Goal: Task Accomplishment & Management: Manage account settings

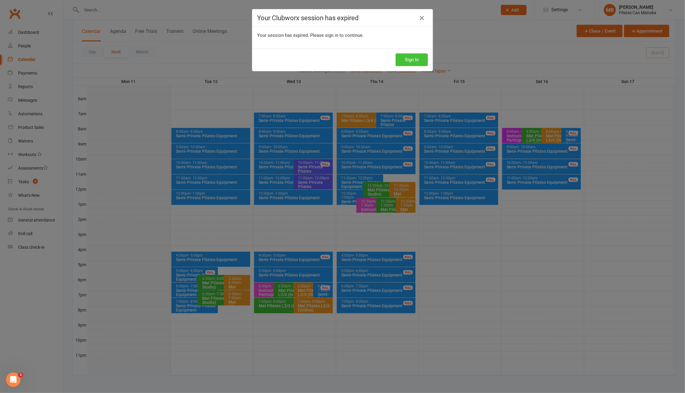
drag, startPoint x: 411, startPoint y: 60, endPoint x: 393, endPoint y: 52, distance: 19.2
click at [410, 60] on button "Sign In" at bounding box center [411, 59] width 32 height 13
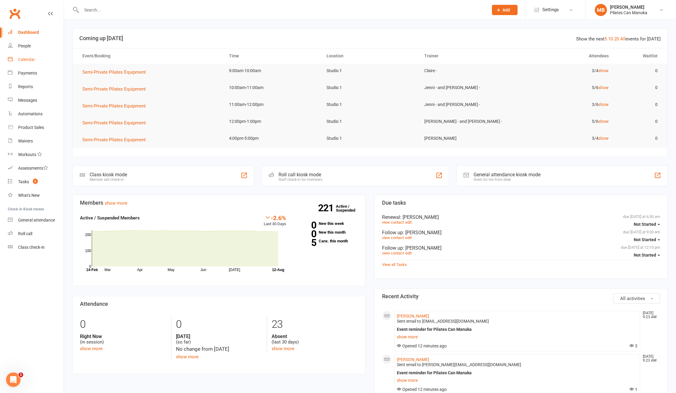
click at [27, 59] on div "Calendar" at bounding box center [26, 59] width 17 height 5
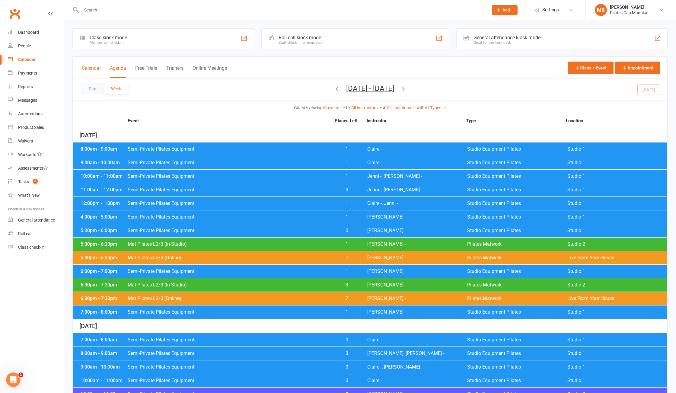
click at [84, 68] on button "Calendar" at bounding box center [91, 71] width 19 height 13
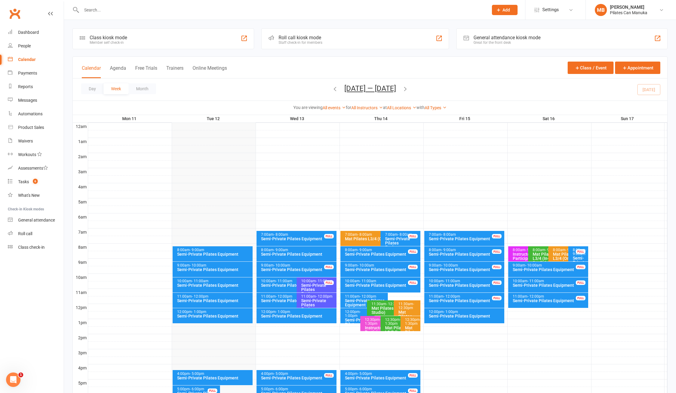
scroll to position [60, 0]
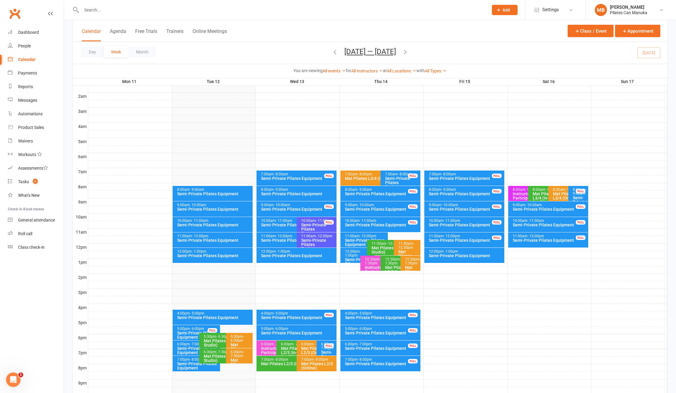
click at [408, 51] on icon "button" at bounding box center [405, 52] width 7 height 7
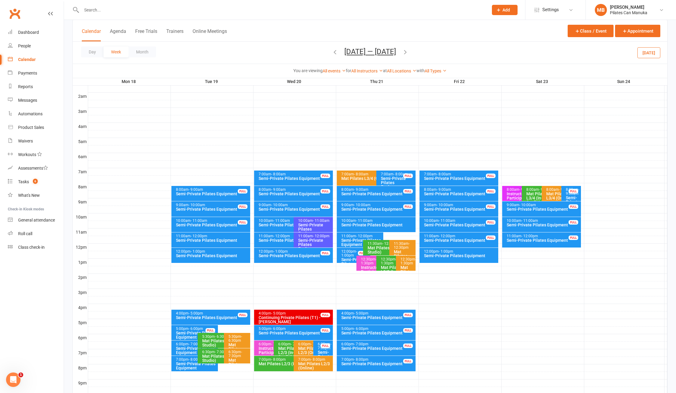
click at [408, 51] on icon "button" at bounding box center [405, 52] width 7 height 7
click at [408, 52] on icon "button" at bounding box center [405, 52] width 7 height 7
click at [406, 52] on icon "button" at bounding box center [405, 52] width 7 height 7
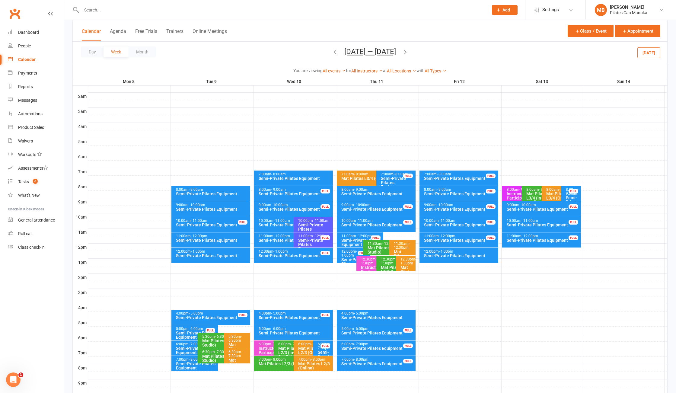
click at [406, 52] on icon "button" at bounding box center [405, 52] width 7 height 7
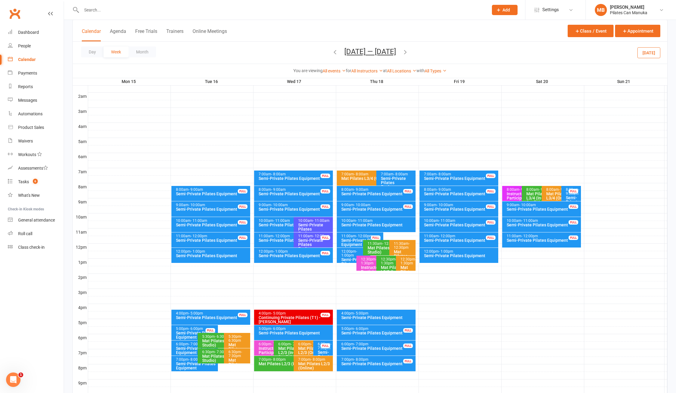
scroll to position [118, 0]
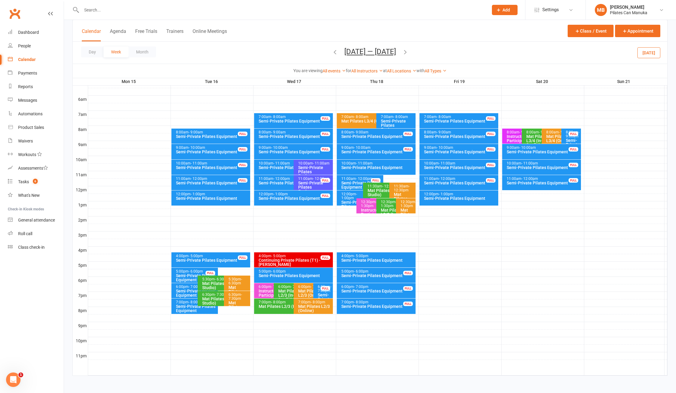
click at [363, 52] on button "Sep 15 — 21 2025" at bounding box center [370, 51] width 52 height 8
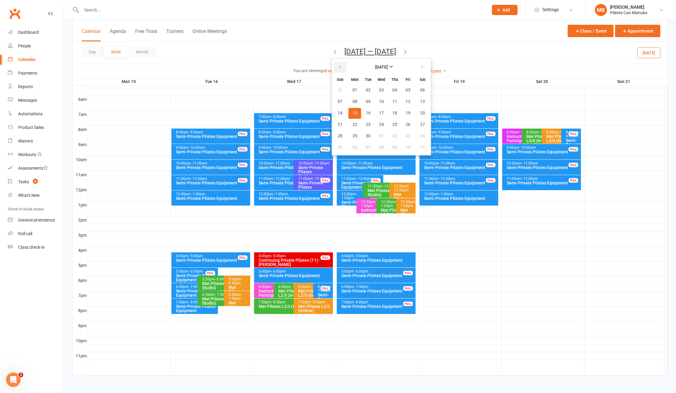
click at [340, 71] on button "button" at bounding box center [340, 67] width 13 height 11
click at [366, 126] on span "19" at bounding box center [368, 124] width 5 height 5
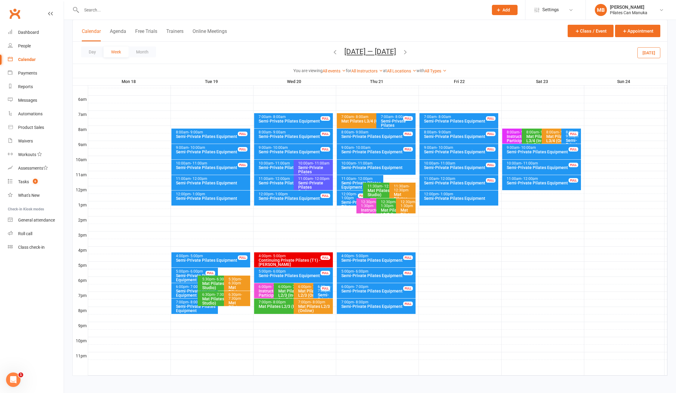
click at [405, 54] on icon "button" at bounding box center [405, 52] width 7 height 7
click at [407, 53] on icon "button" at bounding box center [405, 52] width 7 height 7
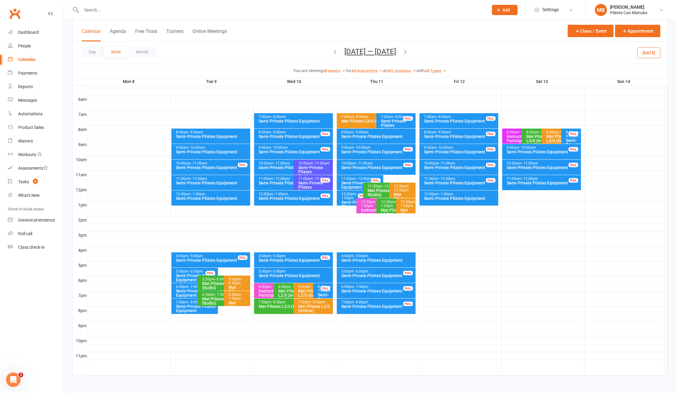
click at [406, 52] on icon "button" at bounding box center [405, 52] width 7 height 7
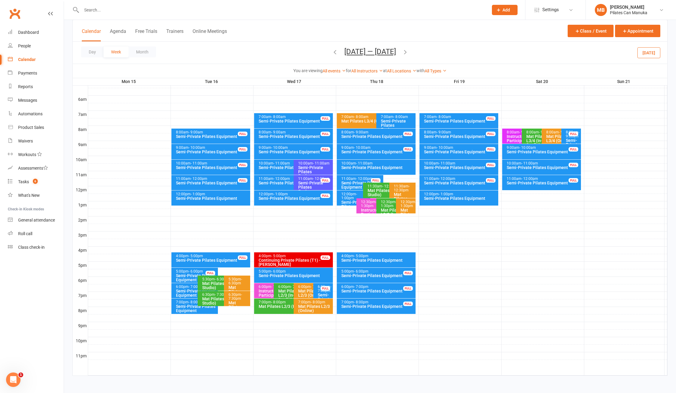
click at [332, 54] on icon "button" at bounding box center [335, 52] width 7 height 7
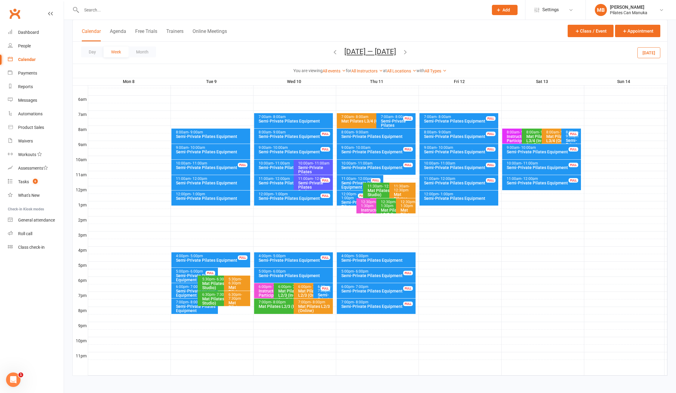
click at [365, 51] on button "Sep 8 — 14 2025" at bounding box center [370, 51] width 52 height 8
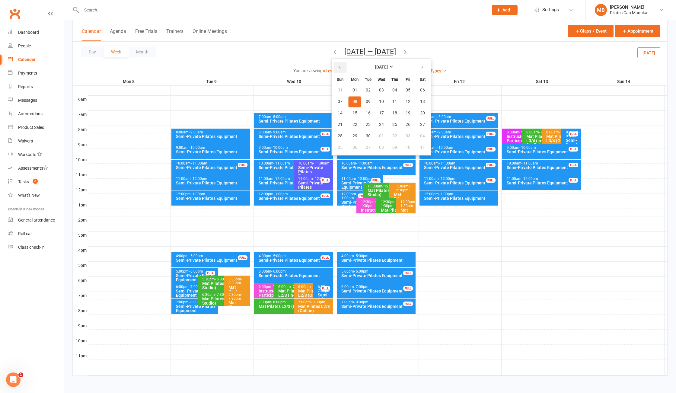
click at [341, 65] on button "button" at bounding box center [340, 67] width 13 height 11
drag, startPoint x: 368, startPoint y: 125, endPoint x: 352, endPoint y: 128, distance: 16.3
click at [367, 125] on span "19" at bounding box center [368, 124] width 5 height 5
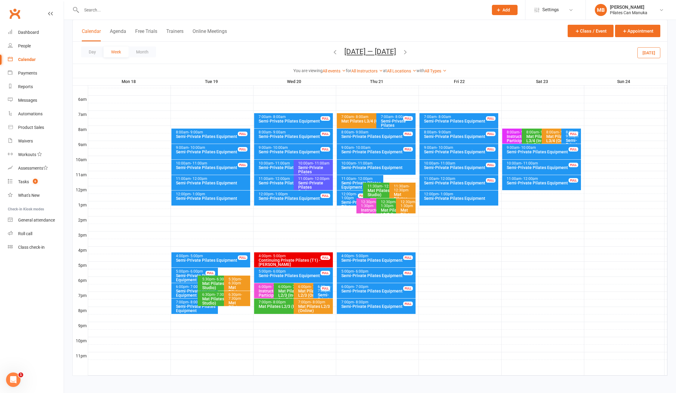
click at [216, 192] on div "12:00pm - 1:00pm" at bounding box center [213, 194] width 74 height 4
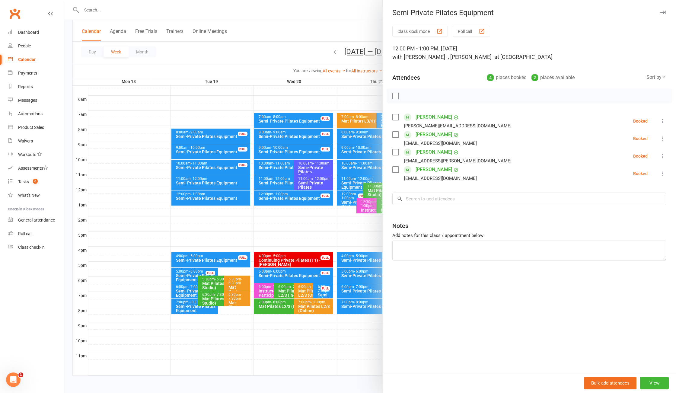
click at [216, 193] on div at bounding box center [370, 196] width 612 height 393
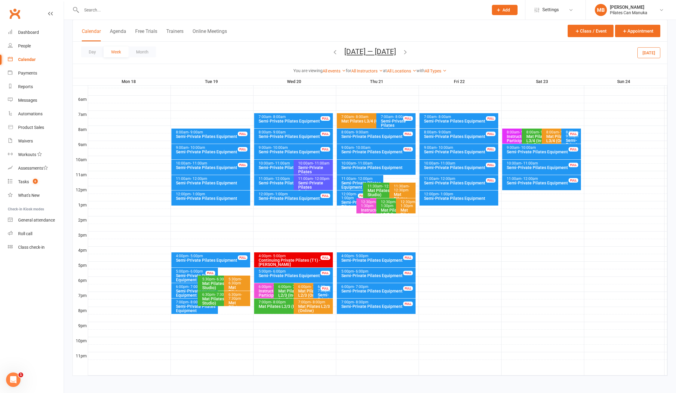
click at [408, 52] on icon "button" at bounding box center [405, 52] width 7 height 7
click at [223, 197] on div "Semi-Private Pilates Equipment" at bounding box center [213, 198] width 74 height 4
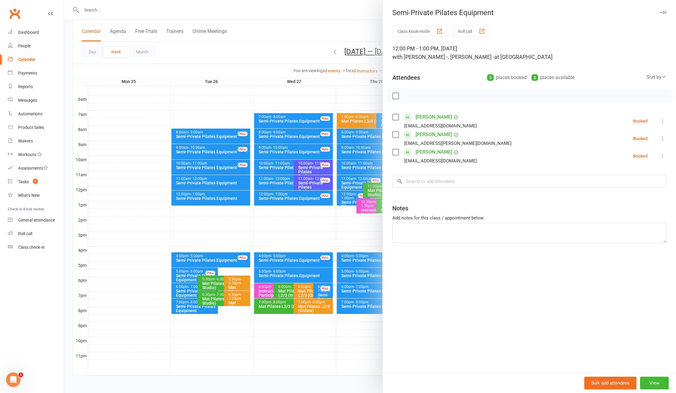
click at [223, 197] on div at bounding box center [370, 196] width 612 height 393
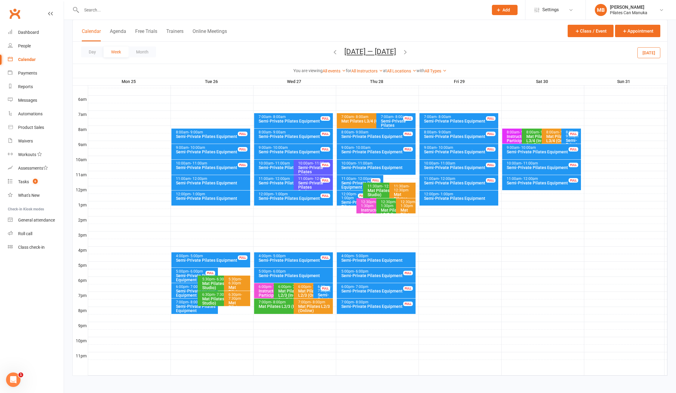
click at [332, 50] on icon "button" at bounding box center [335, 52] width 7 height 7
click at [374, 52] on button "Aug 18 — 24 2025" at bounding box center [370, 51] width 52 height 8
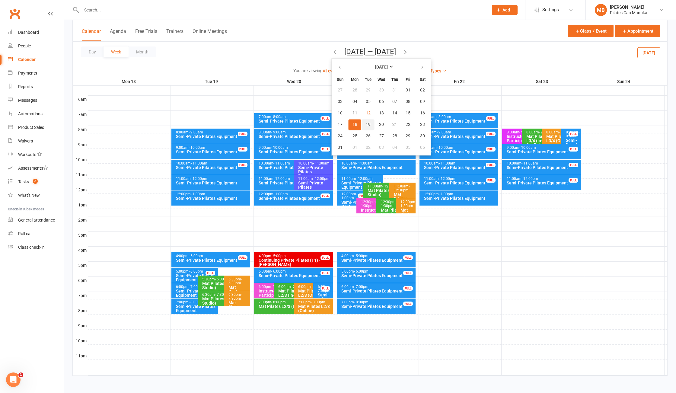
drag, startPoint x: 363, startPoint y: 124, endPoint x: 376, endPoint y: 104, distance: 23.7
click at [366, 123] on span "19" at bounding box center [368, 124] width 5 height 5
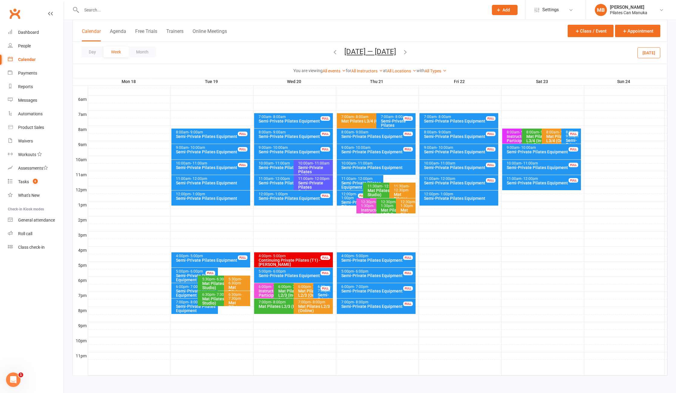
click at [406, 51] on icon "button" at bounding box center [405, 52] width 7 height 7
click at [407, 51] on icon "button" at bounding box center [405, 52] width 7 height 7
click at [402, 52] on icon "button" at bounding box center [405, 52] width 7 height 7
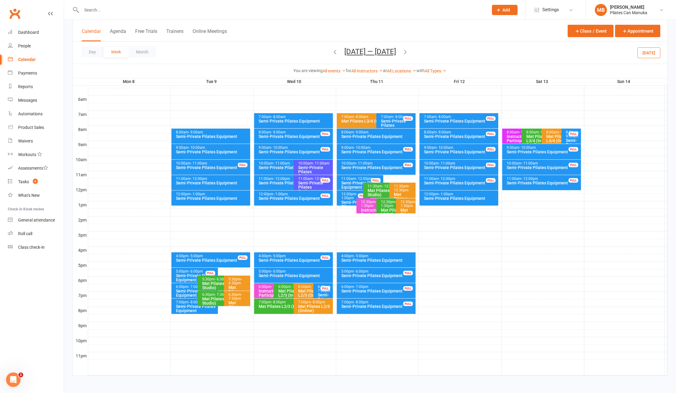
click at [402, 51] on icon "button" at bounding box center [405, 52] width 7 height 7
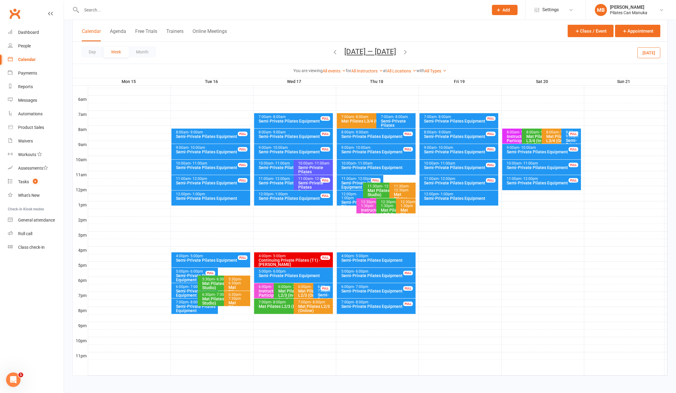
click at [406, 52] on icon "button" at bounding box center [405, 52] width 7 height 7
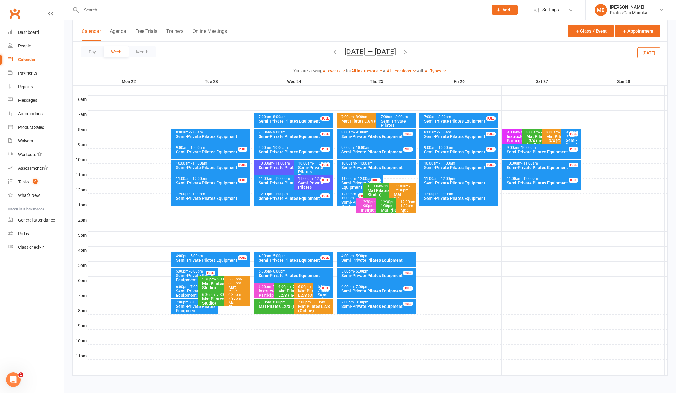
click at [406, 51] on icon "button" at bounding box center [405, 52] width 7 height 7
click at [372, 54] on button "Sep 29 — Oct 5 2025" at bounding box center [370, 51] width 52 height 8
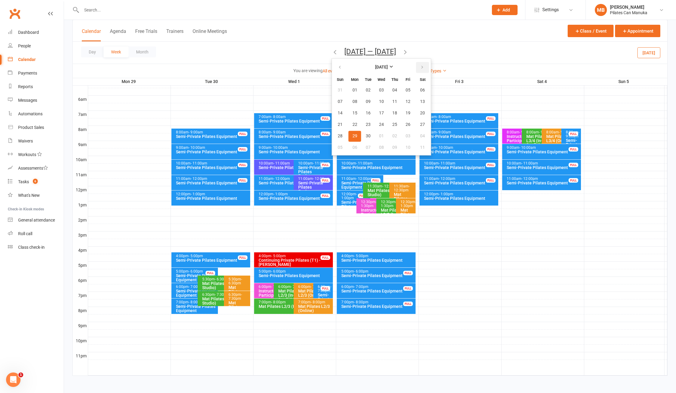
click at [420, 68] on icon "button" at bounding box center [422, 67] width 4 height 5
click at [366, 100] on span "09" at bounding box center [368, 101] width 5 height 5
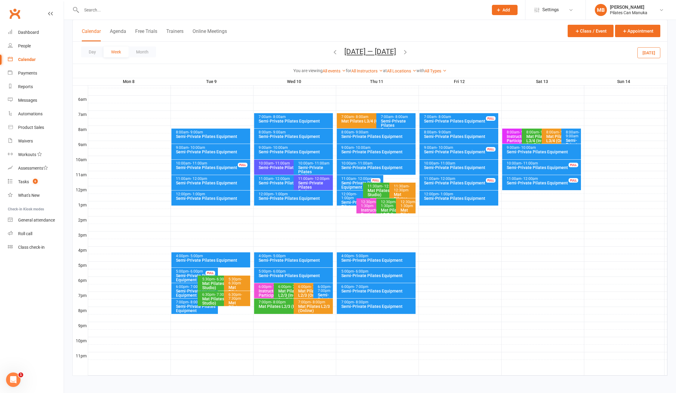
click at [407, 54] on icon "button" at bounding box center [405, 52] width 7 height 7
click at [408, 54] on icon "button" at bounding box center [405, 52] width 7 height 7
click at [374, 56] on span "Jan 5 — 11 2026 December 2025 Sun Mon Tue Wed Thu Fri Sat 30 01 02 03 04 05 06 …" at bounding box center [370, 52] width 64 height 11
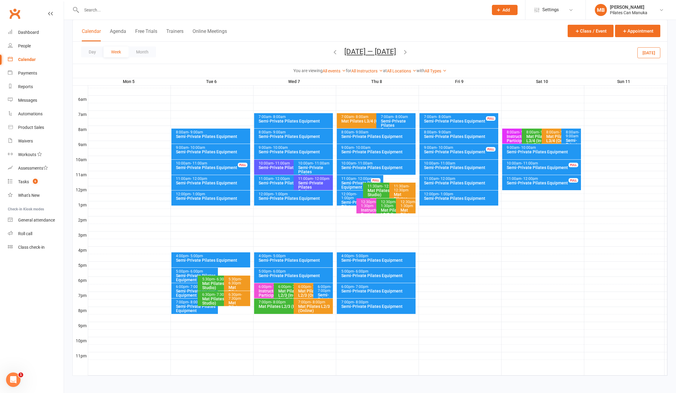
click at [376, 53] on button "Jan 5 — 11 2026" at bounding box center [370, 51] width 52 height 8
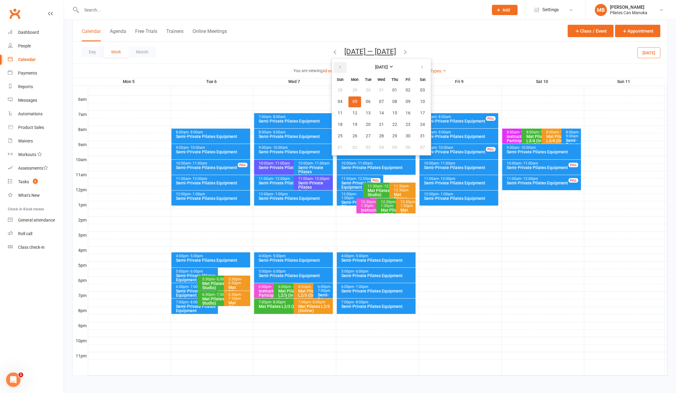
click at [341, 68] on button "button" at bounding box center [340, 67] width 13 height 11
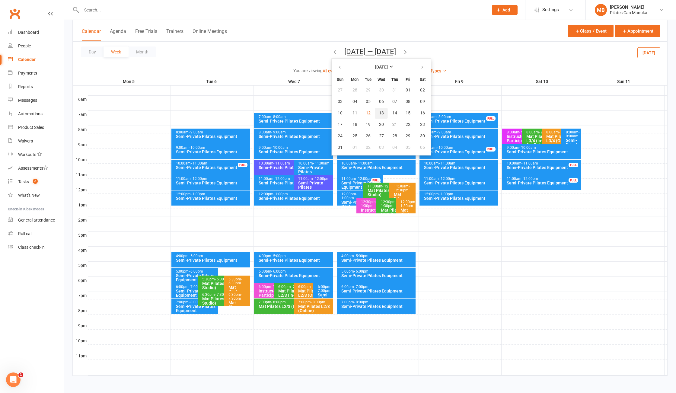
click at [385, 110] on button "13" at bounding box center [381, 113] width 13 height 11
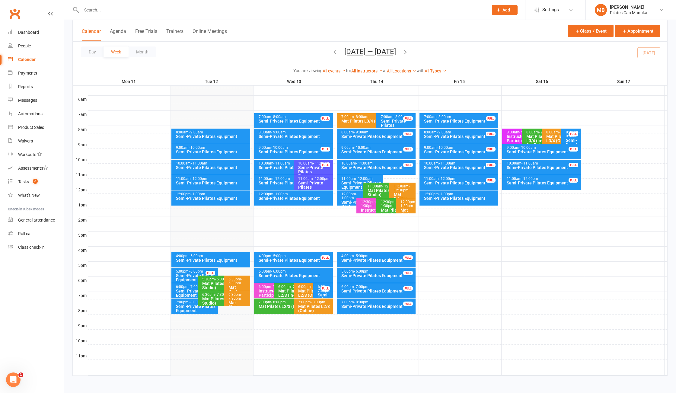
click at [278, 165] on div "Semi-Private Pilates Equipment" at bounding box center [292, 167] width 68 height 4
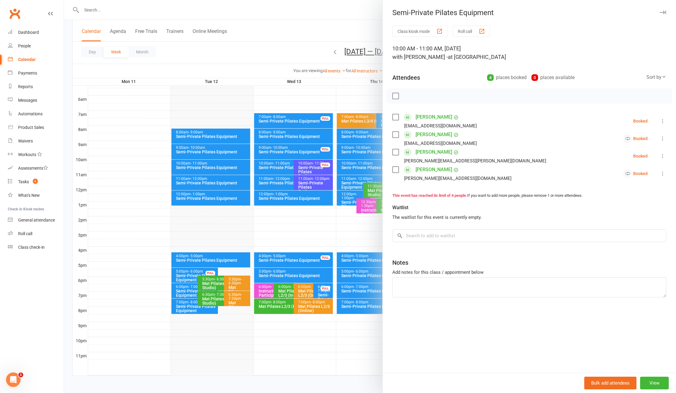
click at [278, 164] on div at bounding box center [370, 196] width 612 height 393
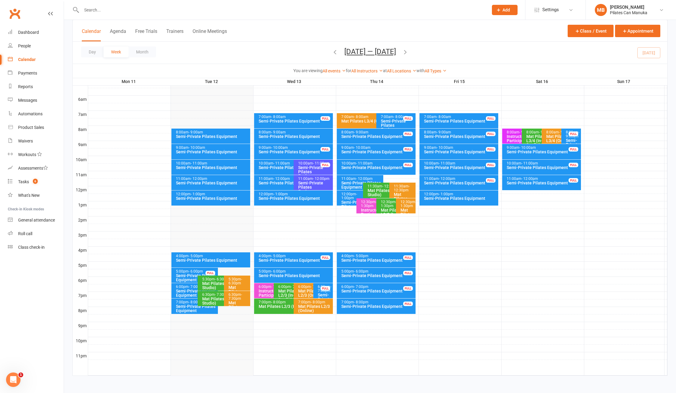
click at [289, 181] on div "Semi-Private Pilates Equipment" at bounding box center [292, 183] width 68 height 4
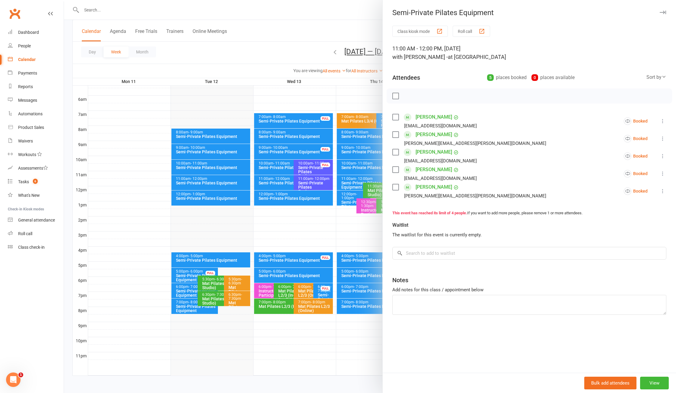
click at [309, 29] on div at bounding box center [370, 196] width 612 height 393
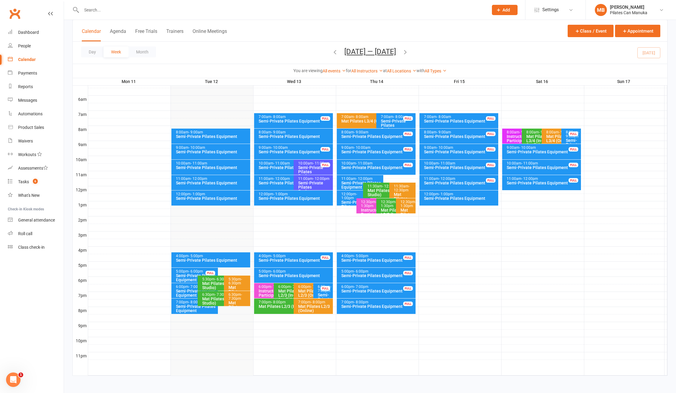
click at [408, 53] on icon "button" at bounding box center [405, 52] width 7 height 7
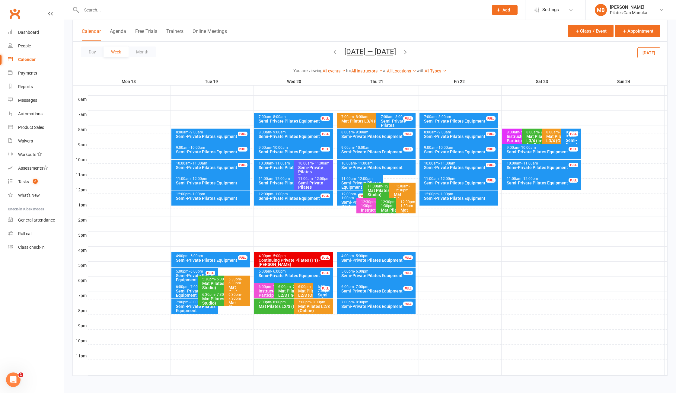
click at [406, 52] on icon "button" at bounding box center [405, 52] width 7 height 7
click at [408, 52] on icon "button" at bounding box center [405, 52] width 7 height 7
click at [335, 54] on icon "button" at bounding box center [335, 52] width 7 height 7
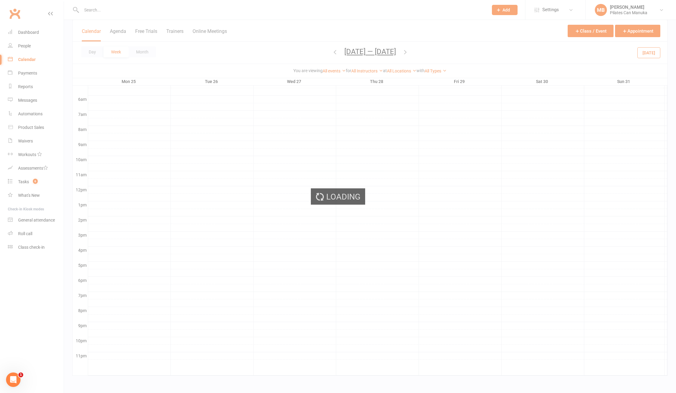
click at [335, 54] on div "Loading" at bounding box center [338, 196] width 676 height 393
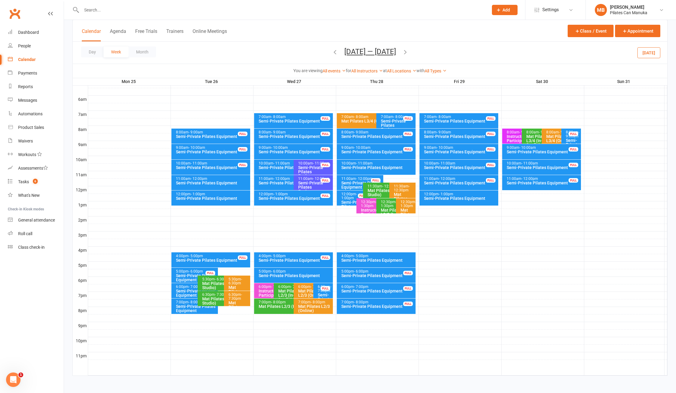
click at [338, 52] on span "Aug 25 — 31 2025 August 2025 Sun Mon Tue Wed Thu Fri Sat 27 28 29 30 31 01 02 0…" at bounding box center [370, 52] width 64 height 11
click at [333, 52] on icon "button" at bounding box center [335, 52] width 7 height 7
click at [407, 50] on icon "button" at bounding box center [405, 52] width 7 height 7
click at [281, 160] on div "10:00am - 11:00am Semi-Private Pilates Equipment FULL" at bounding box center [290, 167] width 73 height 15
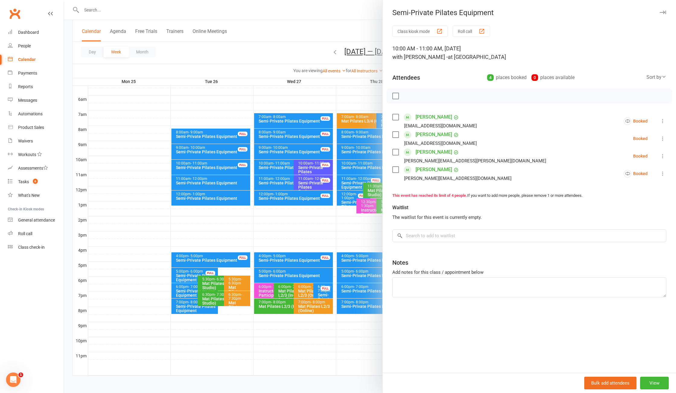
click at [301, 43] on div at bounding box center [370, 196] width 612 height 393
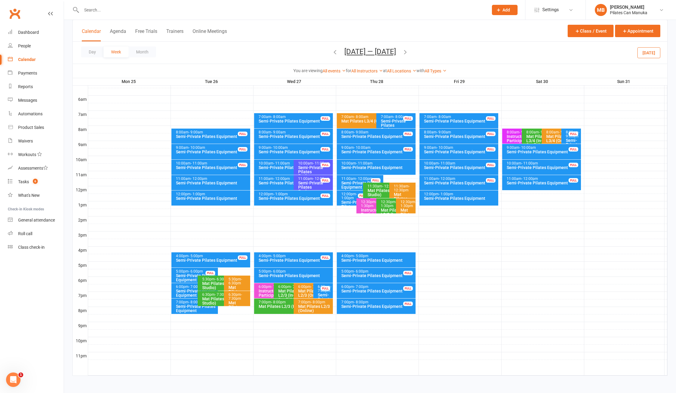
click at [407, 52] on icon "button" at bounding box center [405, 52] width 7 height 7
click at [403, 52] on icon "button" at bounding box center [405, 52] width 7 height 7
click at [303, 163] on div "10:00am - 11:00am" at bounding box center [315, 163] width 34 height 4
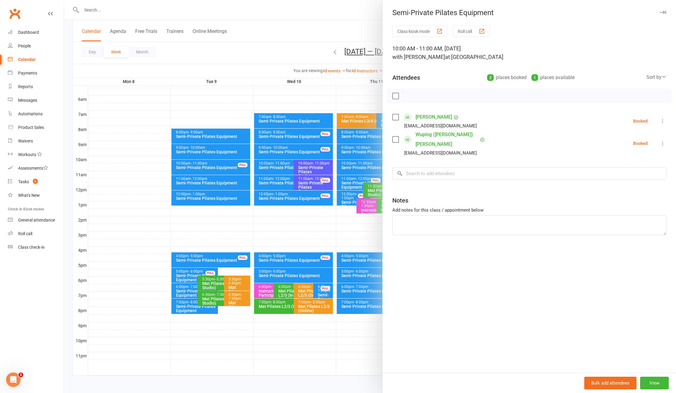
click at [265, 40] on div at bounding box center [370, 196] width 612 height 393
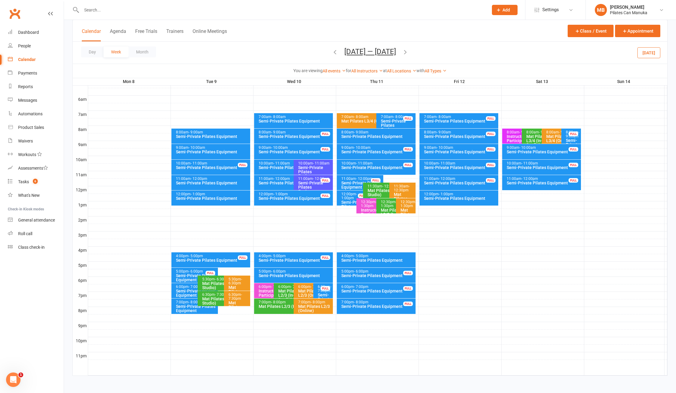
click at [377, 47] on button "Sep 8 — 14 2025" at bounding box center [370, 51] width 52 height 8
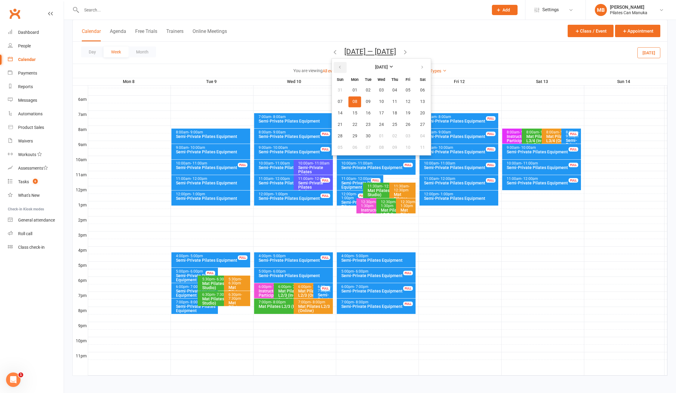
click at [339, 67] on icon "button" at bounding box center [340, 67] width 4 height 5
click at [379, 116] on span "13" at bounding box center [381, 113] width 5 height 5
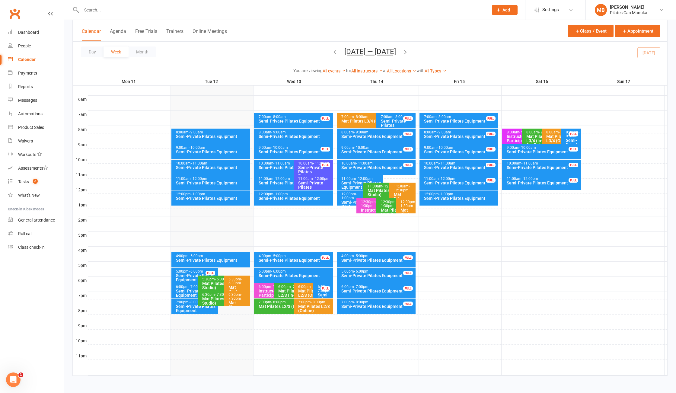
click at [407, 52] on icon "button" at bounding box center [405, 52] width 7 height 7
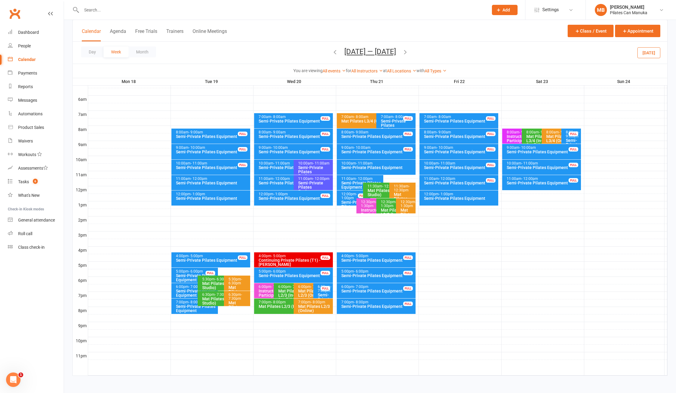
click at [406, 51] on icon "button" at bounding box center [405, 52] width 7 height 7
click at [408, 51] on icon "button" at bounding box center [405, 52] width 7 height 7
click at [408, 51] on div "Day Week Month Sep 1 — 7 2025 August 2025 Sun Mon Tue Wed Thu Fri Sat 27 28 29 …" at bounding box center [370, 53] width 594 height 22
click at [404, 52] on icon "button" at bounding box center [405, 52] width 7 height 7
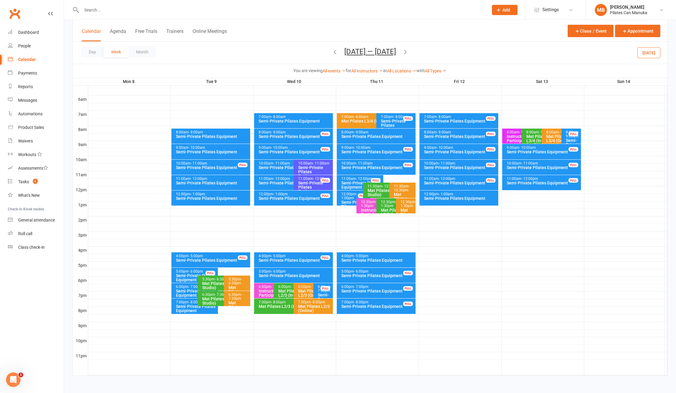
click at [372, 52] on button "Sep 8 — 14 2025" at bounding box center [370, 51] width 52 height 8
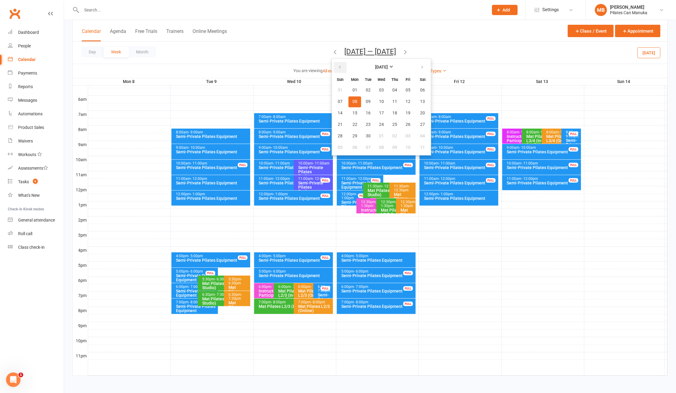
click at [341, 67] on button "button" at bounding box center [340, 67] width 13 height 11
click at [421, 66] on icon "button" at bounding box center [422, 67] width 4 height 5
click at [381, 113] on span "13" at bounding box center [381, 113] width 5 height 5
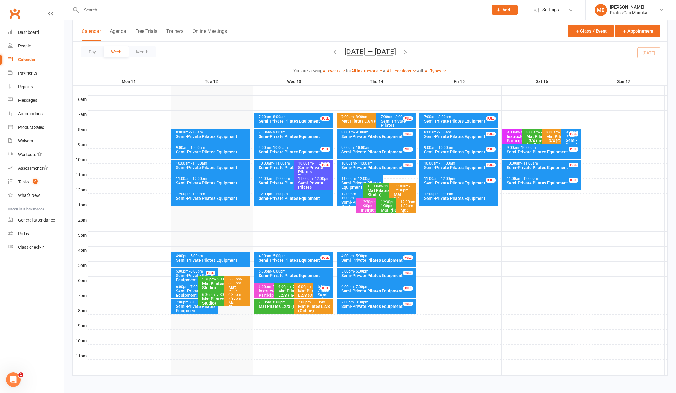
click at [405, 50] on icon "button" at bounding box center [405, 52] width 7 height 7
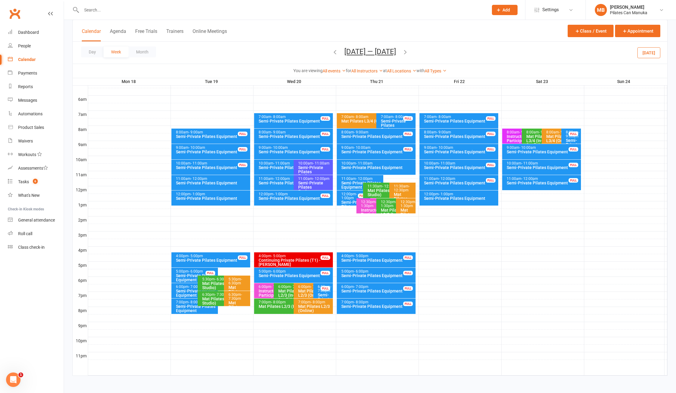
click at [406, 51] on icon "button" at bounding box center [405, 52] width 7 height 7
click at [406, 54] on icon "button" at bounding box center [405, 52] width 7 height 7
click at [406, 53] on icon "button" at bounding box center [405, 52] width 7 height 7
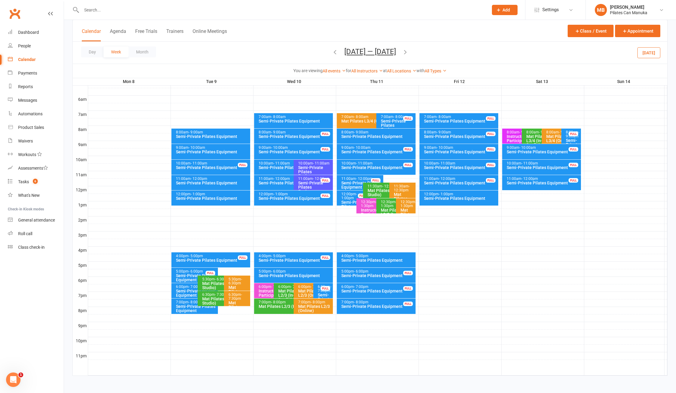
click at [336, 52] on icon "button" at bounding box center [335, 52] width 7 height 7
click at [380, 56] on button "Sep 1 — 7 2025" at bounding box center [370, 51] width 52 height 8
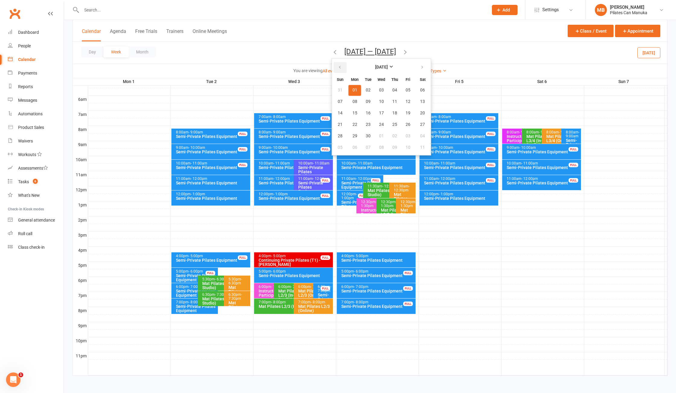
click at [342, 70] on icon "button" at bounding box center [340, 67] width 4 height 5
click at [399, 113] on button "14" at bounding box center [394, 113] width 13 height 11
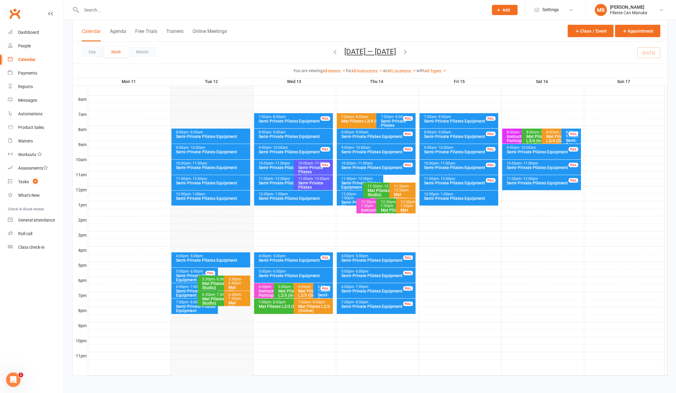
click at [408, 52] on icon "button" at bounding box center [405, 52] width 7 height 7
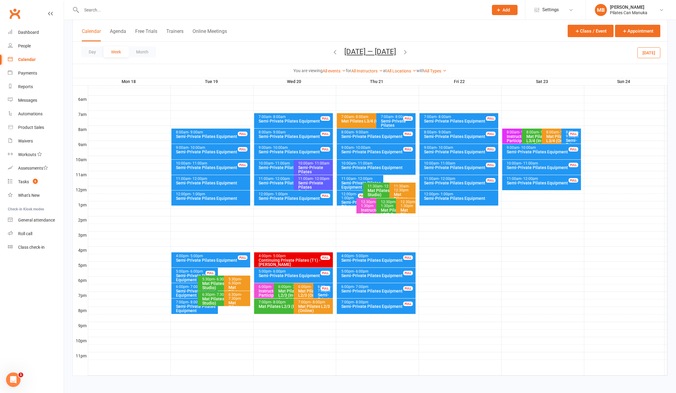
click at [408, 52] on icon "button" at bounding box center [405, 52] width 7 height 7
click at [402, 52] on icon "button" at bounding box center [405, 52] width 7 height 7
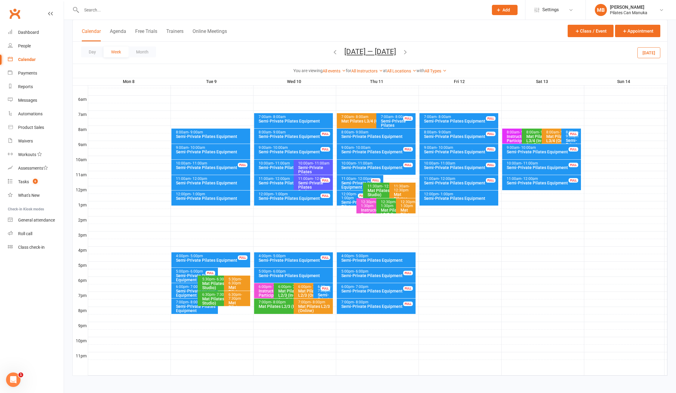
click at [404, 52] on icon "button" at bounding box center [405, 52] width 7 height 7
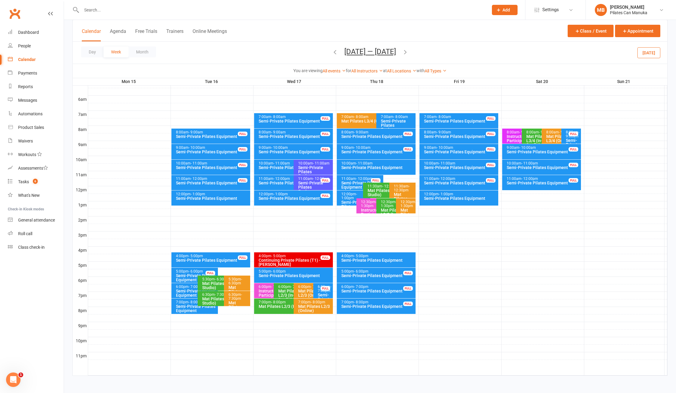
click at [404, 54] on icon "button" at bounding box center [405, 52] width 7 height 7
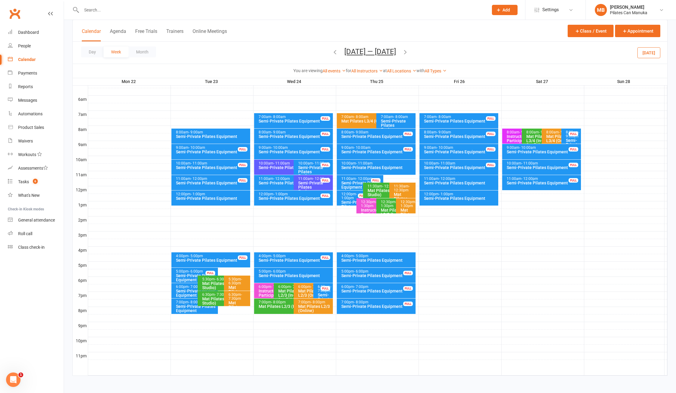
click at [404, 54] on icon "button" at bounding box center [405, 52] width 7 height 7
click at [402, 54] on span "Sep 29 — Oct 5 2025 August 2025 Sun Mon Tue Wed Thu Fri Sat 27 28 29 30 31 01 0…" at bounding box center [370, 52] width 64 height 11
click at [408, 51] on icon "button" at bounding box center [405, 52] width 7 height 7
click at [0, 233] on li "Roll call" at bounding box center [32, 234] width 64 height 14
click at [364, 50] on button "Oct 6 — 12 2025" at bounding box center [370, 51] width 52 height 8
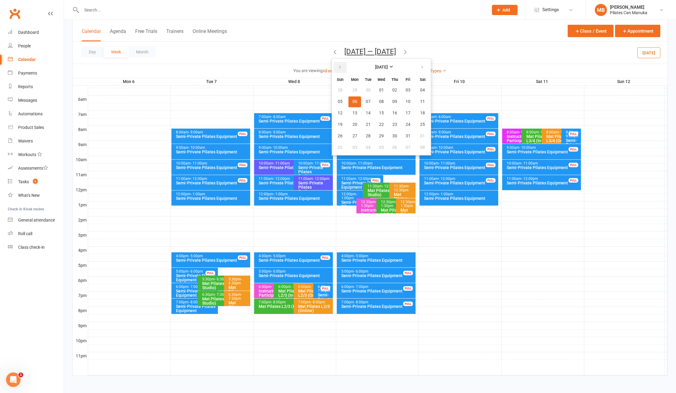
click at [340, 66] on icon "button" at bounding box center [340, 67] width 4 height 5
click at [392, 114] on span "14" at bounding box center [394, 113] width 5 height 5
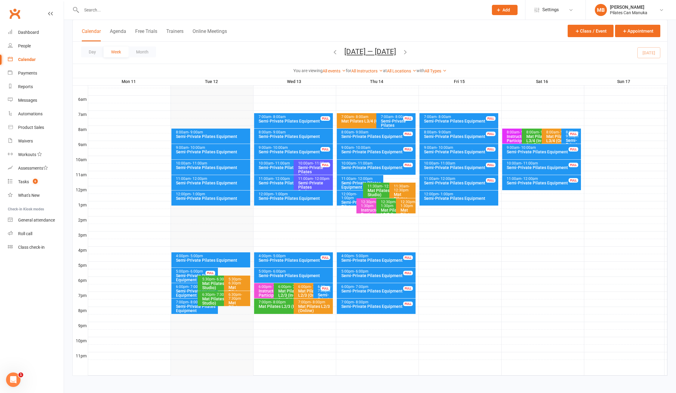
click at [352, 192] on div "12:00pm - 1:00pm" at bounding box center [355, 196] width 28 height 8
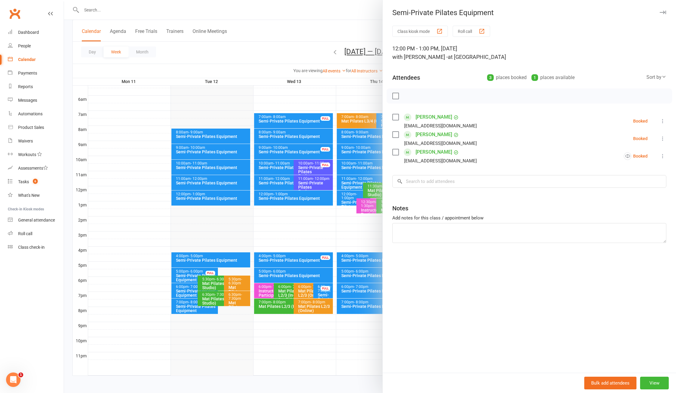
click at [317, 33] on div at bounding box center [370, 196] width 612 height 393
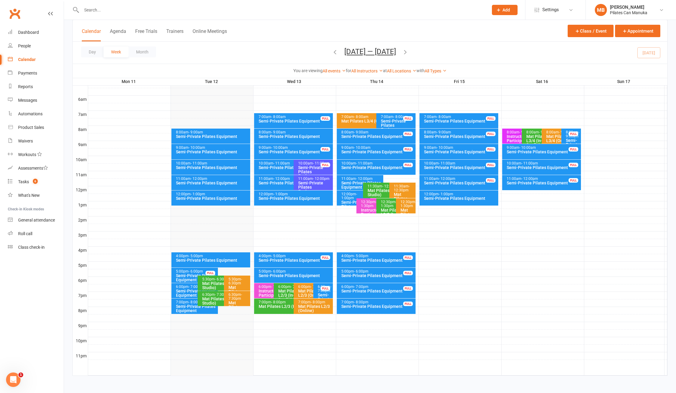
click at [407, 54] on icon "button" at bounding box center [405, 52] width 7 height 7
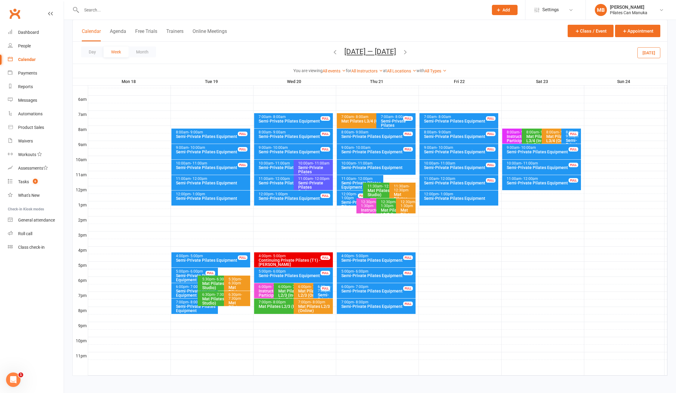
click at [408, 53] on icon "button" at bounding box center [405, 52] width 7 height 7
click at [408, 52] on icon "button" at bounding box center [405, 52] width 7 height 7
click at [408, 52] on div "Day Week Month Sep 1 — 7 2025 August 2025 Sun Mon Tue Wed Thu Fri Sat 27 28 29 …" at bounding box center [370, 53] width 594 height 22
click at [405, 52] on icon "button" at bounding box center [405, 52] width 7 height 7
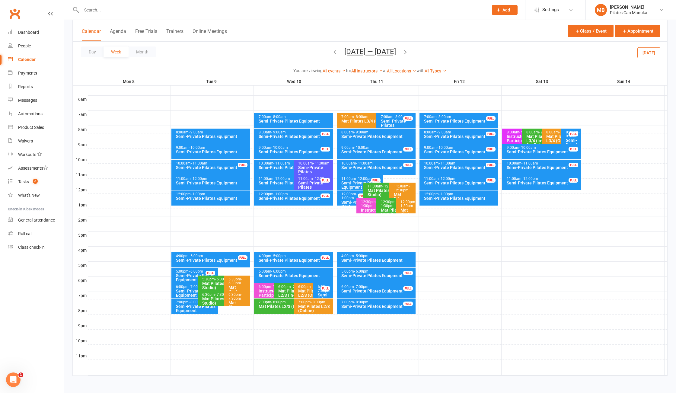
click at [406, 52] on icon "button" at bounding box center [405, 52] width 7 height 7
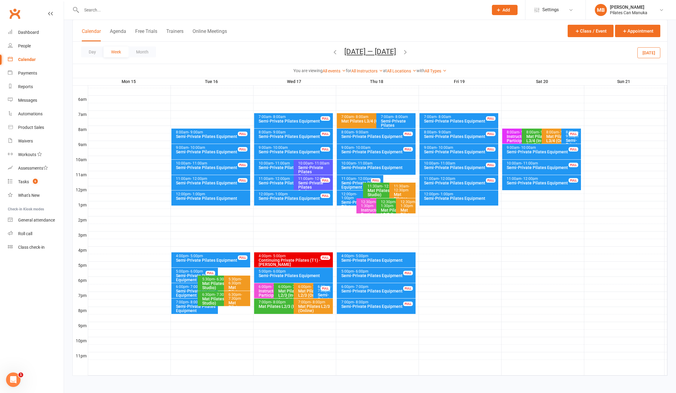
click at [407, 52] on icon "button" at bounding box center [405, 52] width 7 height 7
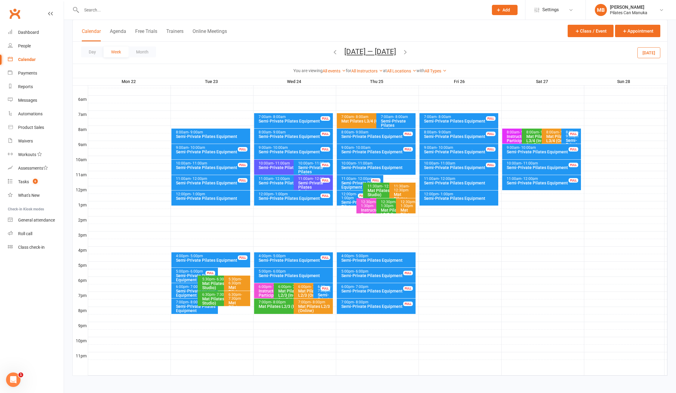
click at [407, 52] on icon "button" at bounding box center [405, 52] width 7 height 7
click at [402, 52] on span "Sep 29 — Oct 5 2025 August 2025 Sun Mon Tue Wed Thu Fri Sat 27 28 29 30 31 01 0…" at bounding box center [370, 52] width 64 height 11
click at [408, 52] on icon "button" at bounding box center [405, 52] width 7 height 7
click at [381, 51] on button "Oct 6 — 12 2025" at bounding box center [370, 51] width 52 height 8
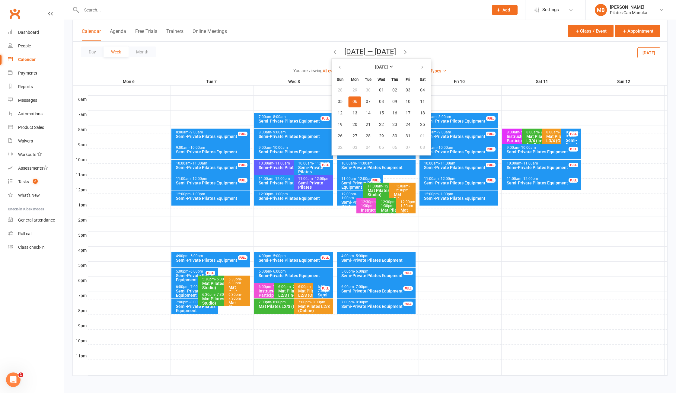
click at [413, 69] on table "October 2025 Sun Mon Tue Wed Thu Fri Sat 28 29 30 01 02 03 04 05 06 07 08 09 10…" at bounding box center [381, 107] width 99 height 94
click at [416, 68] on button "button" at bounding box center [422, 67] width 13 height 11
click at [410, 91] on button "05" at bounding box center [408, 90] width 13 height 11
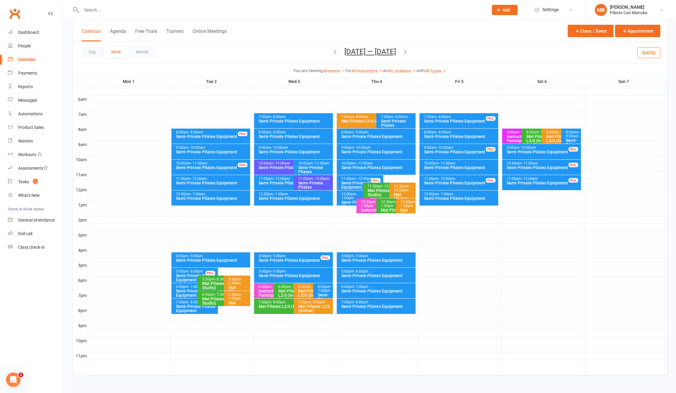
click at [404, 55] on icon "button" at bounding box center [405, 52] width 7 height 7
click at [333, 54] on icon "button" at bounding box center [335, 52] width 7 height 7
click at [405, 52] on icon "button" at bounding box center [405, 52] width 7 height 7
click at [405, 54] on icon "button" at bounding box center [405, 52] width 7 height 7
click at [405, 52] on icon "button" at bounding box center [405, 52] width 7 height 7
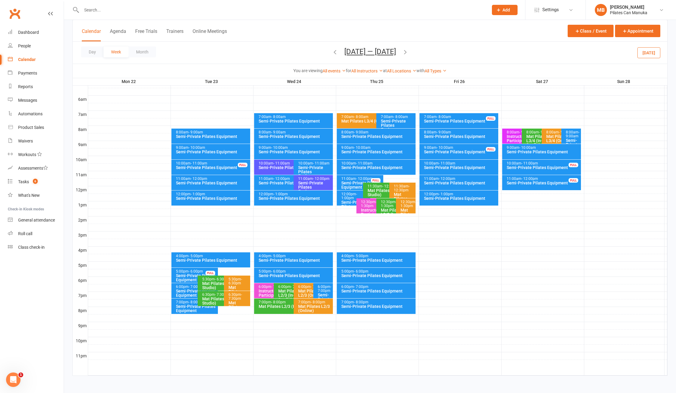
click at [407, 52] on icon "button" at bounding box center [405, 52] width 7 height 7
click at [388, 52] on button "Dec 29 2025 — Jan 4 2026" at bounding box center [370, 51] width 52 height 8
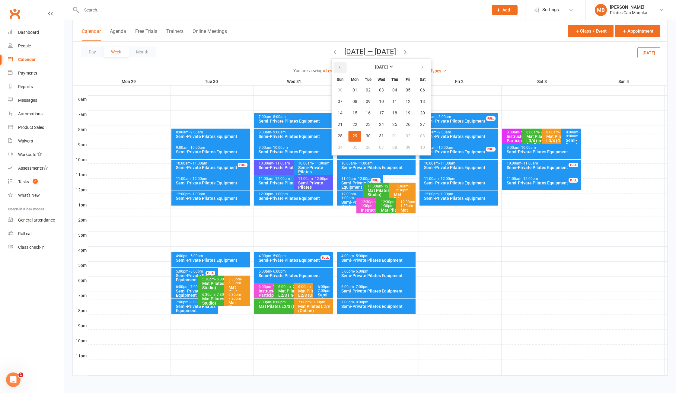
click at [334, 69] on button "button" at bounding box center [340, 67] width 13 height 11
click at [405, 113] on span "15" at bounding box center [407, 113] width 5 height 5
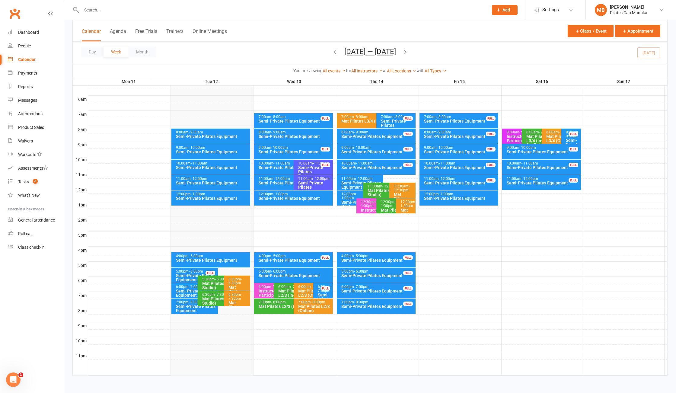
click at [408, 54] on icon "button" at bounding box center [405, 52] width 7 height 7
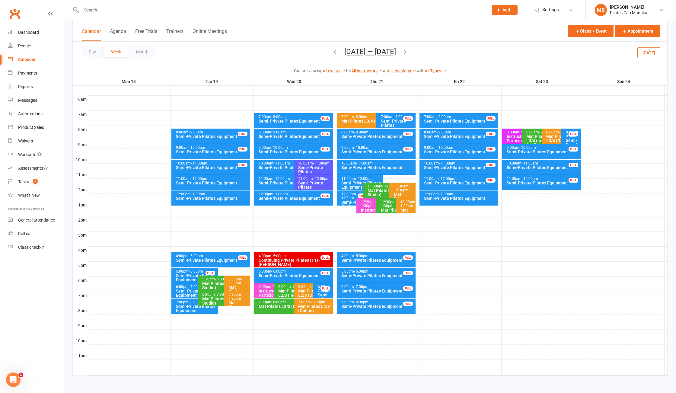
click at [408, 54] on icon "button" at bounding box center [405, 52] width 7 height 7
click at [404, 55] on icon "button" at bounding box center [405, 52] width 7 height 7
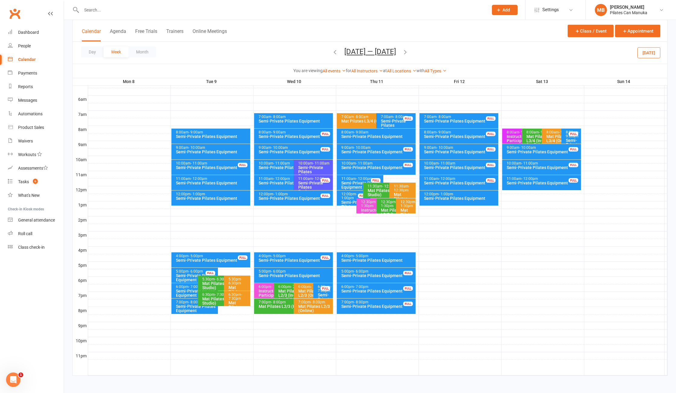
click at [382, 52] on button "Sep 8 — 14 2025" at bounding box center [370, 51] width 52 height 8
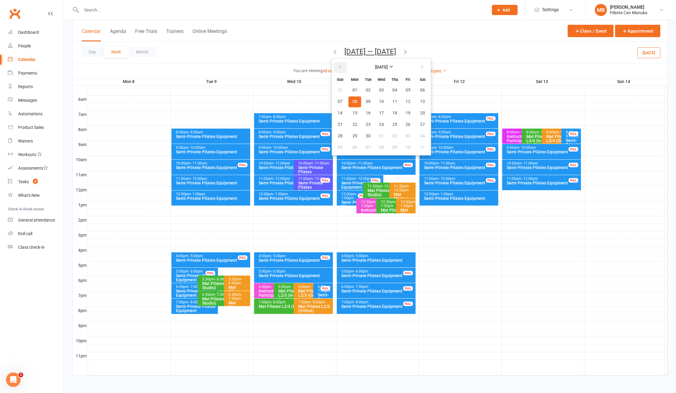
click at [345, 71] on th at bounding box center [339, 67] width 15 height 13
click at [338, 69] on icon "button" at bounding box center [340, 67] width 4 height 5
click at [421, 113] on span "16" at bounding box center [422, 113] width 5 height 5
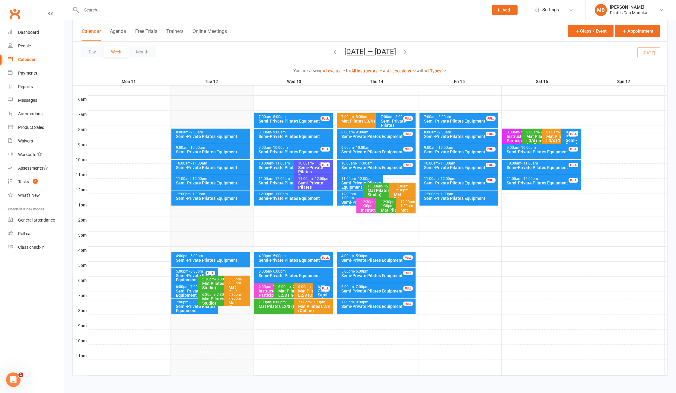
click at [406, 53] on icon "button" at bounding box center [405, 52] width 7 height 7
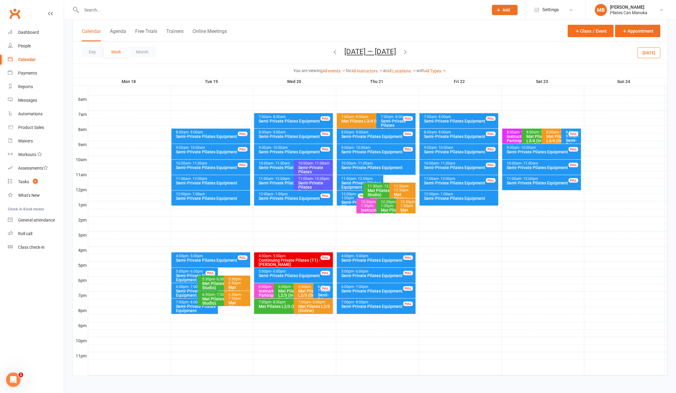
click at [408, 52] on icon "button" at bounding box center [405, 52] width 7 height 7
click at [407, 52] on icon "button" at bounding box center [405, 52] width 7 height 7
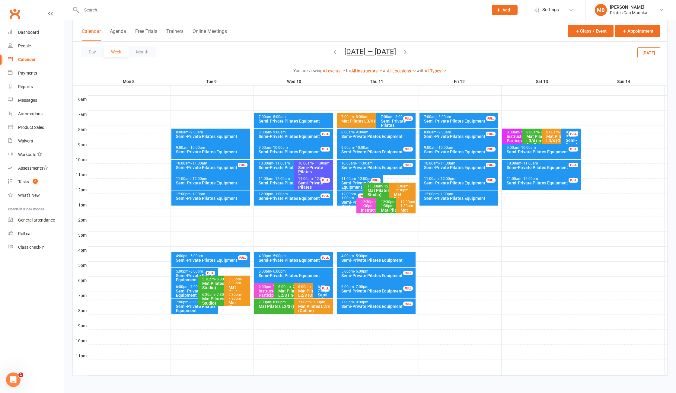
click at [404, 53] on icon "button" at bounding box center [405, 52] width 7 height 7
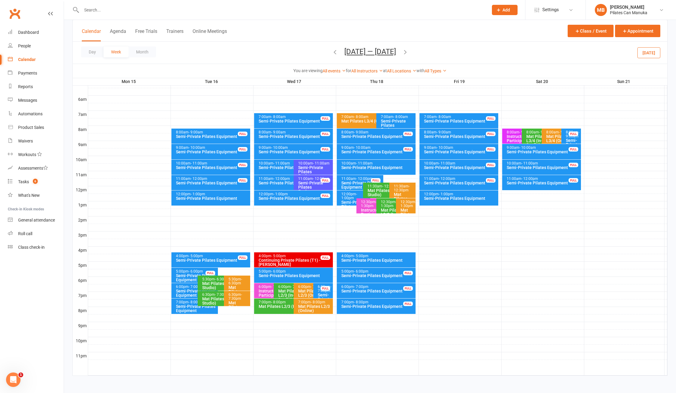
click at [408, 54] on icon "button" at bounding box center [405, 52] width 7 height 7
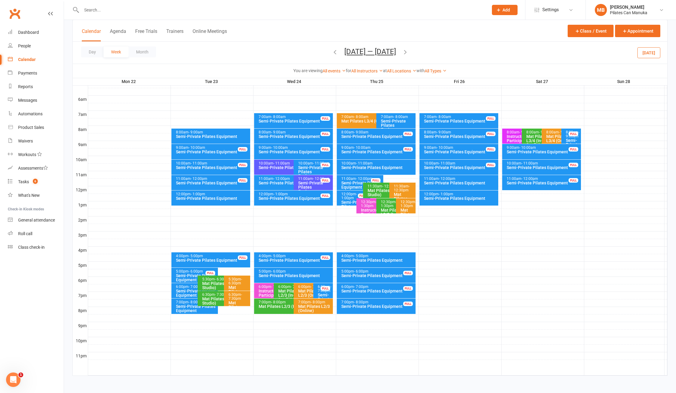
click at [408, 54] on icon "button" at bounding box center [405, 52] width 7 height 7
click at [406, 52] on icon "button" at bounding box center [405, 52] width 7 height 7
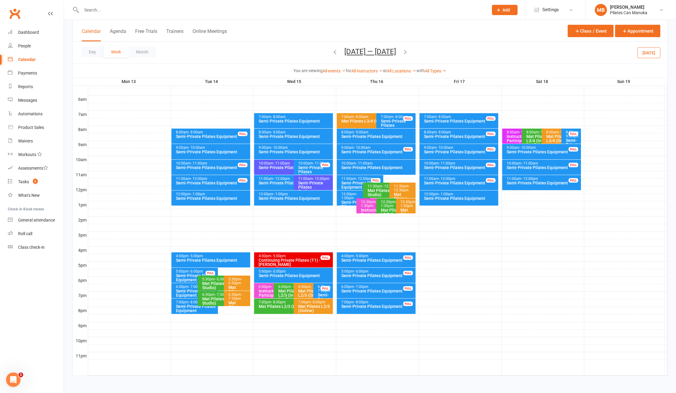
click at [406, 52] on icon "button" at bounding box center [405, 52] width 7 height 7
click at [408, 53] on icon "button" at bounding box center [405, 52] width 7 height 7
click at [408, 54] on icon "button" at bounding box center [405, 52] width 7 height 7
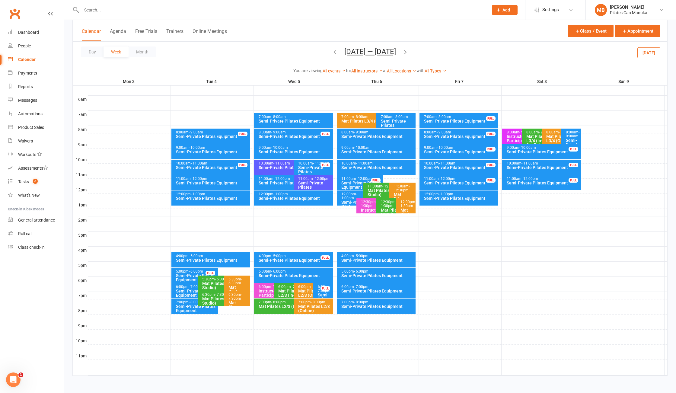
click at [336, 52] on icon "button" at bounding box center [335, 52] width 7 height 7
click at [344, 52] on button "Oct 27 — Nov 2 2025" at bounding box center [370, 51] width 52 height 8
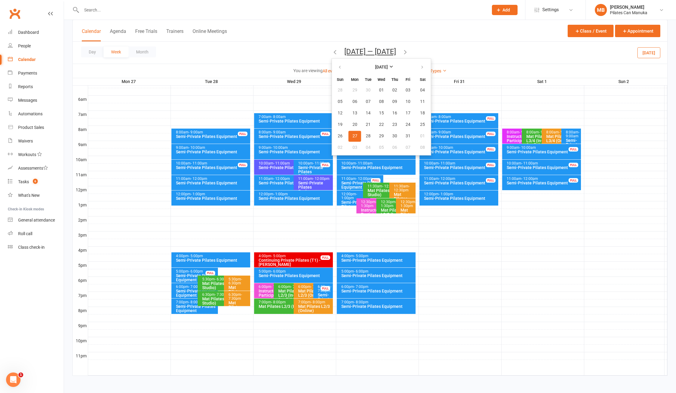
click at [303, 38] on div "Calendar Agenda Free Trials Trainers Online Meetings Class / Event Appointment" at bounding box center [370, 31] width 594 height 22
click at [420, 138] on span "01" at bounding box center [422, 136] width 5 height 5
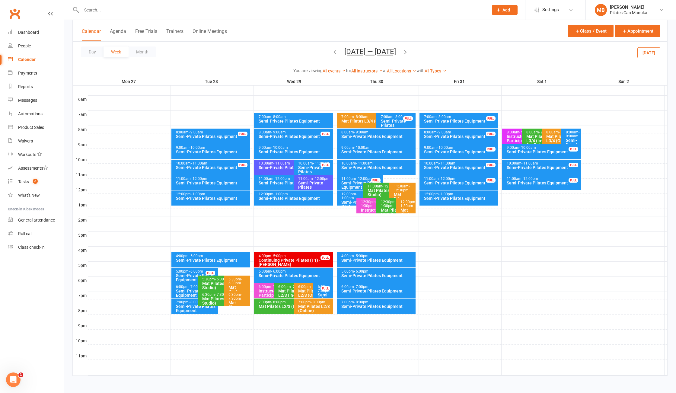
click at [332, 52] on icon "button" at bounding box center [335, 52] width 7 height 7
click at [407, 52] on icon "button" at bounding box center [405, 52] width 7 height 7
click at [402, 52] on span "Oct 27 — Nov 2 2025 November 2025 Sun Mon Tue Wed Thu Fri Sat 26 27 28 29 30 31…" at bounding box center [370, 52] width 64 height 11
click at [408, 52] on icon "button" at bounding box center [405, 52] width 7 height 7
click at [403, 54] on icon "button" at bounding box center [405, 52] width 7 height 7
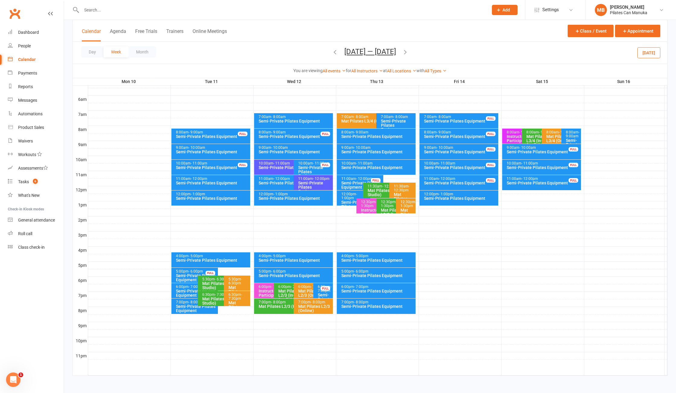
click at [408, 53] on icon "button" at bounding box center [405, 52] width 7 height 7
click at [407, 53] on icon "button" at bounding box center [405, 52] width 7 height 7
click at [332, 53] on icon "button" at bounding box center [335, 52] width 7 height 7
click at [332, 52] on icon "button" at bounding box center [335, 52] width 7 height 7
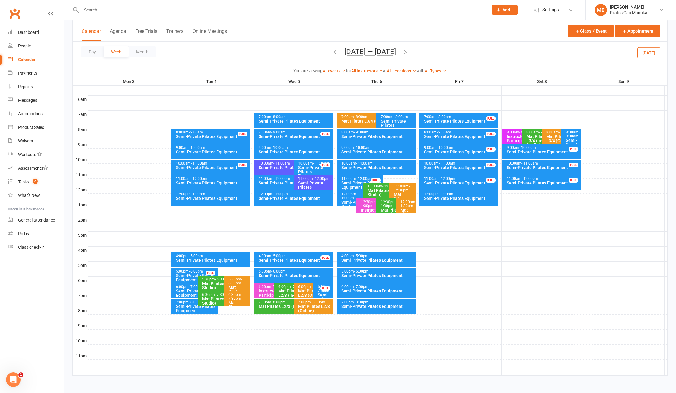
click at [332, 52] on icon "button" at bounding box center [335, 52] width 7 height 7
click at [378, 52] on button "Oct 27 — Nov 2 2025" at bounding box center [370, 51] width 52 height 8
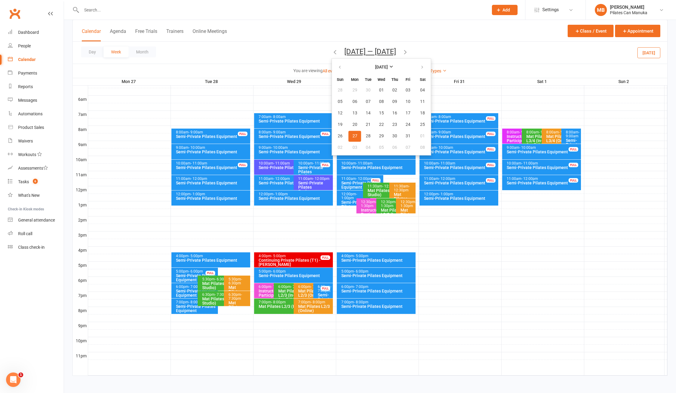
click at [332, 62] on th at bounding box center [339, 67] width 15 height 13
click at [334, 68] on button "button" at bounding box center [340, 67] width 13 height 11
click at [334, 67] on button "button" at bounding box center [340, 67] width 13 height 11
click at [366, 111] on span "12" at bounding box center [368, 113] width 5 height 5
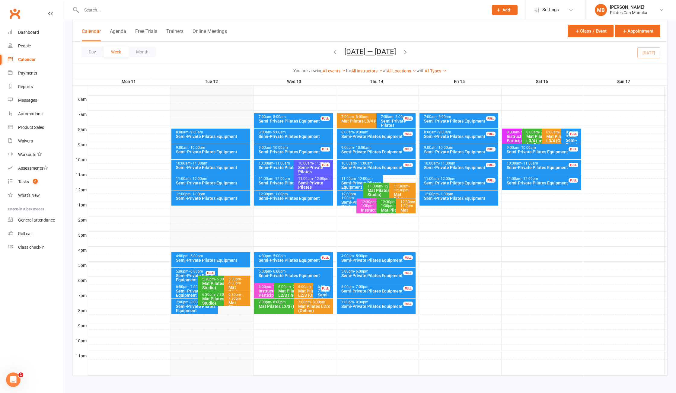
click at [305, 134] on div "Semi-Private Pilates Equipment" at bounding box center [295, 136] width 74 height 4
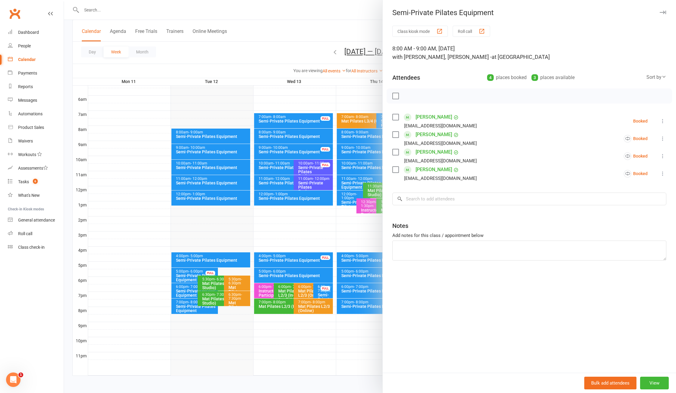
click at [243, 49] on div at bounding box center [370, 196] width 612 height 393
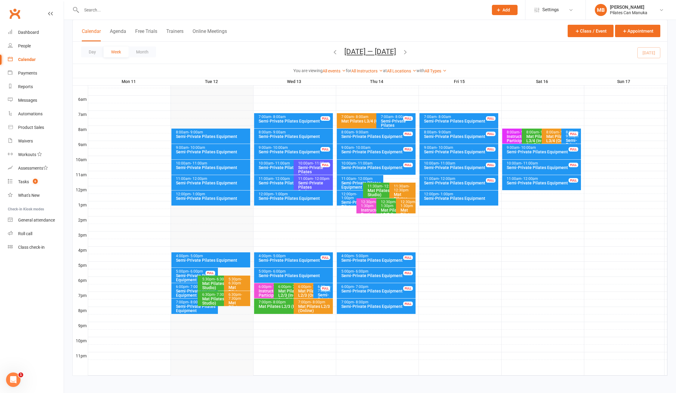
click at [279, 165] on div "Semi-Private Pilates Equipment" at bounding box center [292, 167] width 68 height 4
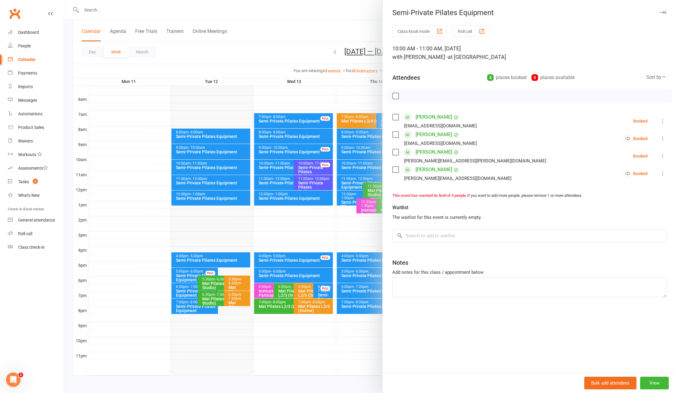
click at [270, 165] on div at bounding box center [370, 196] width 612 height 393
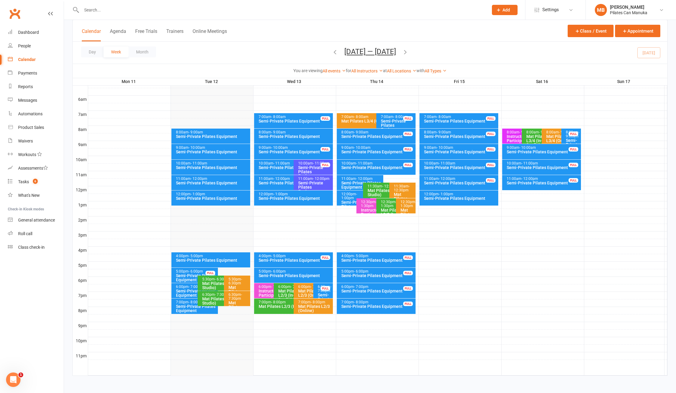
click at [308, 166] on div "Semi-Private Pilates Equipment" at bounding box center [315, 171] width 34 height 13
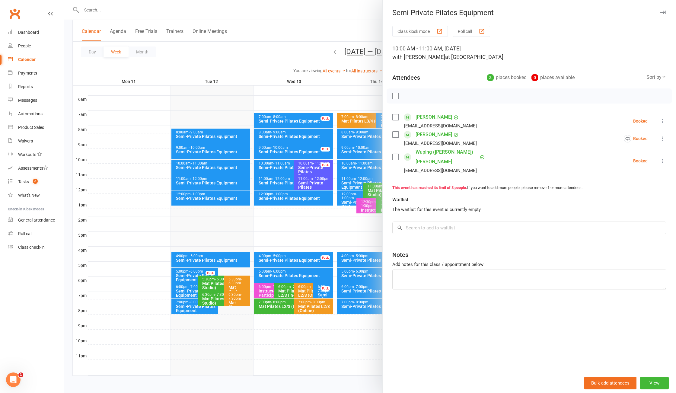
click at [308, 166] on div at bounding box center [370, 196] width 612 height 393
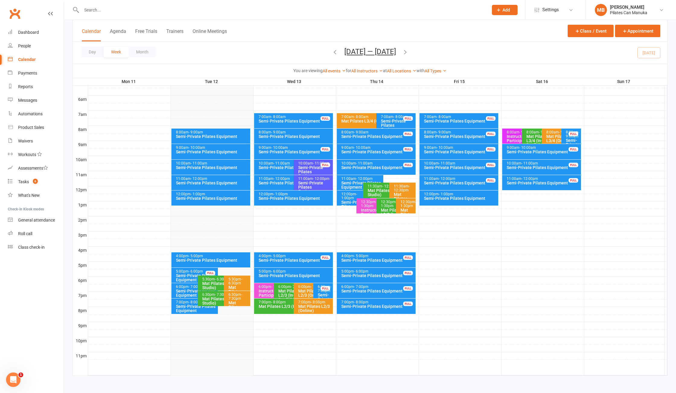
click at [292, 194] on div "12:00pm - 1:00pm" at bounding box center [295, 194] width 74 height 4
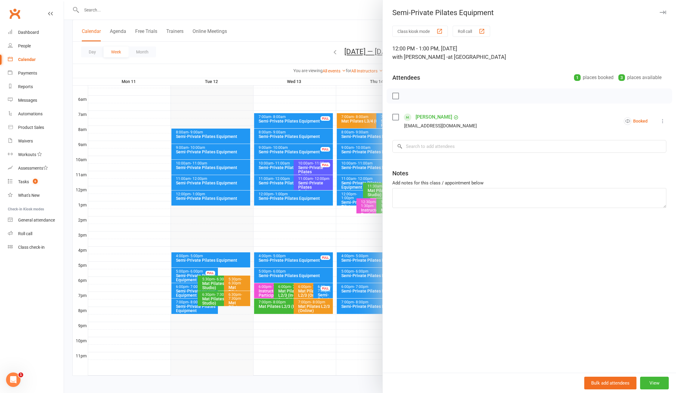
click at [292, 194] on div at bounding box center [370, 196] width 612 height 393
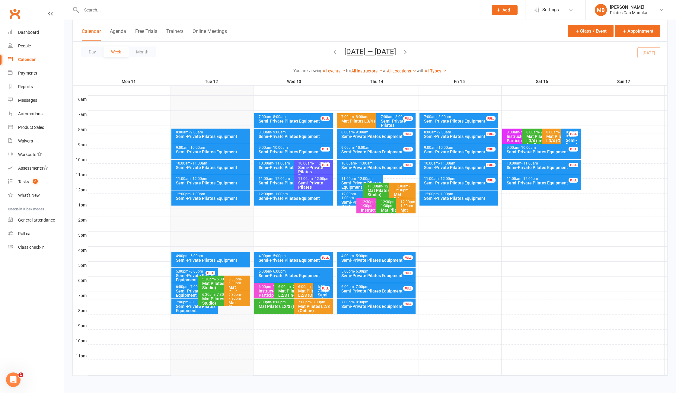
click at [347, 196] on span "- 1:00pm" at bounding box center [349, 196] width 16 height 8
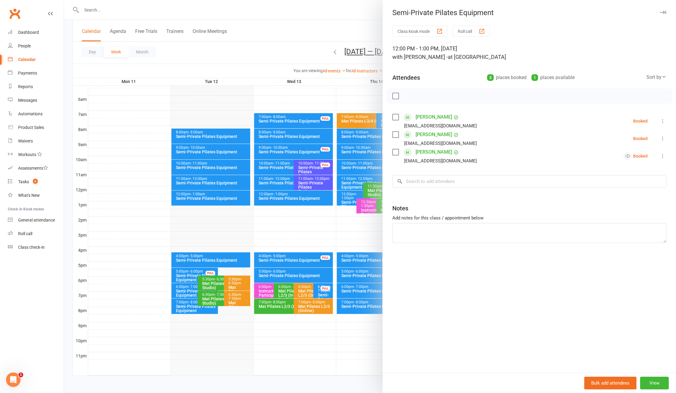
click at [348, 196] on div at bounding box center [370, 196] width 612 height 393
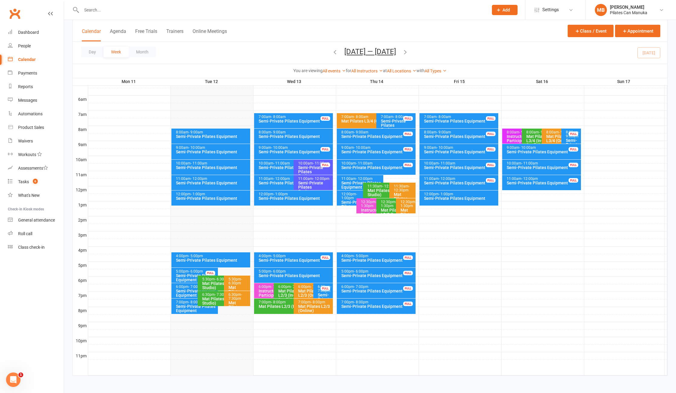
click at [407, 51] on icon "button" at bounding box center [405, 52] width 7 height 7
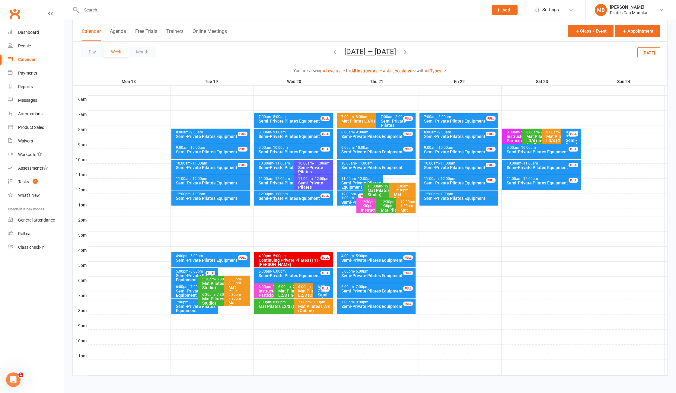
click at [332, 53] on icon "button" at bounding box center [335, 52] width 7 height 7
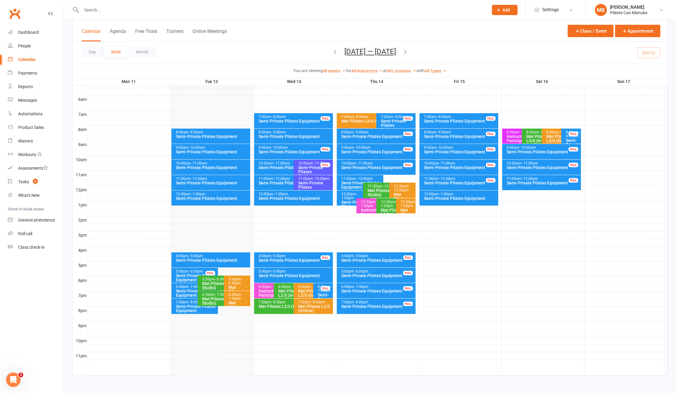
click at [349, 192] on div "12:00pm - 1:00pm" at bounding box center [355, 196] width 28 height 8
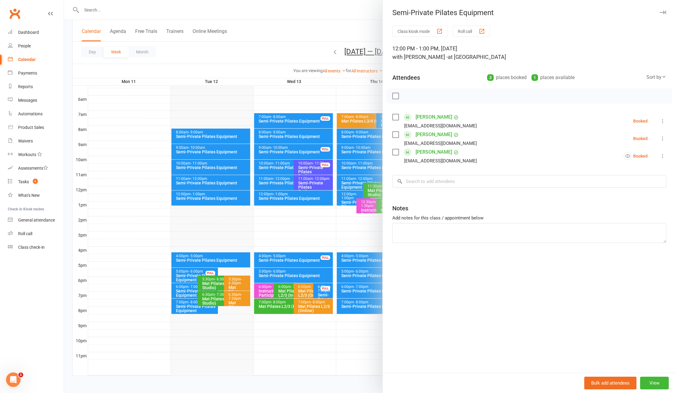
click at [287, 19] on div at bounding box center [370, 196] width 612 height 393
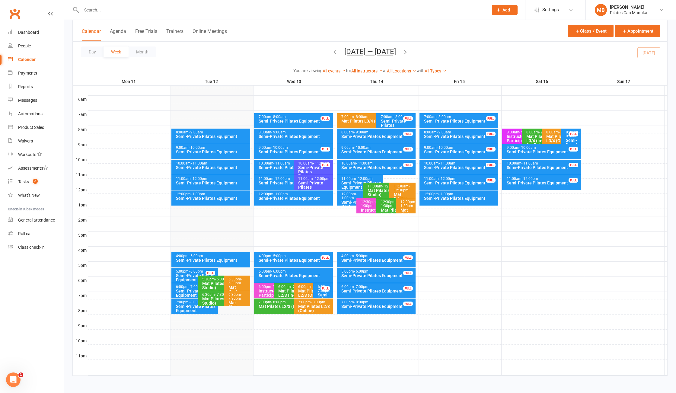
click at [408, 54] on icon "button" at bounding box center [405, 52] width 7 height 7
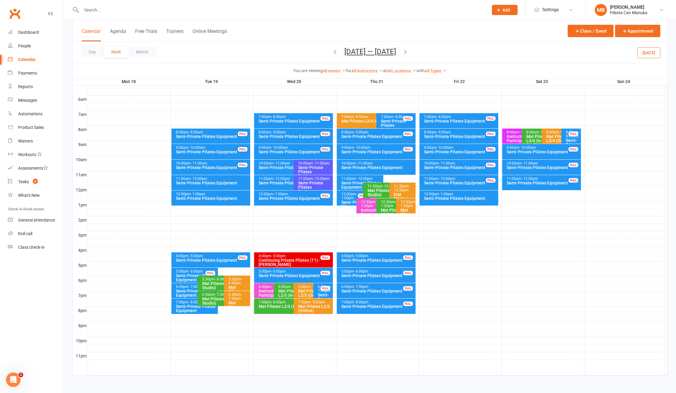
click at [185, 287] on div "6:00pm - 7:00pm" at bounding box center [196, 287] width 41 height 4
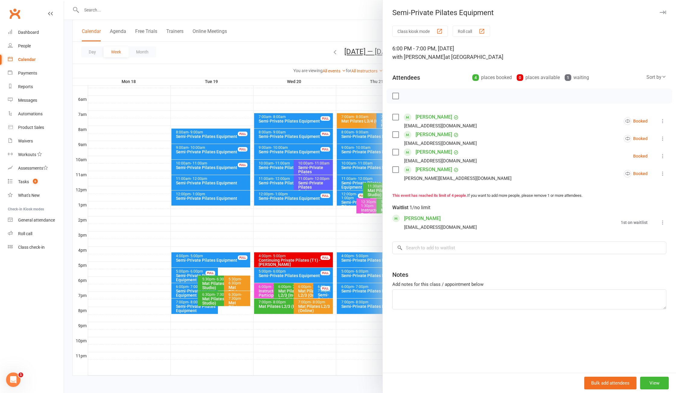
click at [185, 289] on div at bounding box center [370, 196] width 612 height 393
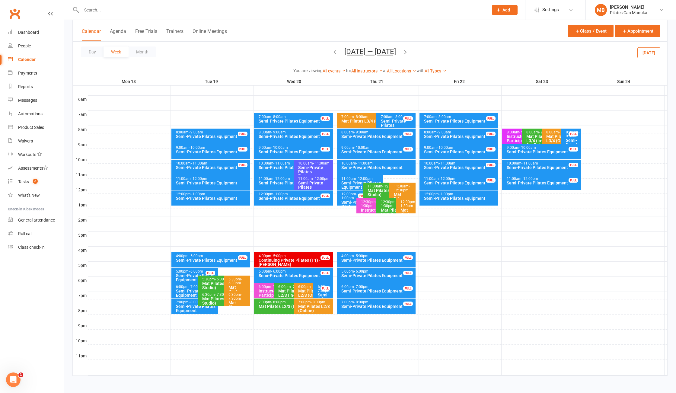
click at [185, 302] on div "7:00pm - 8:00pm" at bounding box center [196, 302] width 41 height 4
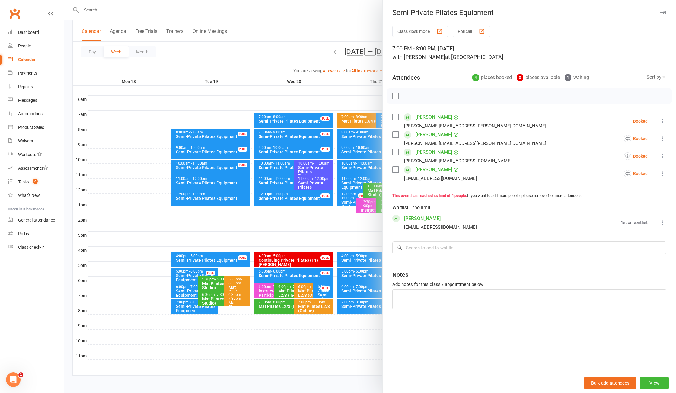
click at [186, 302] on div at bounding box center [370, 196] width 612 height 393
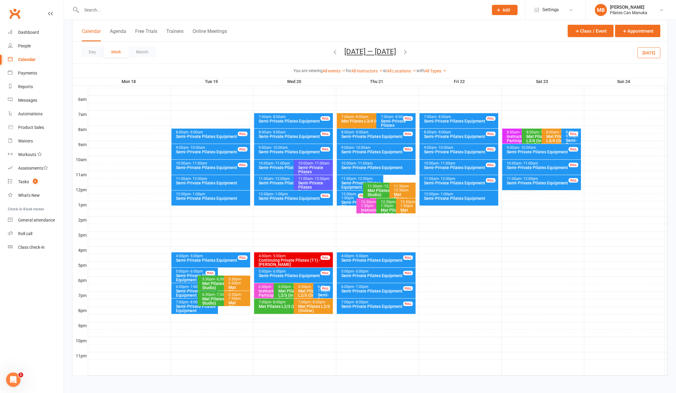
click at [406, 49] on button "button" at bounding box center [405, 52] width 7 height 11
click at [332, 52] on icon "button" at bounding box center [335, 52] width 7 height 7
click at [372, 165] on div "Semi-Private Pilates Equipment" at bounding box center [378, 167] width 74 height 4
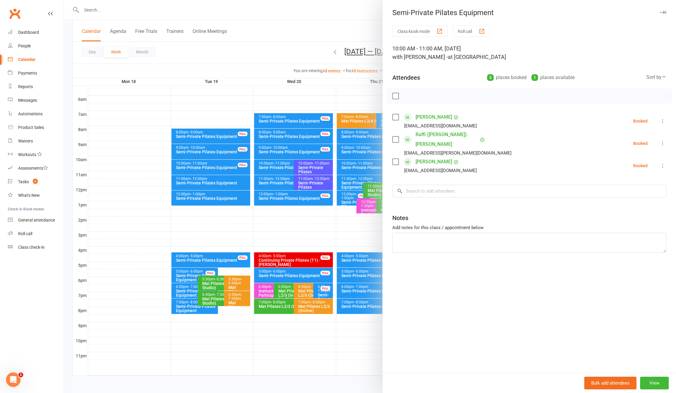
click at [277, 37] on div at bounding box center [370, 196] width 612 height 393
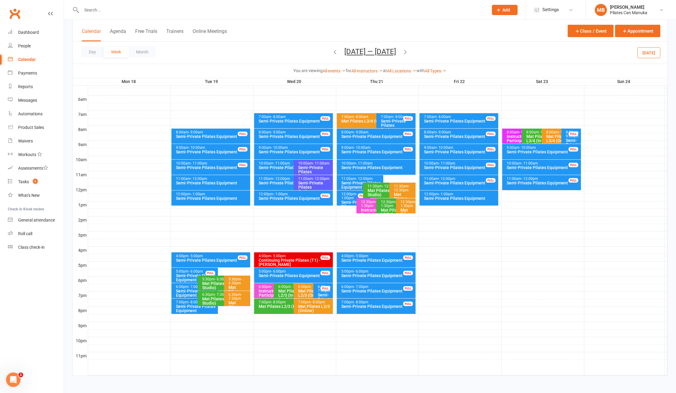
click at [408, 54] on icon "button" at bounding box center [405, 52] width 7 height 7
click at [185, 289] on div "Semi-Private Pilates Equipment" at bounding box center [196, 293] width 41 height 8
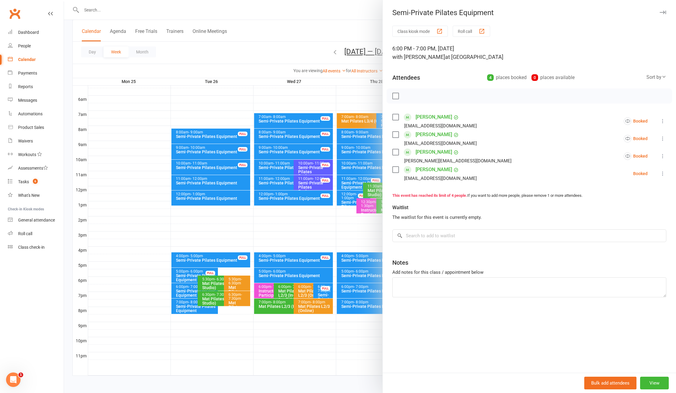
click at [183, 289] on div at bounding box center [370, 196] width 612 height 393
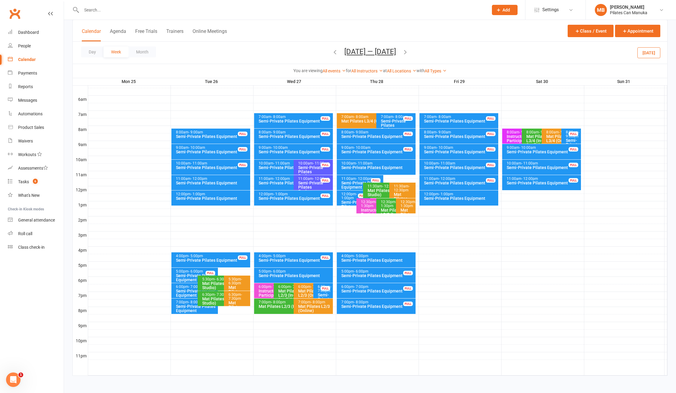
click at [189, 305] on div "Semi-Private Pilates Equipment" at bounding box center [196, 308] width 41 height 8
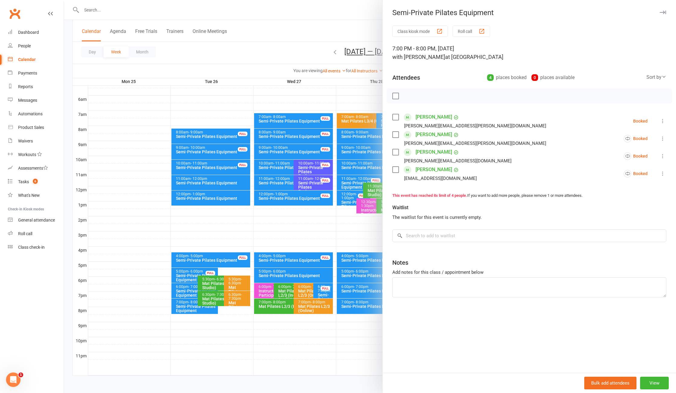
click at [189, 305] on div at bounding box center [370, 196] width 612 height 393
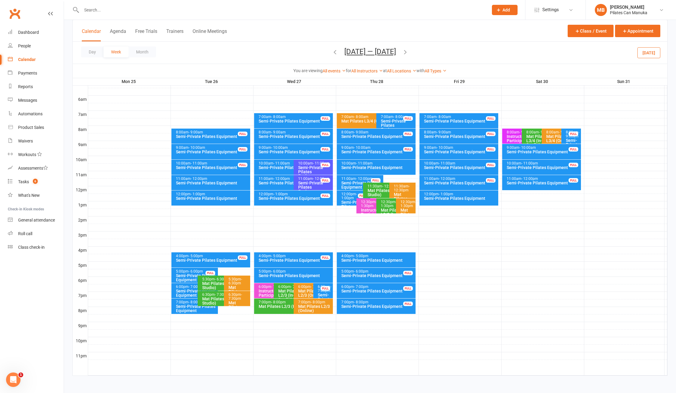
click at [365, 52] on button "Aug 25 — 31 2025" at bounding box center [370, 51] width 52 height 8
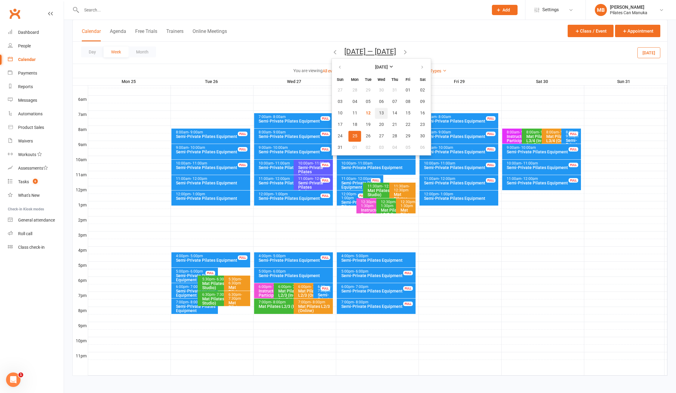
click at [379, 113] on span "13" at bounding box center [381, 113] width 5 height 5
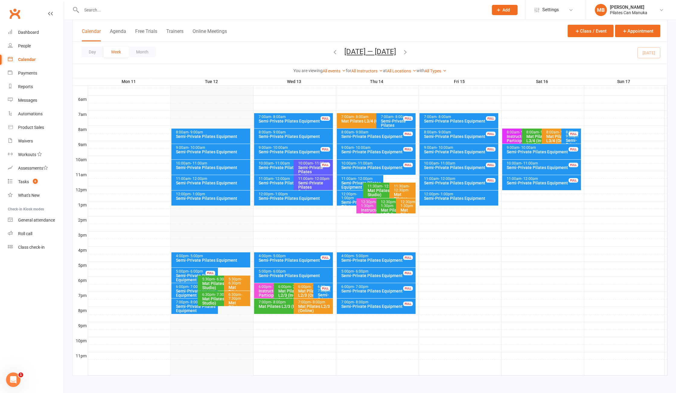
click at [389, 133] on div "8:00am - 9:00am" at bounding box center [378, 132] width 74 height 4
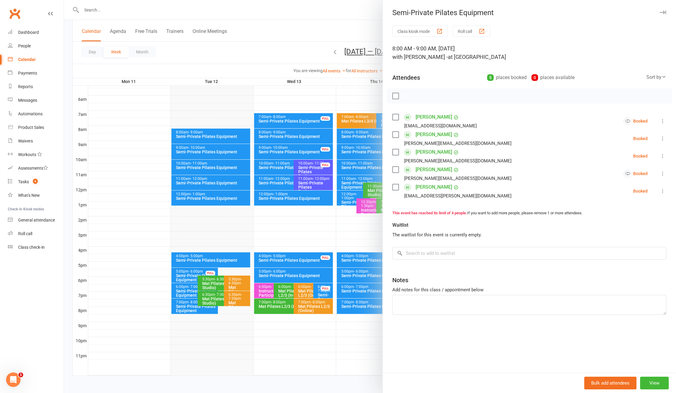
click at [296, 43] on div at bounding box center [370, 196] width 612 height 393
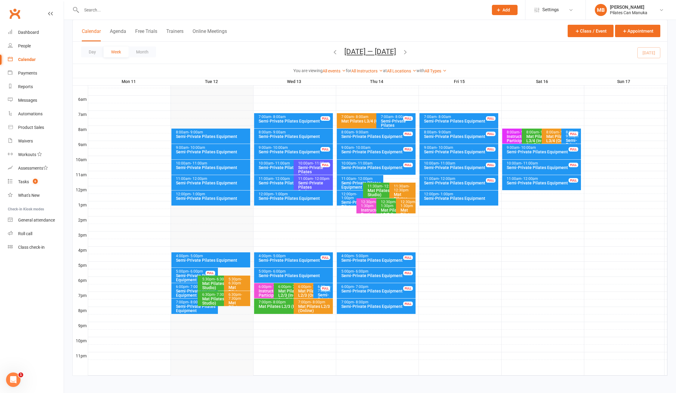
click at [407, 54] on icon "button" at bounding box center [405, 52] width 7 height 7
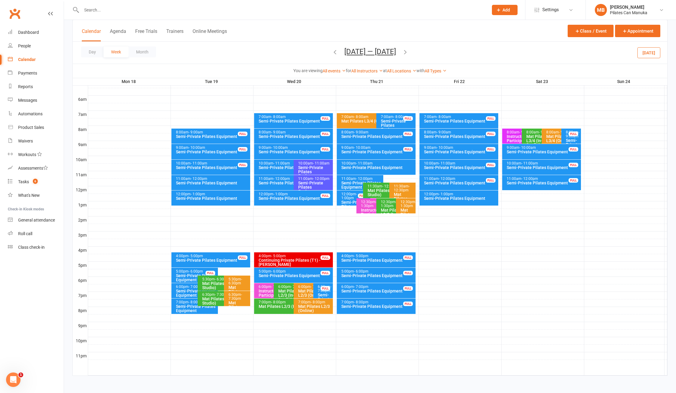
click at [407, 52] on icon "button" at bounding box center [405, 52] width 7 height 7
click at [332, 55] on icon "button" at bounding box center [335, 52] width 7 height 7
click at [332, 54] on icon "button" at bounding box center [335, 52] width 7 height 7
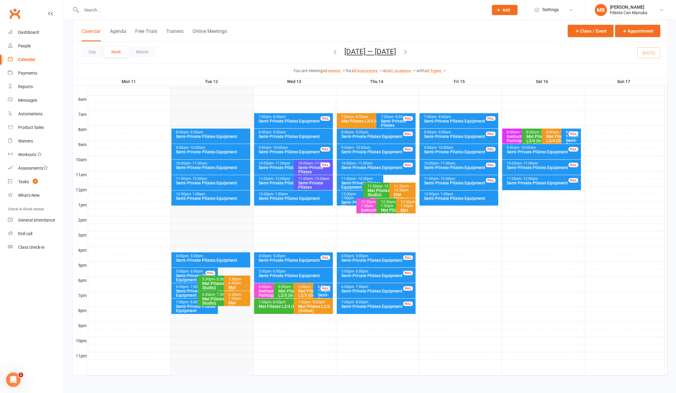
click at [309, 136] on div "Semi-Private Pilates Equipment" at bounding box center [295, 136] width 74 height 4
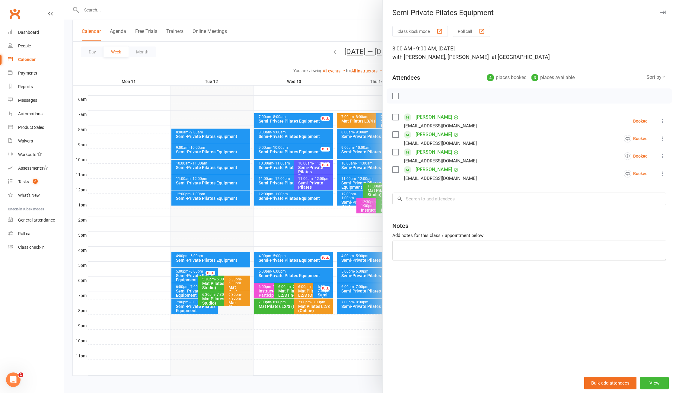
click at [299, 52] on div at bounding box center [370, 196] width 612 height 393
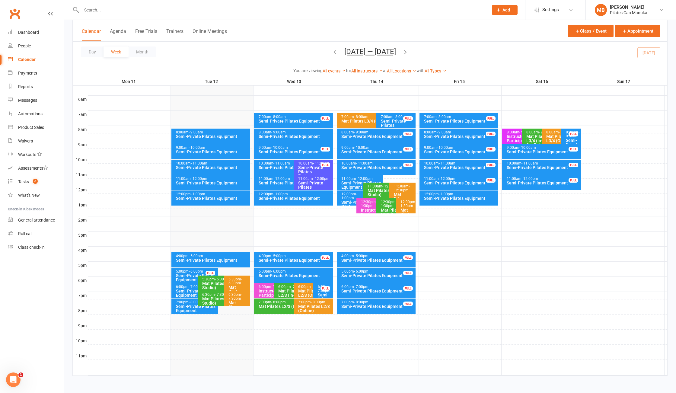
click at [408, 53] on icon "button" at bounding box center [405, 52] width 7 height 7
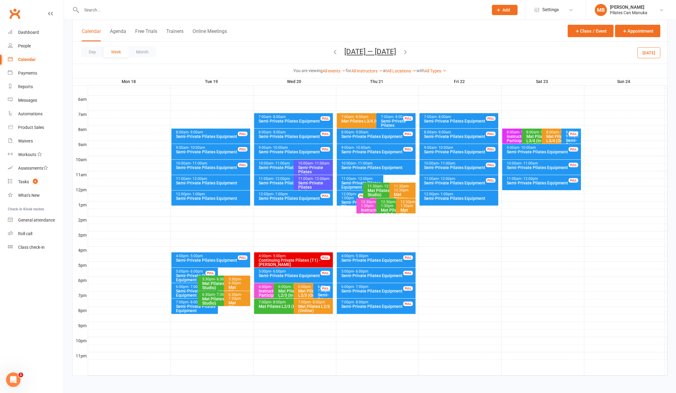
click at [302, 133] on div "8:00am - 9:00am" at bounding box center [295, 132] width 74 height 4
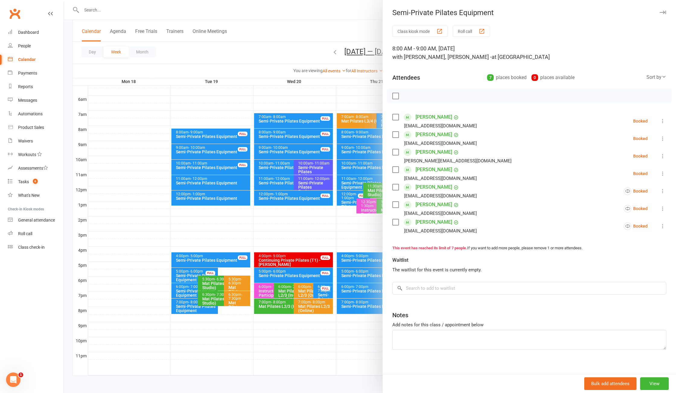
click at [290, 50] on div at bounding box center [370, 196] width 612 height 393
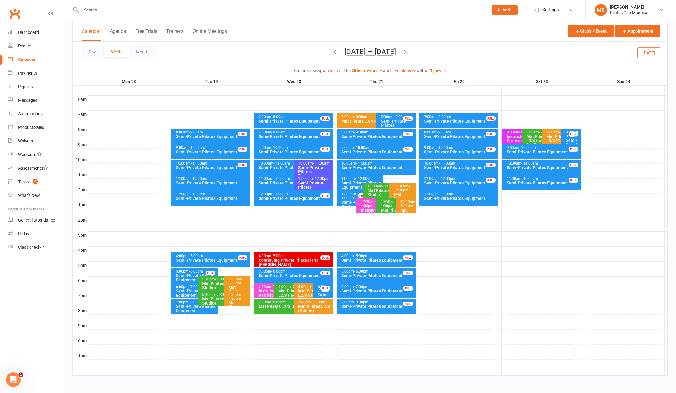
click at [408, 51] on icon "button" at bounding box center [405, 52] width 7 height 7
click at [283, 135] on div "Semi-Private Pilates Equipment" at bounding box center [295, 136] width 74 height 4
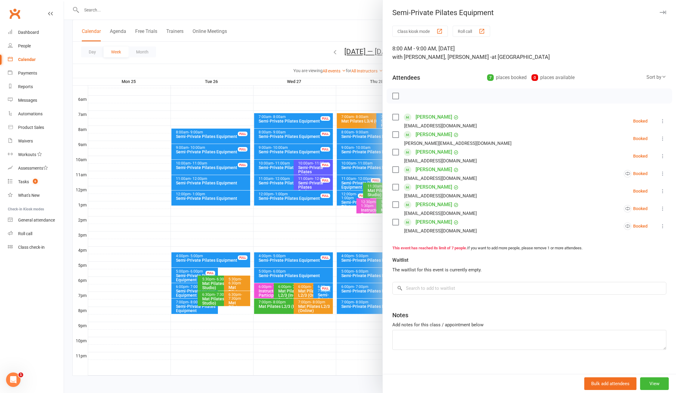
click at [304, 44] on div at bounding box center [370, 196] width 612 height 393
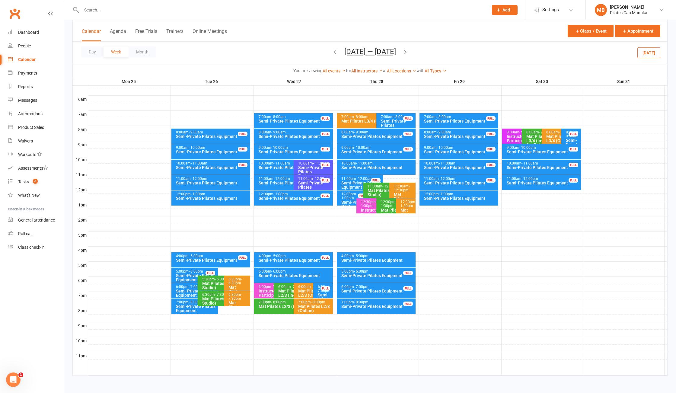
click at [332, 54] on icon "button" at bounding box center [335, 52] width 7 height 7
click at [306, 130] on div "8:00am - 9:00am" at bounding box center [295, 132] width 74 height 4
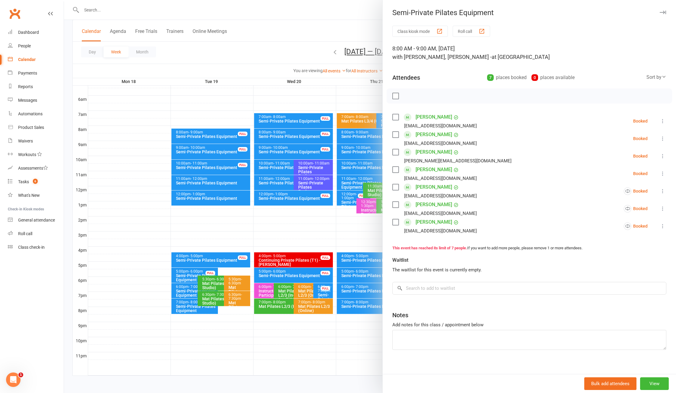
click at [299, 47] on div at bounding box center [370, 196] width 612 height 393
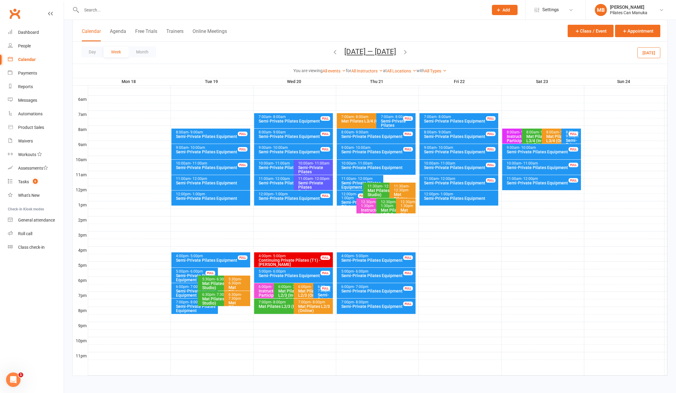
click at [408, 54] on icon "button" at bounding box center [405, 52] width 7 height 7
click at [299, 134] on div "Semi-Private Pilates Equipment" at bounding box center [295, 136] width 74 height 4
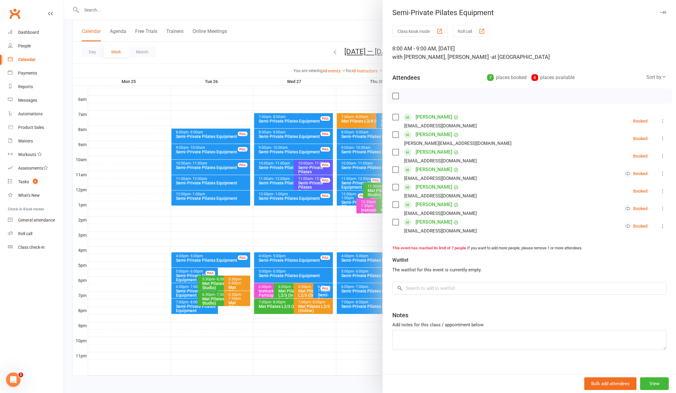
click at [287, 40] on div at bounding box center [370, 196] width 612 height 393
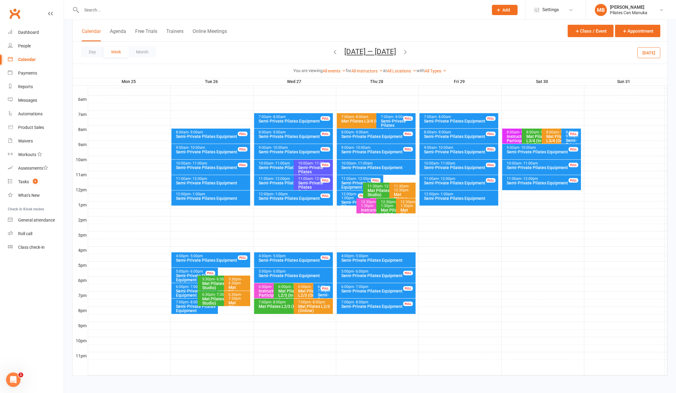
click at [408, 52] on icon "button" at bounding box center [405, 52] width 7 height 7
click at [303, 134] on div "Semi-Private Pilates Equipment" at bounding box center [295, 136] width 74 height 4
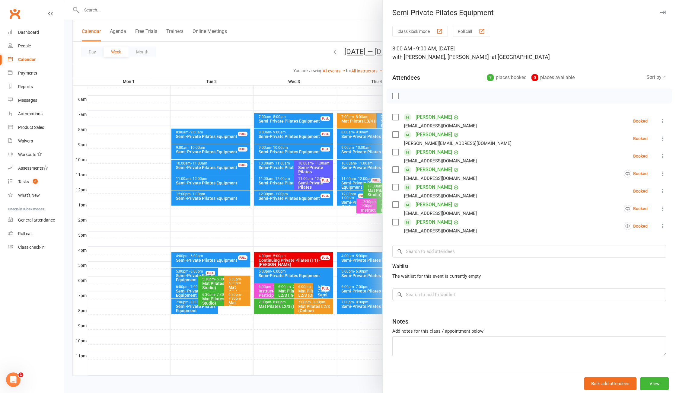
click at [309, 43] on div at bounding box center [370, 196] width 612 height 393
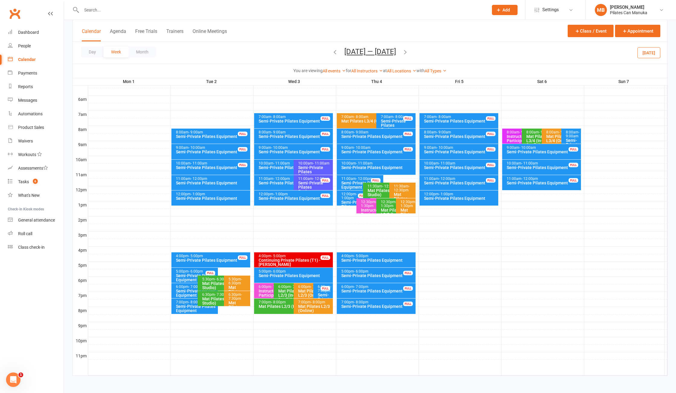
click at [402, 52] on icon "button" at bounding box center [405, 52] width 7 height 7
click at [293, 134] on div "Semi-Private Pilates Equipment" at bounding box center [295, 136] width 74 height 4
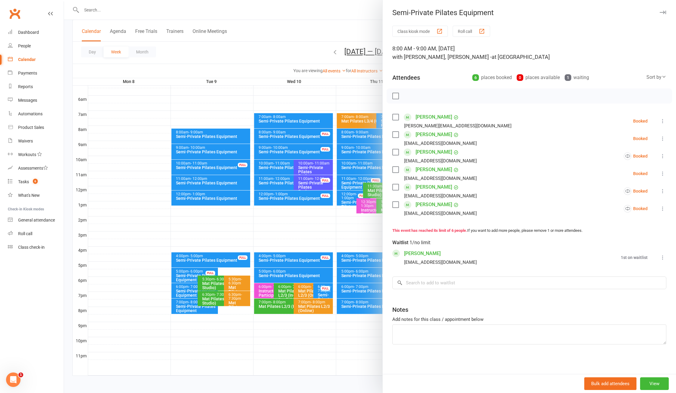
click at [269, 45] on div at bounding box center [370, 196] width 612 height 393
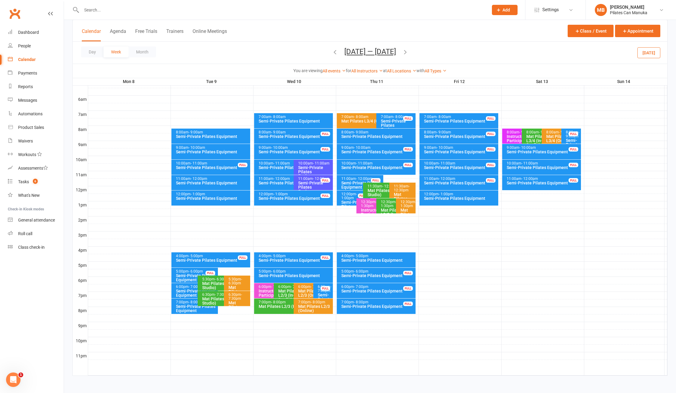
click at [408, 51] on icon "button" at bounding box center [405, 52] width 7 height 7
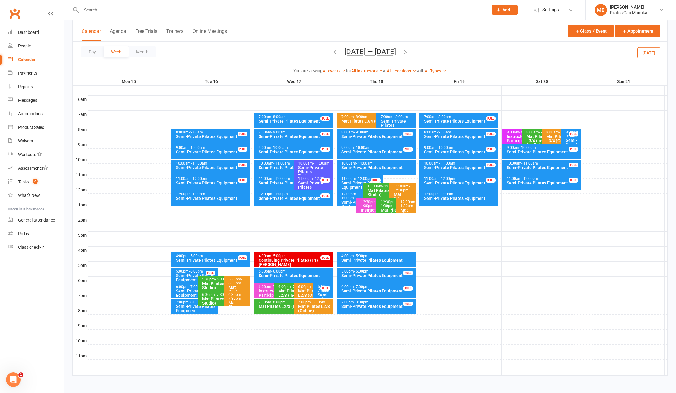
click at [303, 134] on div "Semi-Private Pilates Equipment" at bounding box center [295, 136] width 74 height 4
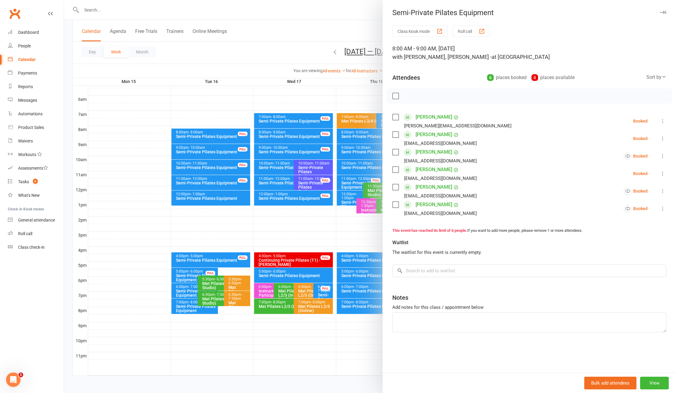
click at [296, 43] on div at bounding box center [370, 196] width 612 height 393
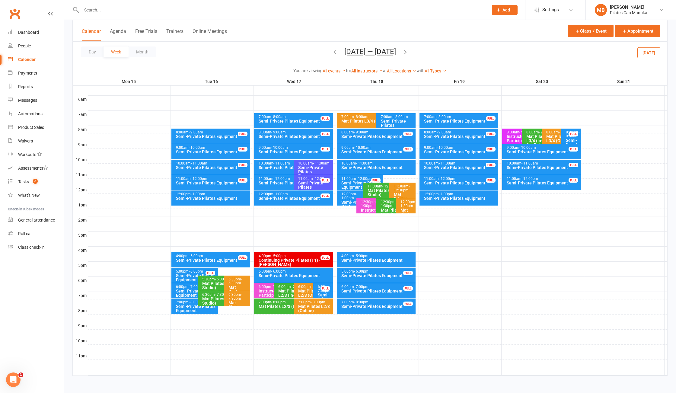
click at [332, 55] on icon "button" at bounding box center [335, 52] width 7 height 7
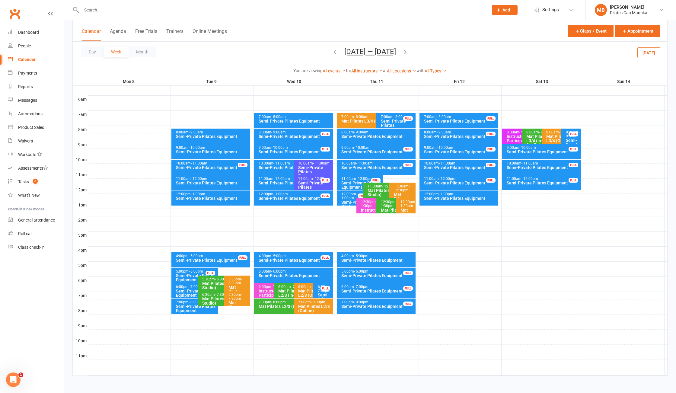
click at [267, 49] on div "Day Week Month Sep 8 — 14 2025 August 2025 Sun Mon Tue Wed Thu Fri Sat 27 28 29…" at bounding box center [370, 53] width 594 height 22
click at [313, 51] on div "Day Week Month Sep 8 — 14 2025 August 2025 Sun Mon Tue Wed Thu Fri Sat 27 28 29…" at bounding box center [370, 53] width 594 height 22
click at [332, 51] on icon "button" at bounding box center [335, 52] width 7 height 7
click at [334, 52] on icon "button" at bounding box center [335, 52] width 7 height 7
click at [334, 54] on icon "button" at bounding box center [335, 52] width 7 height 7
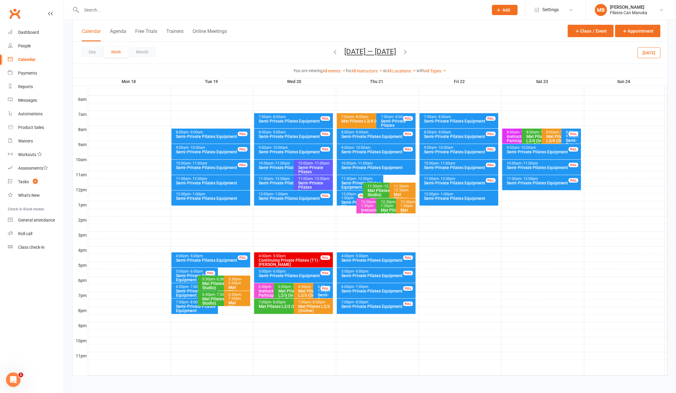
click at [357, 54] on button "Aug 18 — 24 2025" at bounding box center [370, 51] width 52 height 8
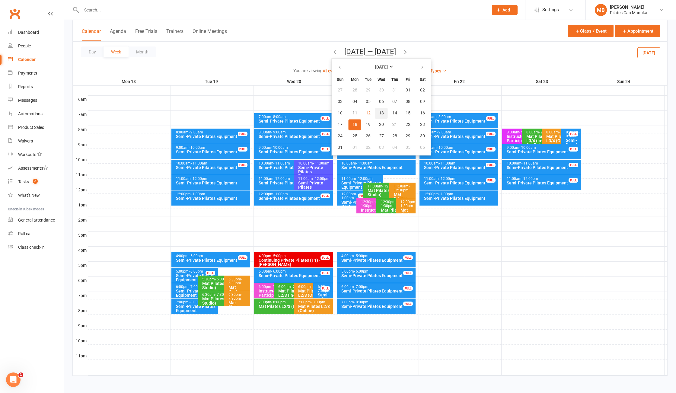
click at [375, 113] on button "13" at bounding box center [381, 113] width 13 height 11
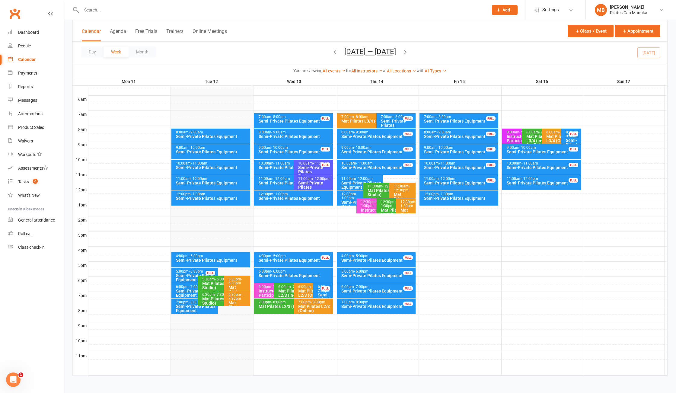
click at [294, 134] on div "Semi-Private Pilates Equipment" at bounding box center [295, 136] width 74 height 4
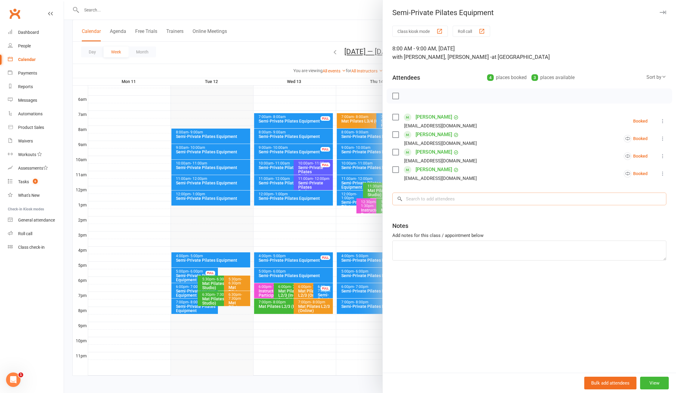
click at [417, 195] on input "search" at bounding box center [529, 198] width 274 height 13
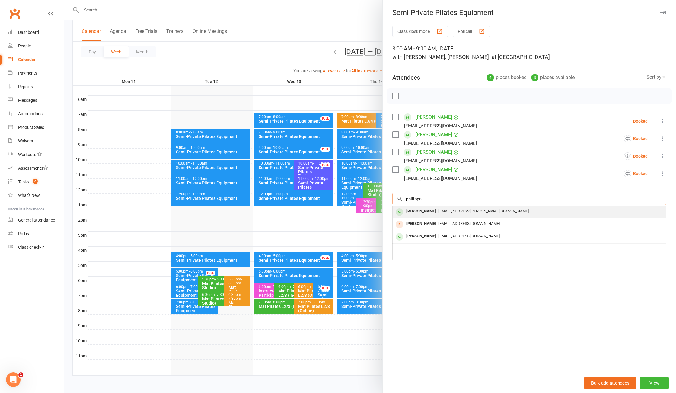
type input "philippa"
click at [441, 210] on span "philippa.godwin@me.com" at bounding box center [483, 211] width 90 height 5
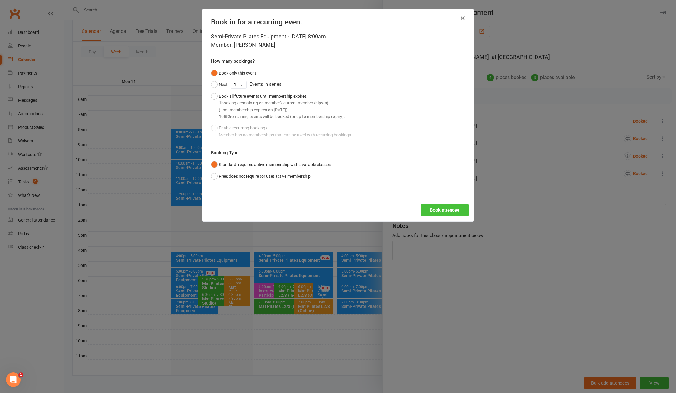
click at [444, 208] on button "Book attendee" at bounding box center [445, 210] width 48 height 13
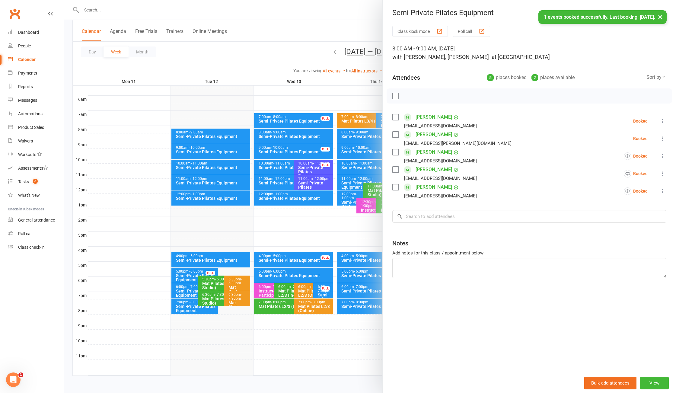
click at [285, 46] on div at bounding box center [370, 196] width 612 height 393
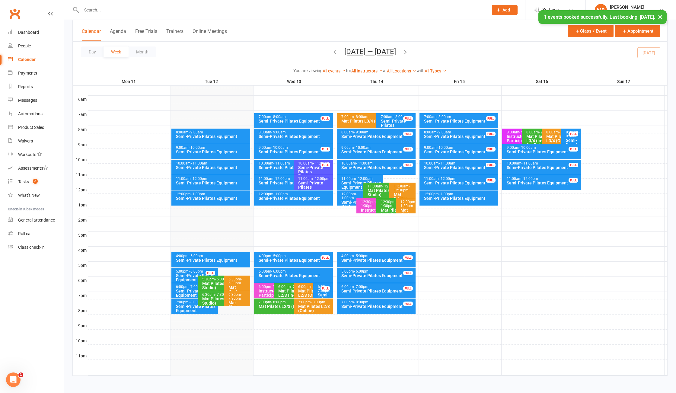
click at [408, 52] on icon "button" at bounding box center [405, 52] width 7 height 7
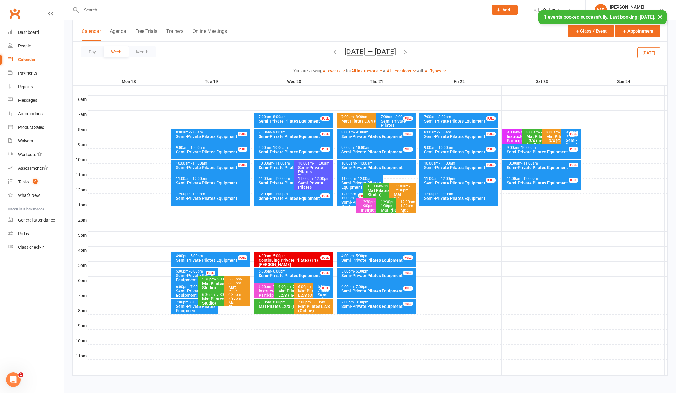
click at [292, 132] on div "8:00am - 9:00am" at bounding box center [295, 132] width 74 height 4
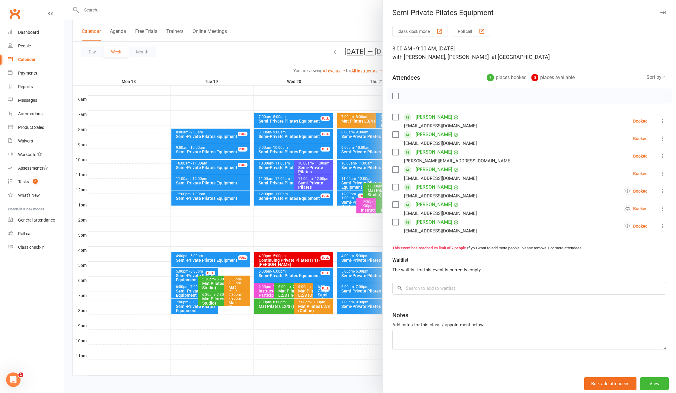
click at [267, 43] on div at bounding box center [370, 196] width 612 height 393
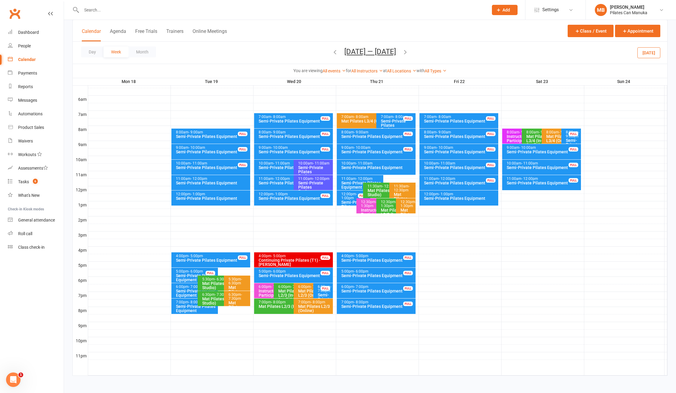
click at [407, 51] on icon "button" at bounding box center [405, 52] width 7 height 7
click at [306, 134] on div "Semi-Private Pilates Equipment" at bounding box center [295, 136] width 74 height 4
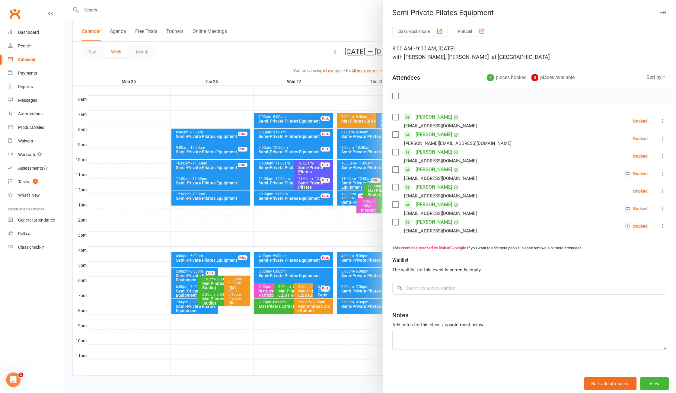
click at [310, 40] on div at bounding box center [370, 196] width 612 height 393
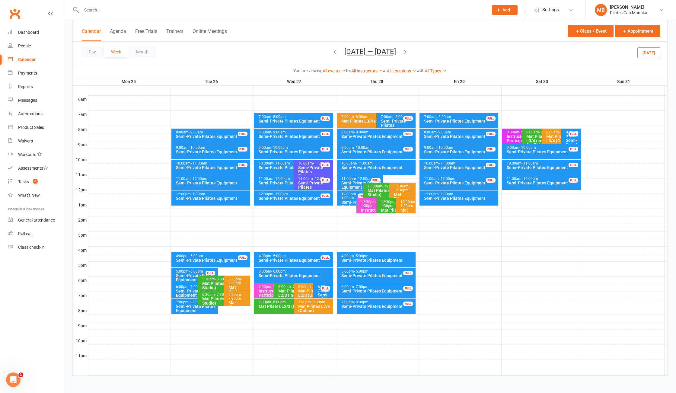
click at [407, 52] on icon "button" at bounding box center [405, 52] width 7 height 7
click at [303, 134] on div "Semi-Private Pilates Equipment" at bounding box center [295, 136] width 74 height 4
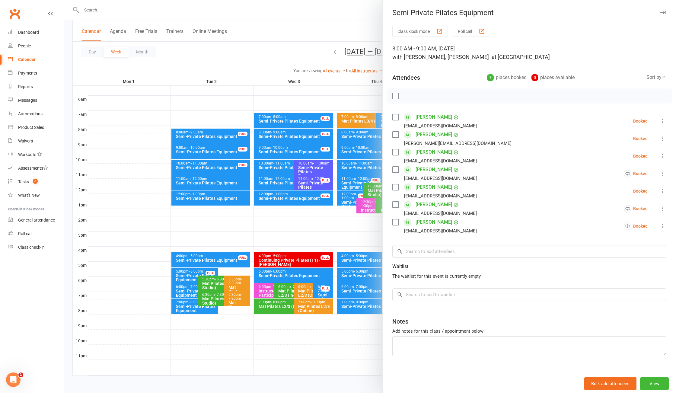
click at [302, 40] on div at bounding box center [370, 196] width 612 height 393
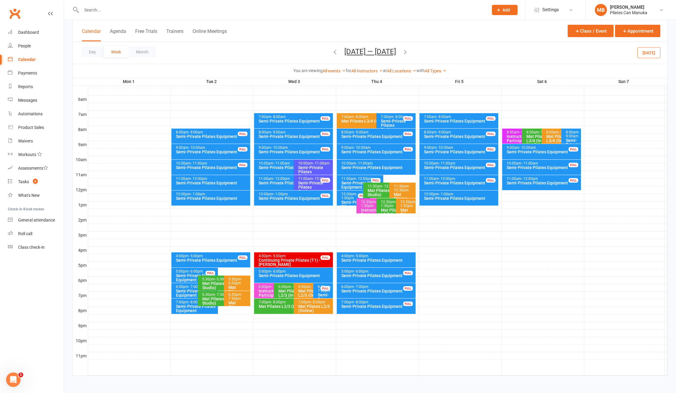
click at [405, 54] on icon "button" at bounding box center [405, 52] width 7 height 7
click at [297, 134] on div "Semi-Private Pilates Equipment" at bounding box center [295, 136] width 74 height 4
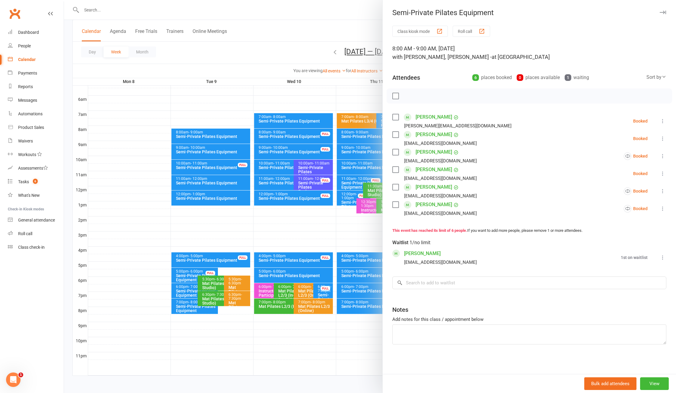
click at [286, 44] on div at bounding box center [370, 196] width 612 height 393
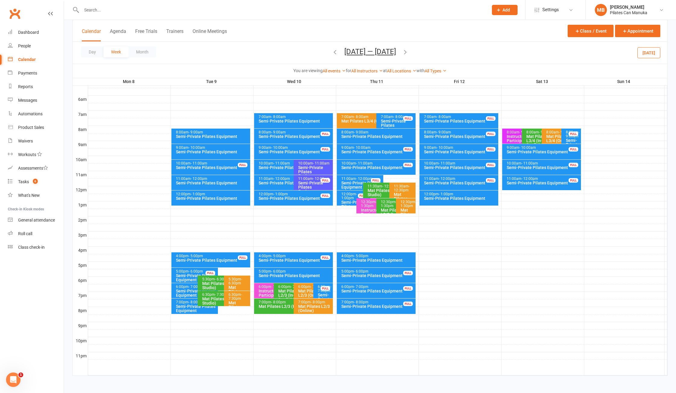
click at [300, 134] on div "Semi-Private Pilates Equipment" at bounding box center [295, 136] width 74 height 4
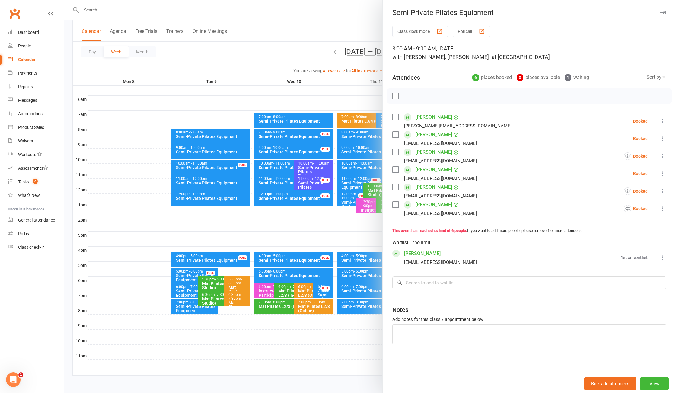
click at [659, 259] on icon at bounding box center [662, 257] width 6 height 6
click at [607, 278] on link "Remove" at bounding box center [629, 281] width 72 height 12
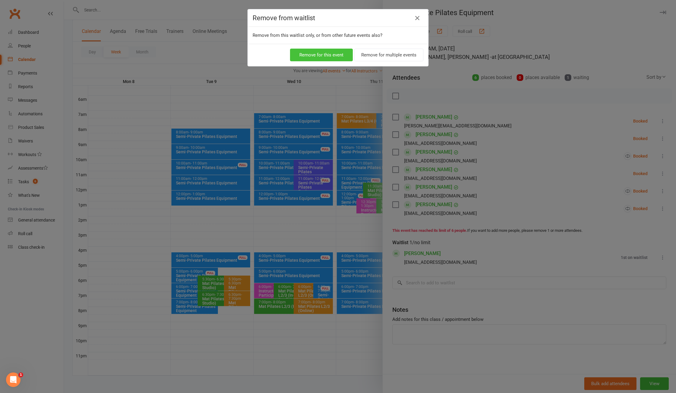
click at [327, 52] on button "Remove for this event" at bounding box center [321, 55] width 63 height 13
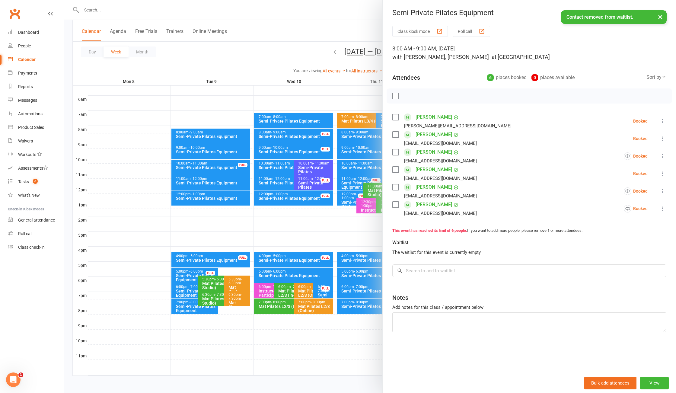
click at [283, 43] on div at bounding box center [370, 196] width 612 height 393
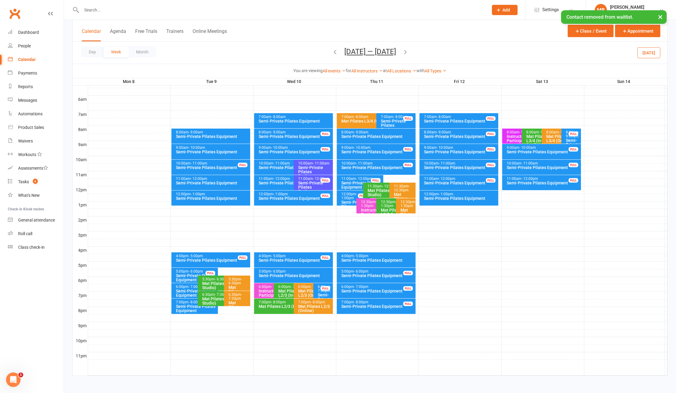
click at [407, 51] on icon "button" at bounding box center [405, 52] width 7 height 7
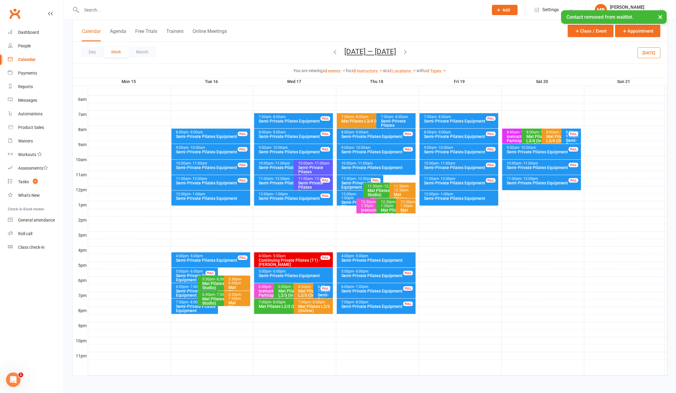
click at [296, 135] on div "Semi-Private Pilates Equipment" at bounding box center [295, 136] width 74 height 4
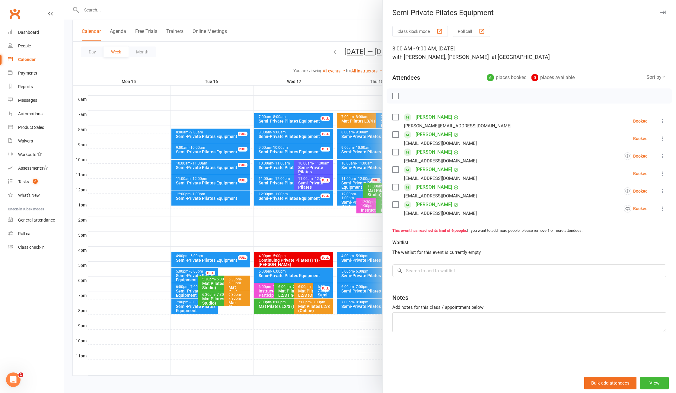
click at [292, 48] on div at bounding box center [370, 196] width 612 height 393
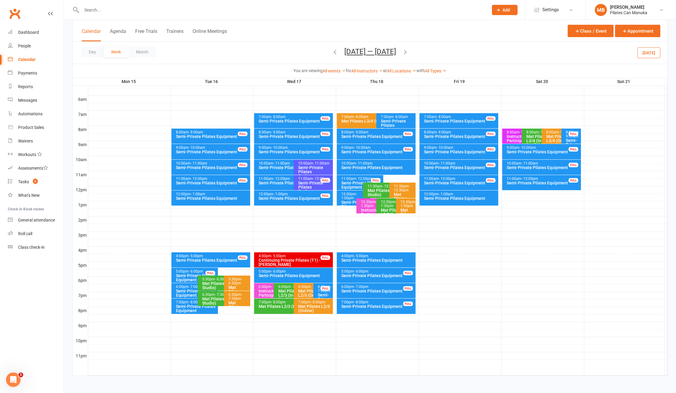
click at [366, 52] on button "Sep 15 — 21 2025" at bounding box center [370, 51] width 52 height 8
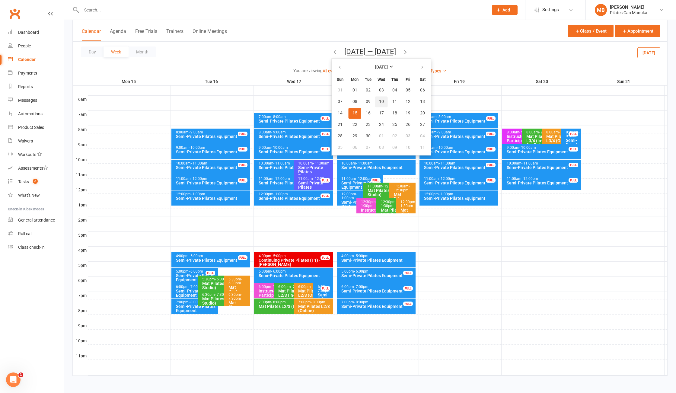
click at [379, 101] on span "10" at bounding box center [381, 101] width 5 height 5
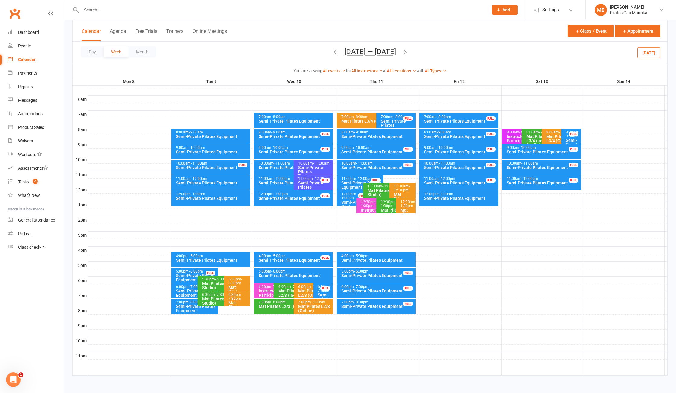
click at [280, 135] on div "Semi-Private Pilates Equipment" at bounding box center [295, 136] width 74 height 4
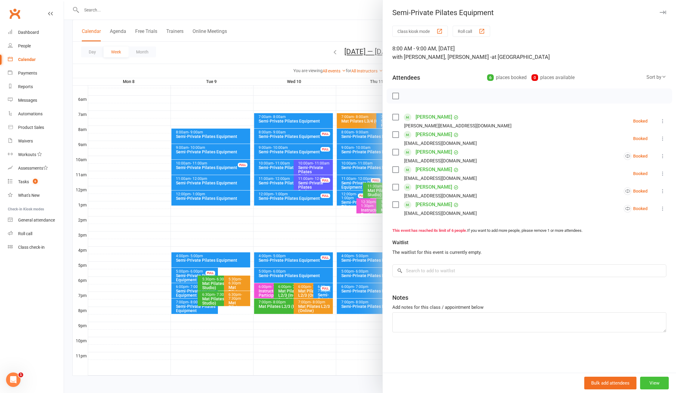
click at [644, 384] on button "View" at bounding box center [654, 382] width 29 height 13
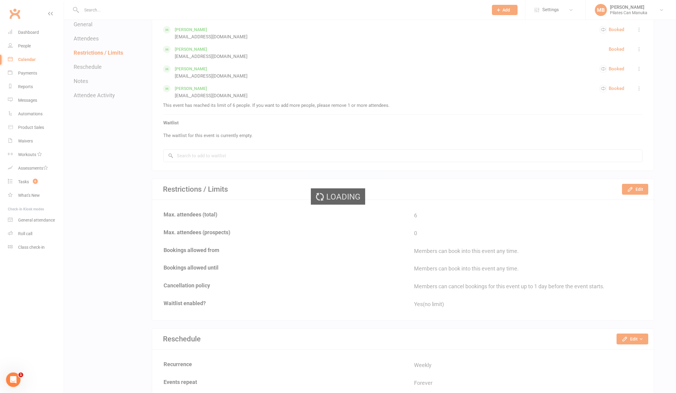
scroll to position [362, 0]
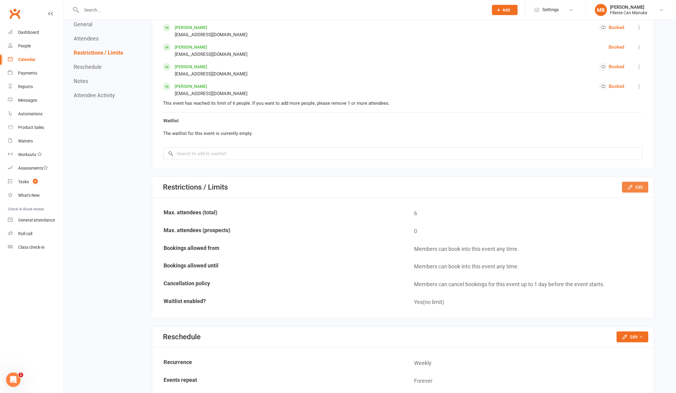
click at [640, 190] on button "Edit" at bounding box center [635, 187] width 26 height 11
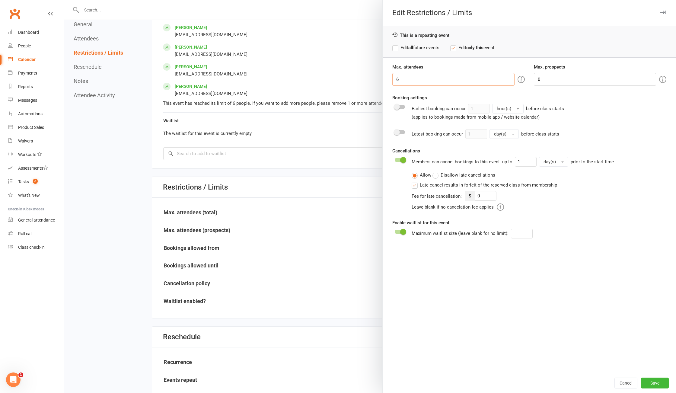
drag, startPoint x: 404, startPoint y: 76, endPoint x: 369, endPoint y: 78, distance: 35.1
click at [368, 0] on div "Edit Restrictions / Limits This is a repeating event Edit all future events Edi…" at bounding box center [370, 0] width 612 height 0
type input "7"
click at [645, 387] on button "Save" at bounding box center [655, 382] width 28 height 11
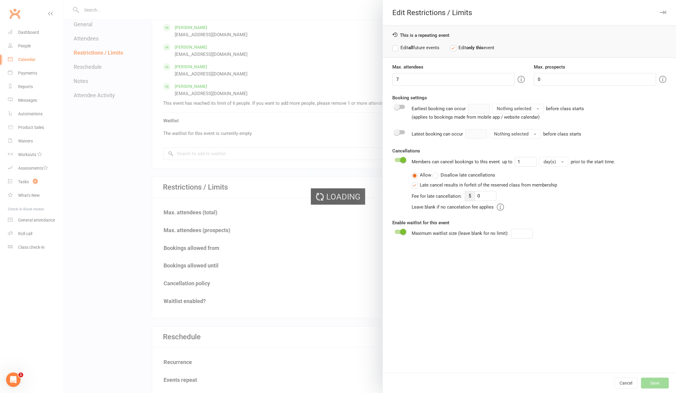
type input "0"
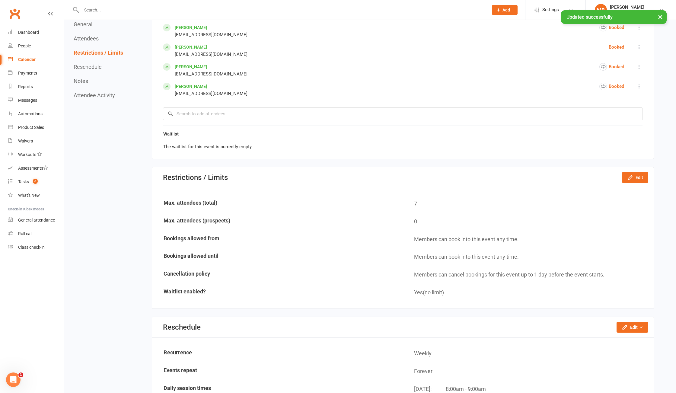
click at [139, 242] on div "General Attendees Restrictions / Limits Reschedule Notes Attendee Activity Gene…" at bounding box center [364, 295] width 580 height 1156
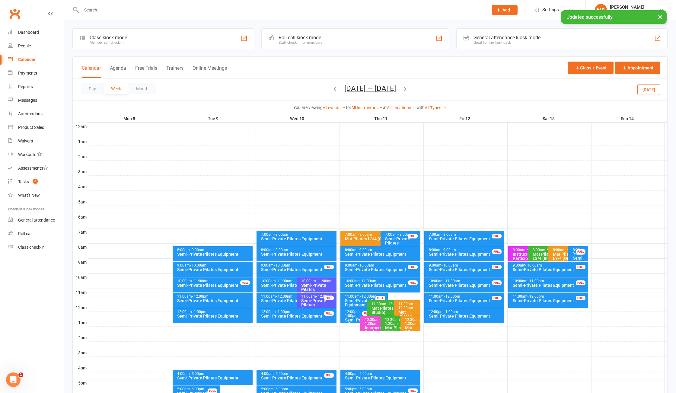
click at [292, 251] on div "8:00am - 9:00am Semi-Private Pilates Equipment" at bounding box center [296, 253] width 80 height 15
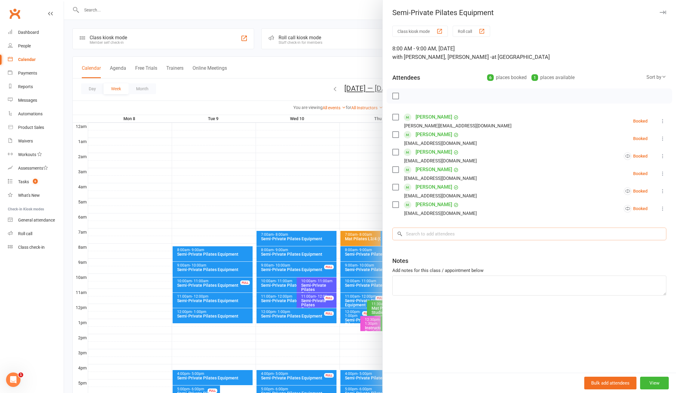
click at [423, 238] on input "search" at bounding box center [529, 233] width 274 height 13
type input "goodw"
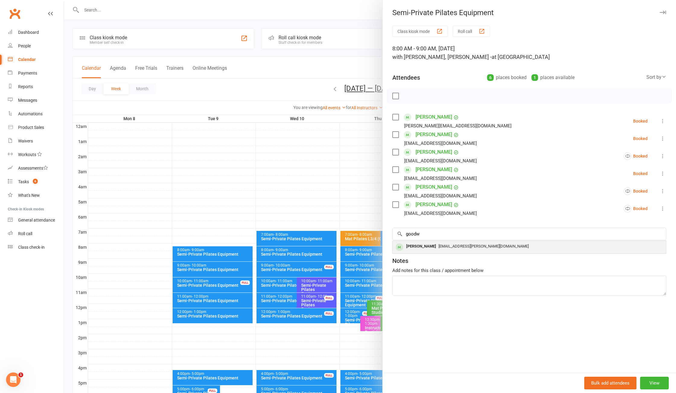
click at [439, 247] on span "philippa.godwin@me.com" at bounding box center [483, 246] width 90 height 5
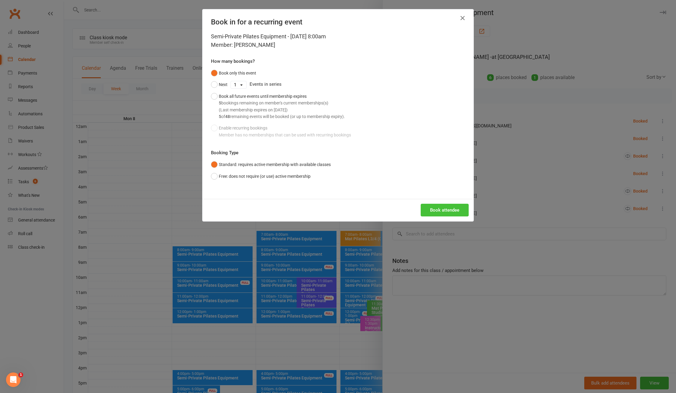
click at [434, 211] on button "Book attendee" at bounding box center [445, 210] width 48 height 13
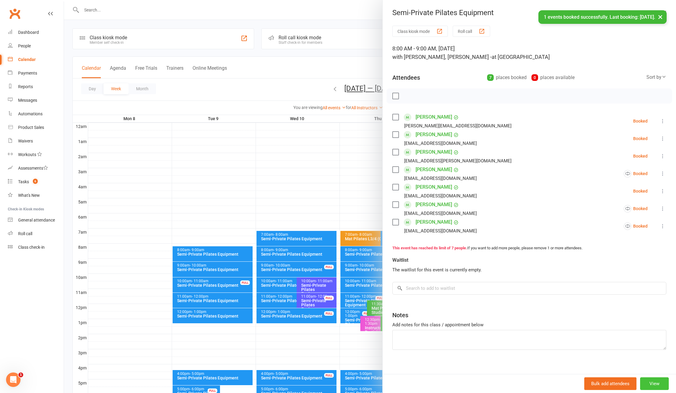
click at [640, 384] on button "View" at bounding box center [654, 383] width 29 height 13
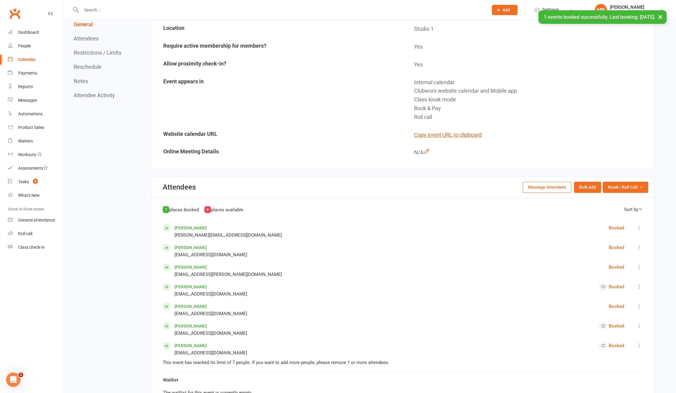
scroll to position [241, 0]
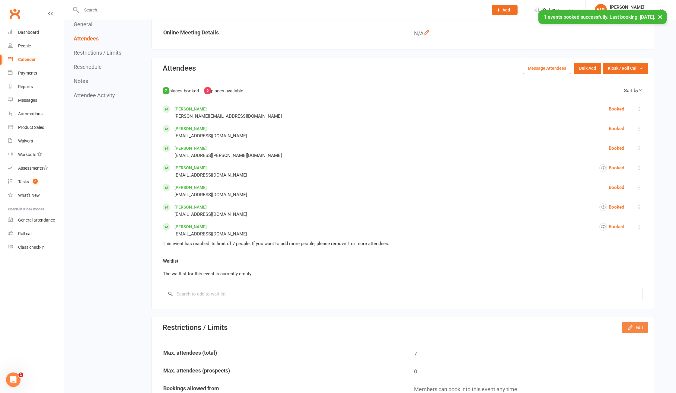
click at [637, 328] on button "Edit" at bounding box center [635, 327] width 26 height 11
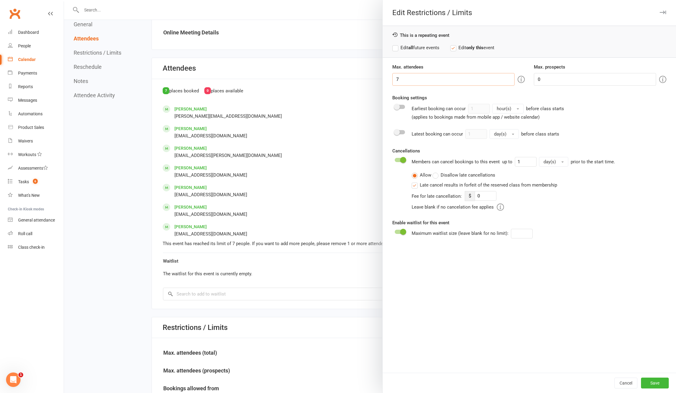
drag, startPoint x: 407, startPoint y: 81, endPoint x: 367, endPoint y: 79, distance: 40.2
click at [370, 0] on div "Edit Restrictions / Limits This is a repeating event Edit all future events Edi…" at bounding box center [370, 0] width 612 height 0
type input "6"
click at [658, 380] on button "Save" at bounding box center [655, 382] width 28 height 11
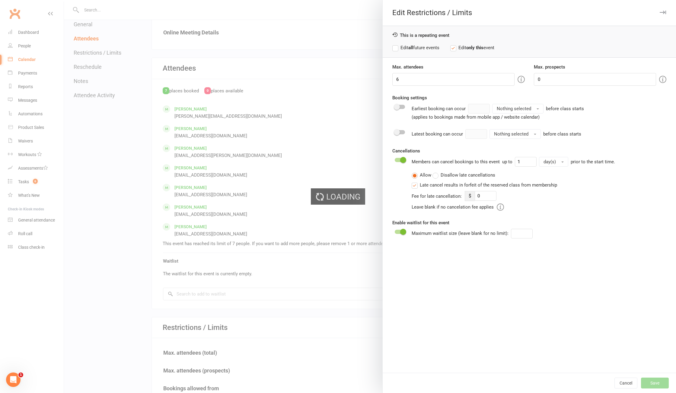
type input "0"
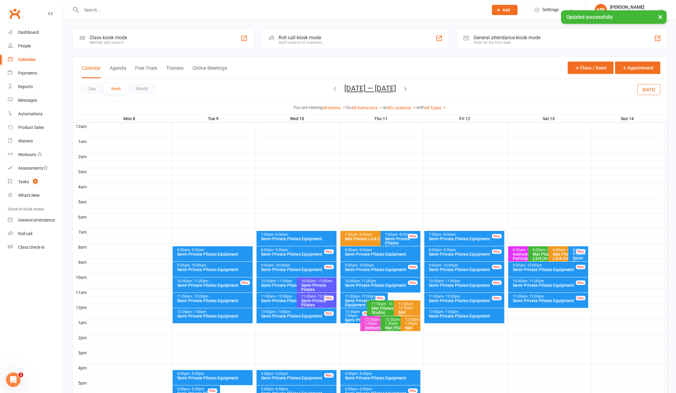
click at [404, 91] on icon "button" at bounding box center [405, 88] width 7 height 7
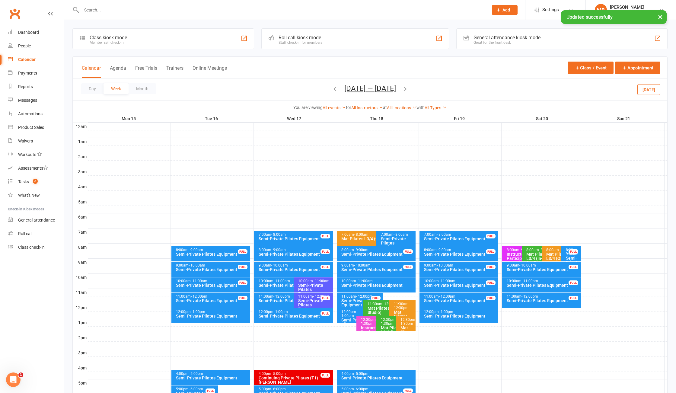
click at [296, 253] on div "Semi-Private Pilates Equipment" at bounding box center [295, 254] width 74 height 4
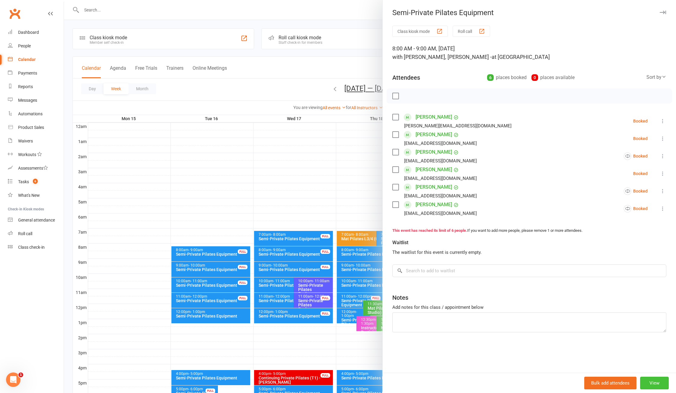
drag, startPoint x: 649, startPoint y: 381, endPoint x: 593, endPoint y: 277, distance: 118.4
click at [649, 380] on button "View" at bounding box center [654, 382] width 29 height 13
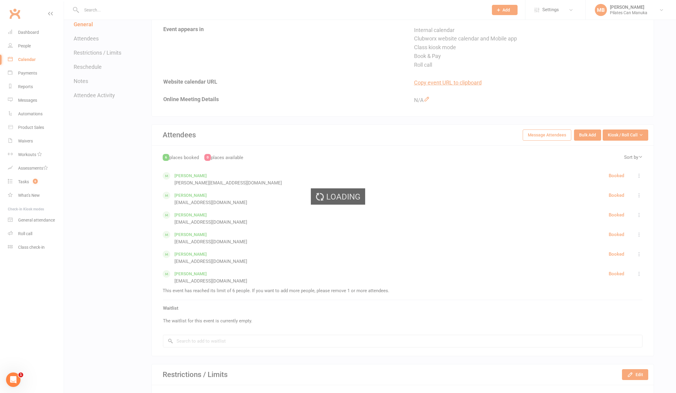
scroll to position [181, 0]
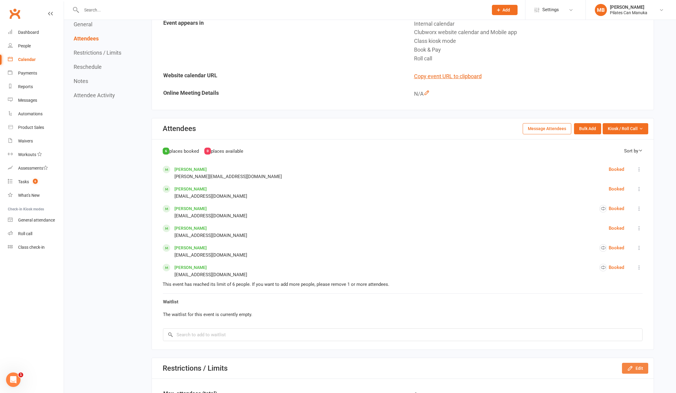
click at [636, 370] on button "Edit" at bounding box center [635, 368] width 26 height 11
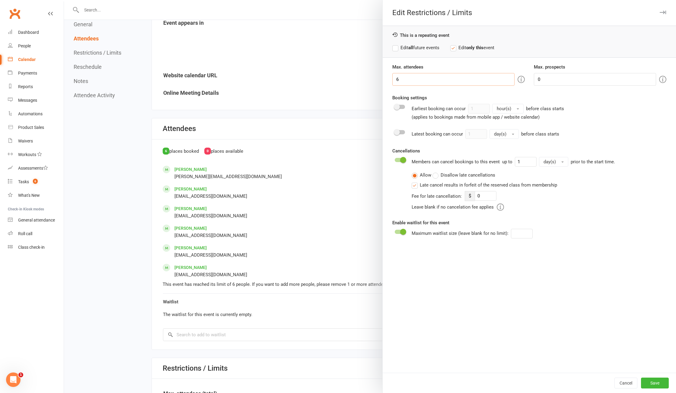
drag, startPoint x: 382, startPoint y: 81, endPoint x: 384, endPoint y: 86, distance: 5.4
click at [356, 0] on div "Edit Restrictions / Limits This is a repeating event Edit all future events Edi…" at bounding box center [370, 0] width 612 height 0
type input "7"
click at [643, 382] on button "Save" at bounding box center [655, 382] width 28 height 11
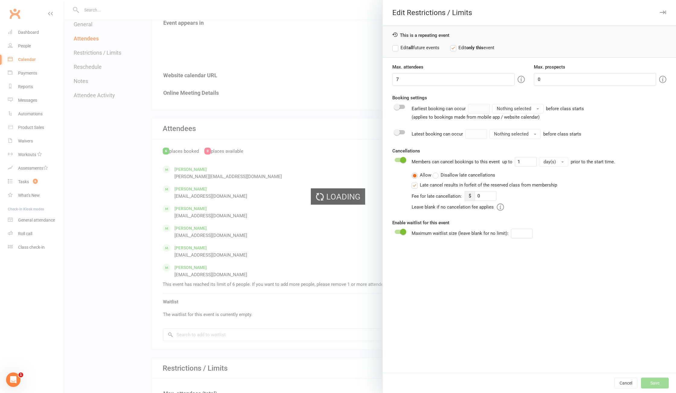
type input "0"
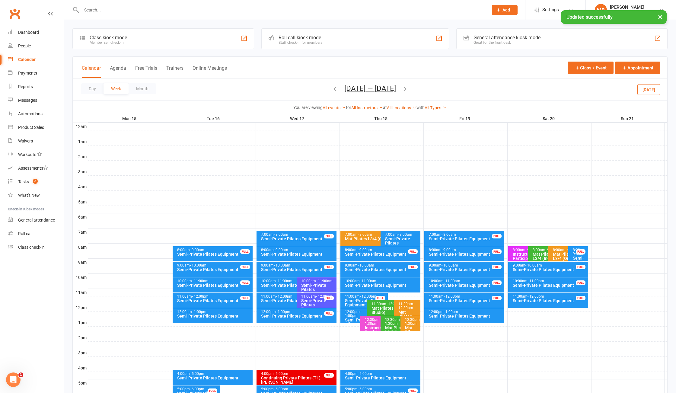
click at [305, 253] on div "Semi-Private Pilates Equipment" at bounding box center [298, 254] width 75 height 4
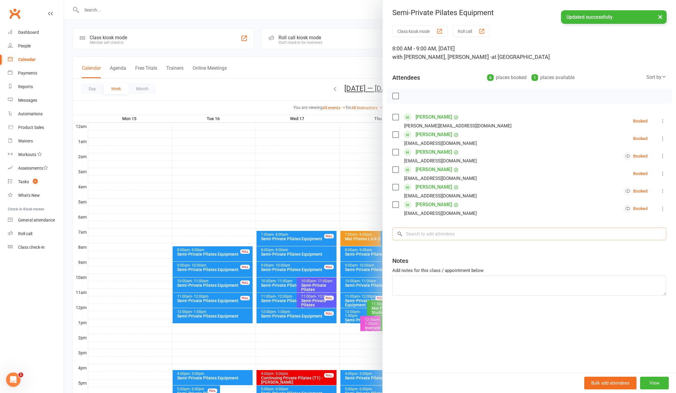
click at [472, 236] on input "search" at bounding box center [529, 233] width 274 height 13
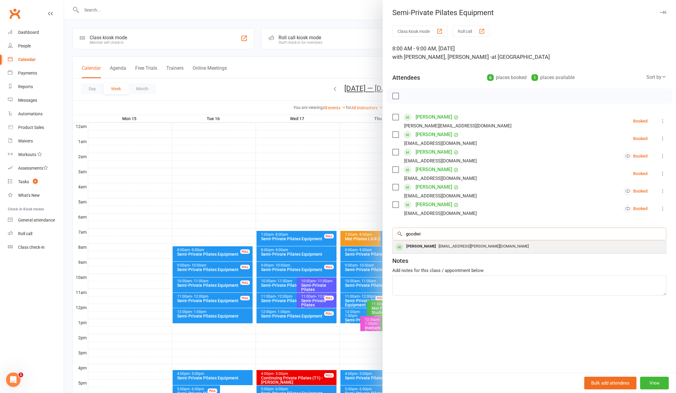
type input "goodwi"
click at [456, 246] on span "philippa.godwin@me.com" at bounding box center [483, 246] width 90 height 5
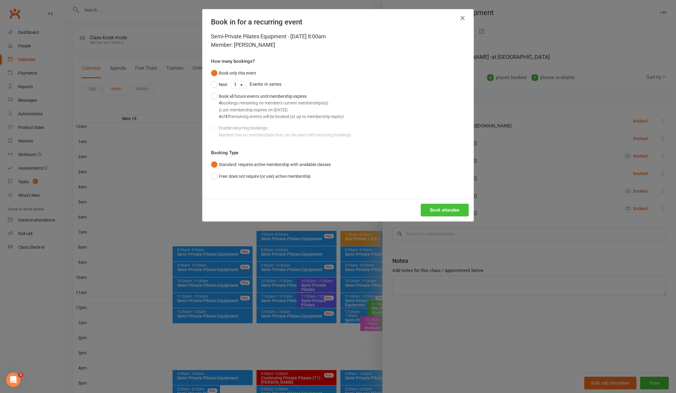
click at [452, 206] on button "Book attendee" at bounding box center [445, 210] width 48 height 13
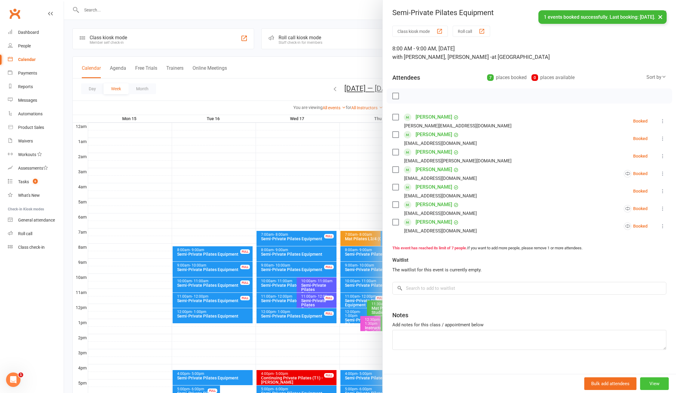
click at [643, 383] on button "View" at bounding box center [654, 383] width 29 height 13
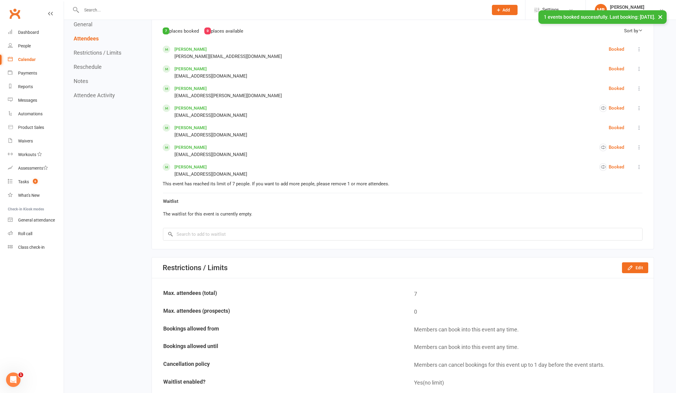
scroll to position [302, 0]
click at [633, 268] on icon "button" at bounding box center [630, 267] width 6 height 6
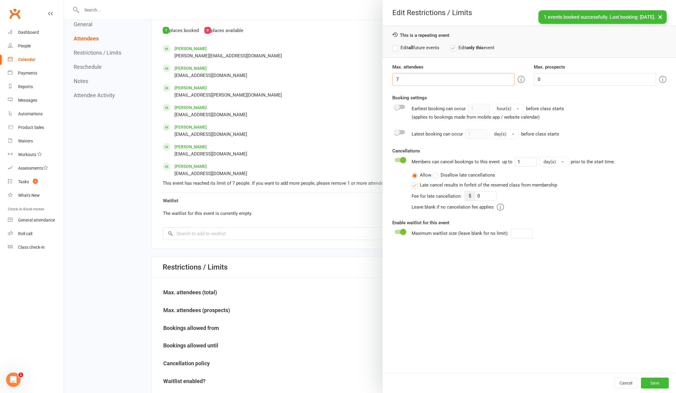
drag, startPoint x: 377, startPoint y: 77, endPoint x: 360, endPoint y: 76, distance: 16.9
click at [351, 0] on div "Edit Restrictions / Limits This is a repeating event Edit all future events Edi…" at bounding box center [370, 0] width 612 height 0
type input "6"
drag, startPoint x: 651, startPoint y: 381, endPoint x: 648, endPoint y: 368, distance: 13.4
click at [651, 380] on button "Save" at bounding box center [655, 382] width 28 height 11
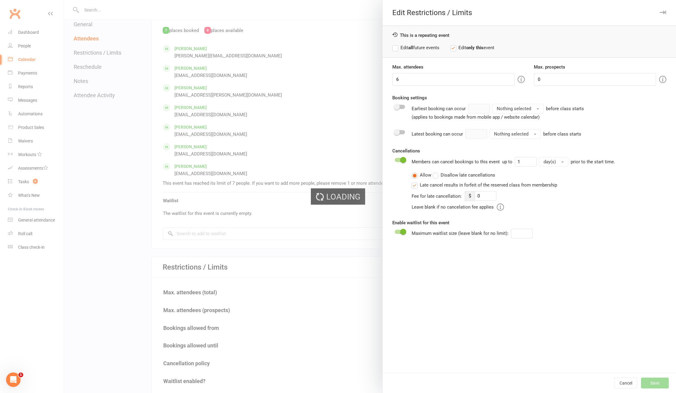
type input "0"
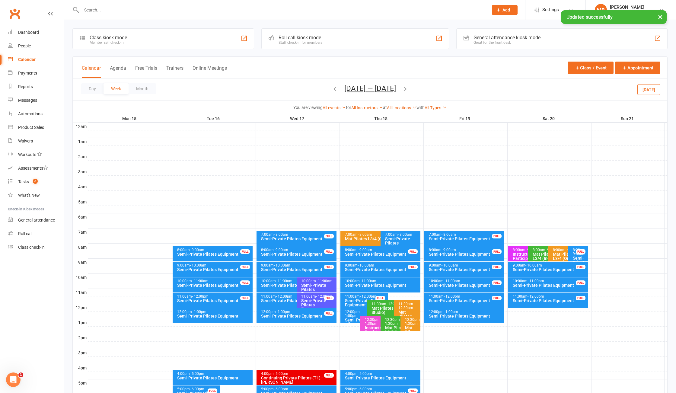
click at [404, 87] on icon "button" at bounding box center [405, 88] width 7 height 7
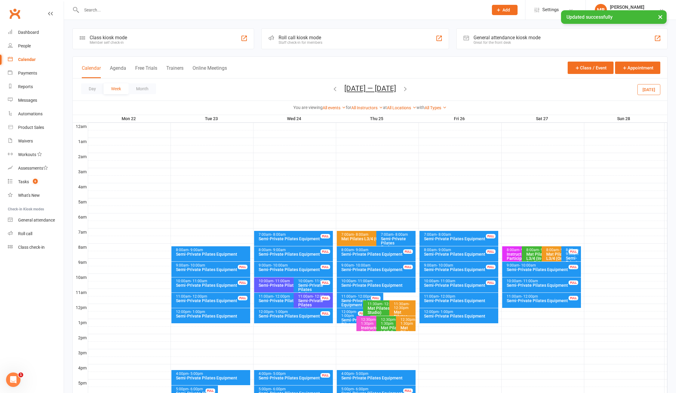
click at [297, 249] on div "8:00am - 9:00am" at bounding box center [295, 250] width 74 height 4
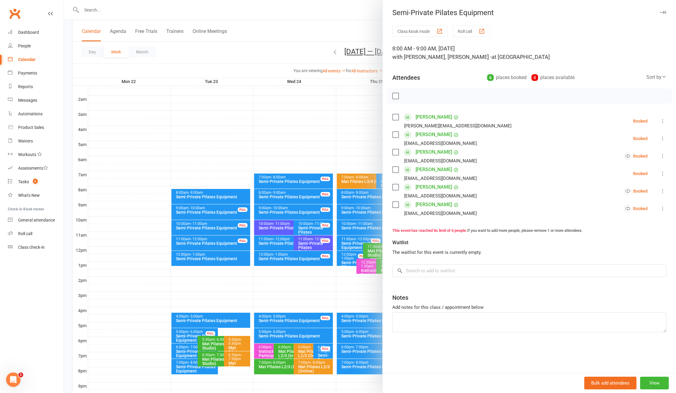
scroll to position [60, 0]
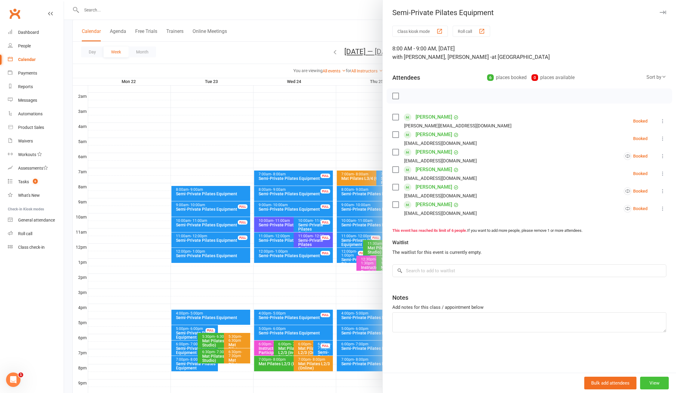
click at [648, 376] on div "Bulk add attendees View" at bounding box center [529, 383] width 293 height 20
click at [648, 378] on button "View" at bounding box center [654, 382] width 29 height 13
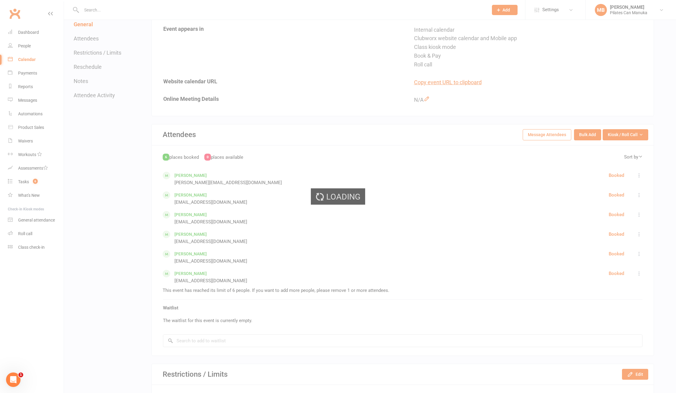
scroll to position [181, 0]
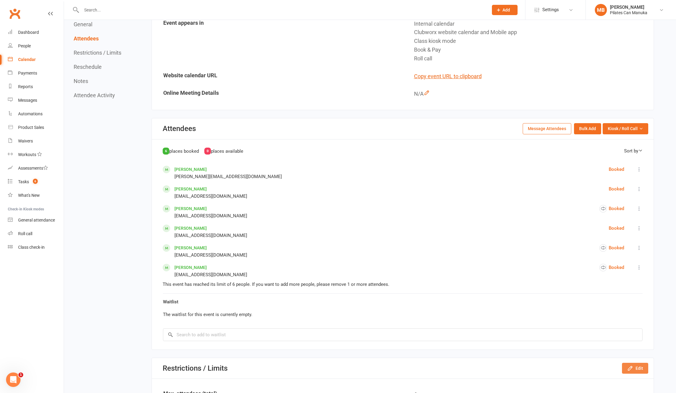
click at [635, 367] on button "Edit" at bounding box center [635, 368] width 26 height 11
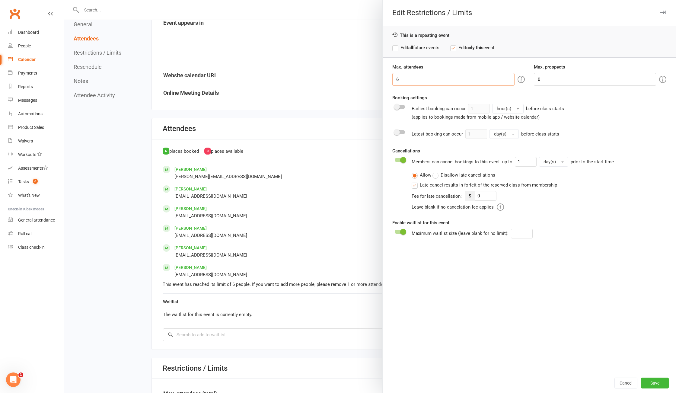
click at [312, 0] on div "Edit Restrictions / Limits This is a repeating event Edit all future events Edi…" at bounding box center [370, 0] width 612 height 0
type input "7"
drag, startPoint x: 650, startPoint y: 381, endPoint x: 643, endPoint y: 371, distance: 12.1
click at [650, 381] on button "Save" at bounding box center [655, 382] width 28 height 11
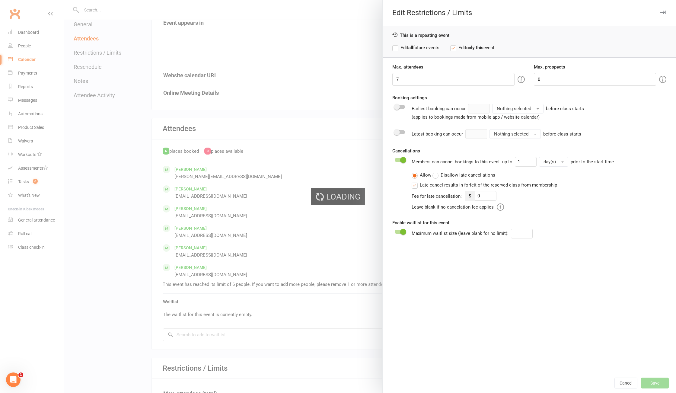
type input "0"
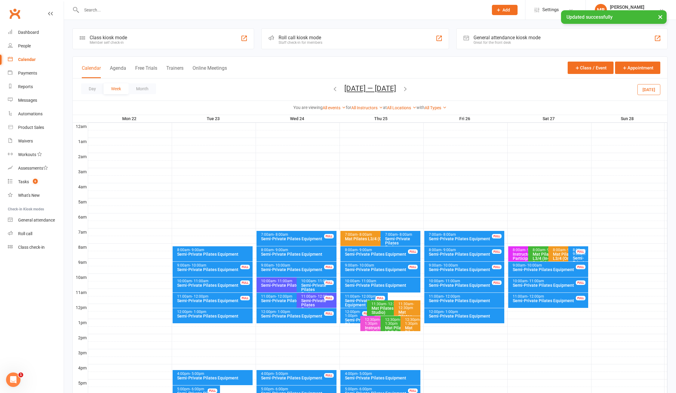
click at [307, 251] on div "8:00am - 9:00am" at bounding box center [298, 250] width 75 height 4
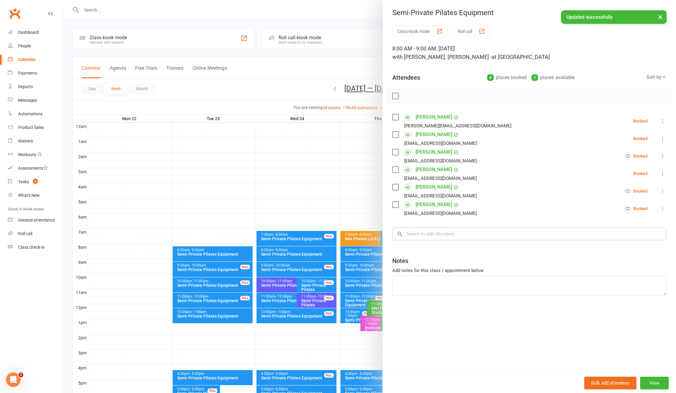
click at [502, 229] on input "search" at bounding box center [529, 233] width 274 height 13
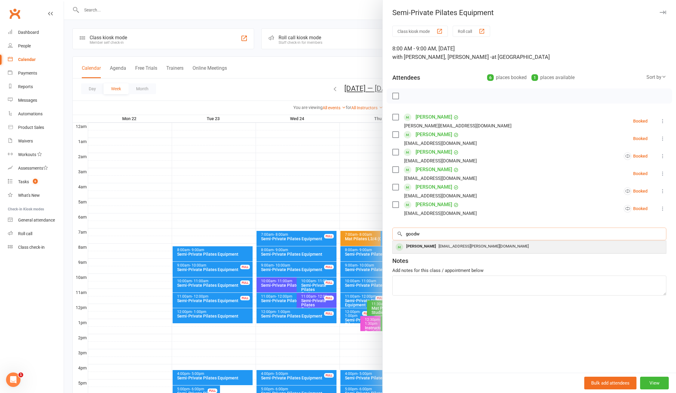
type input "goodw"
click at [478, 247] on div "philippa.godwin@me.com" at bounding box center [529, 246] width 268 height 9
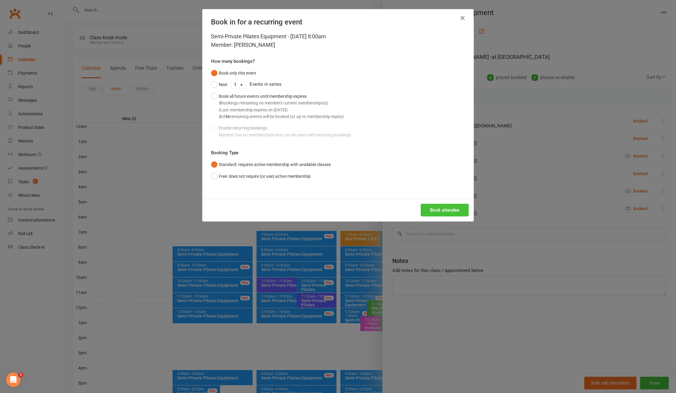
click at [434, 209] on button "Book attendee" at bounding box center [445, 210] width 48 height 13
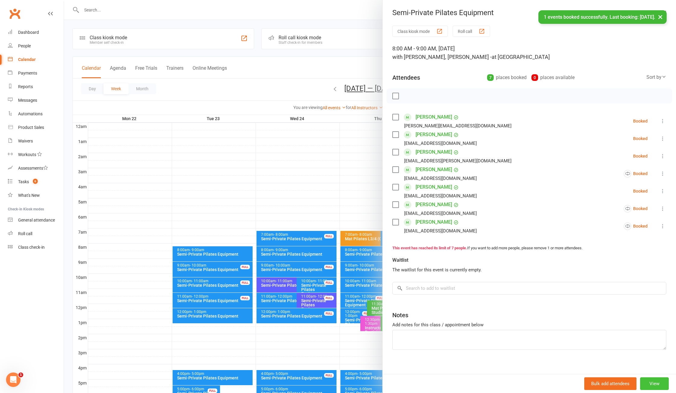
click at [649, 379] on button "View" at bounding box center [654, 383] width 29 height 13
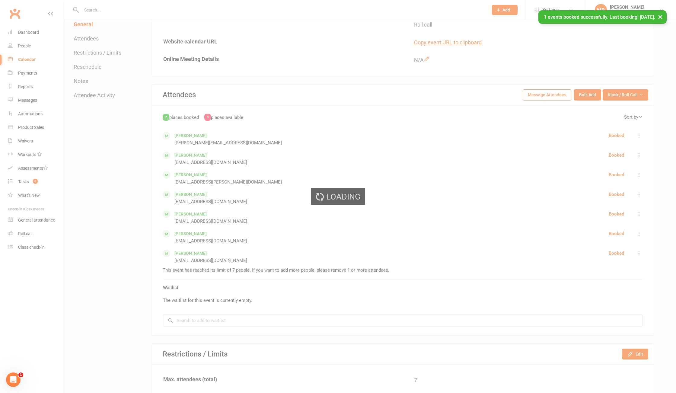
scroll to position [241, 0]
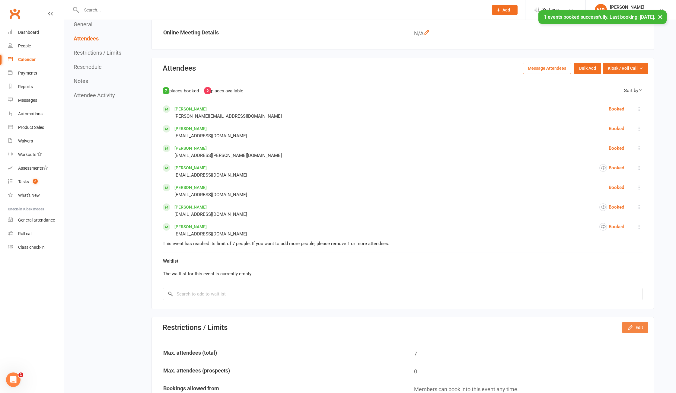
click at [637, 325] on button "Edit" at bounding box center [635, 327] width 26 height 11
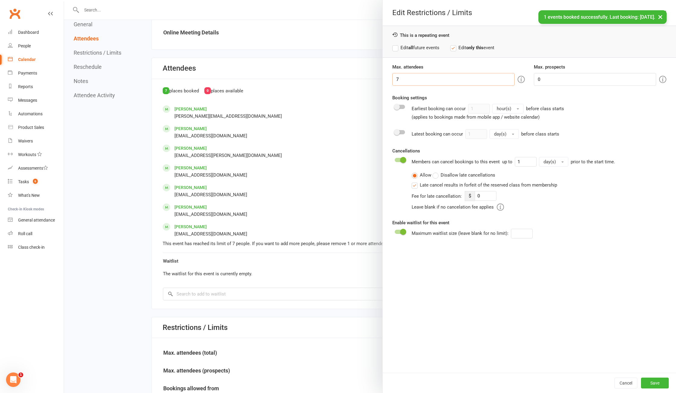
drag, startPoint x: 389, startPoint y: 80, endPoint x: 401, endPoint y: 90, distance: 15.7
click at [356, 0] on div "Edit Restrictions / Limits This is a repeating event Edit all future events Edi…" at bounding box center [370, 0] width 612 height 0
type input "6"
click at [646, 381] on button "Save" at bounding box center [655, 382] width 28 height 11
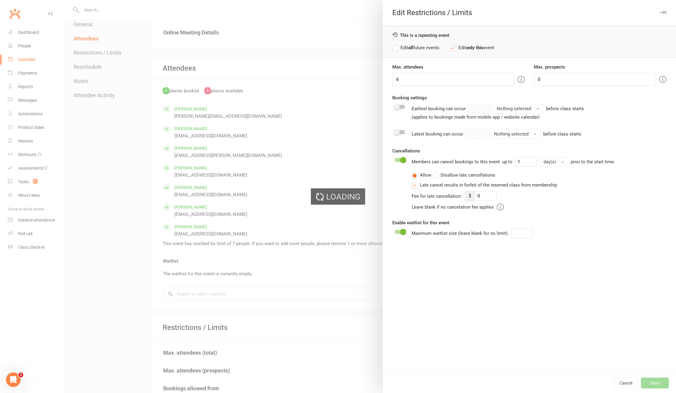
type input "0"
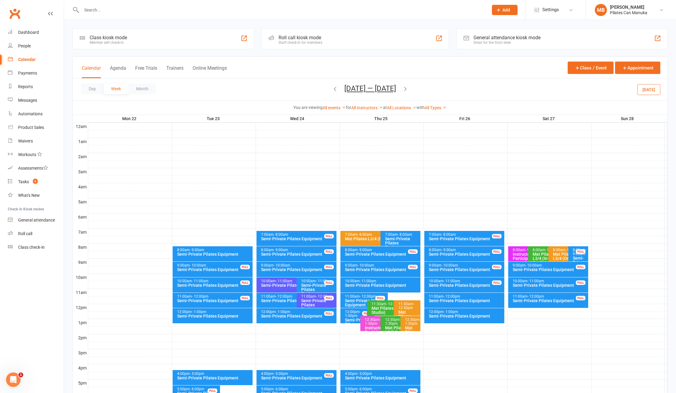
click at [299, 251] on div "8:00am - 9:00am" at bounding box center [298, 250] width 75 height 4
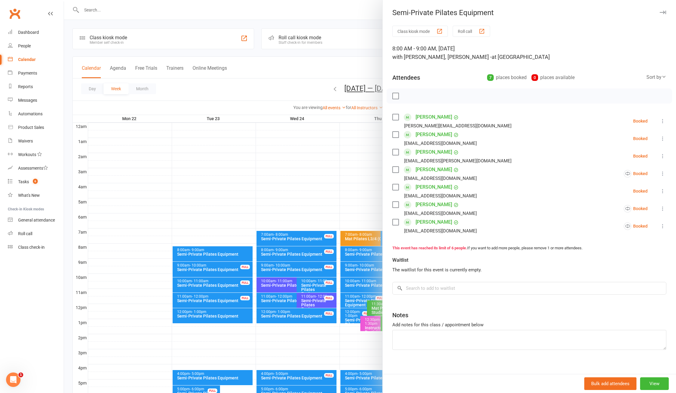
click at [286, 78] on div at bounding box center [370, 196] width 612 height 393
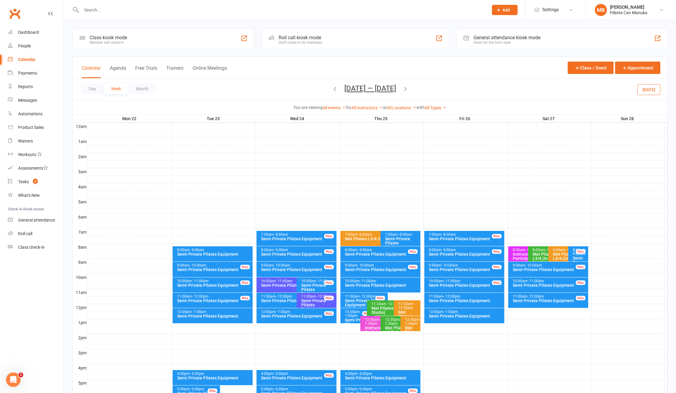
click at [408, 91] on icon "button" at bounding box center [405, 88] width 7 height 7
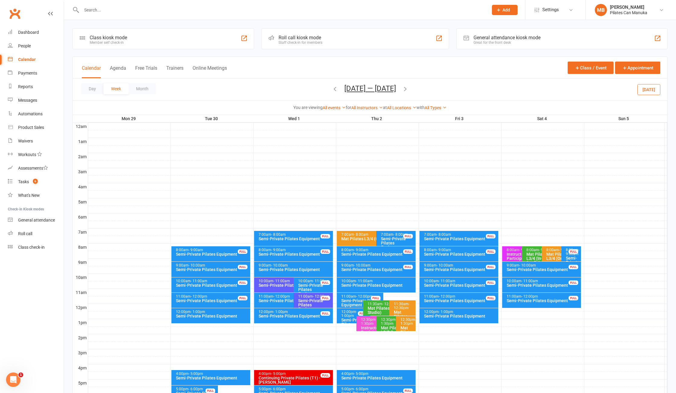
click at [310, 254] on div "Semi-Private Pilates Equipment" at bounding box center [295, 254] width 74 height 4
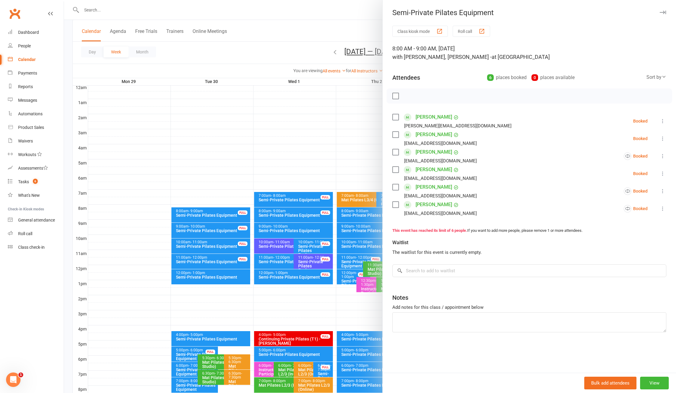
scroll to position [60, 0]
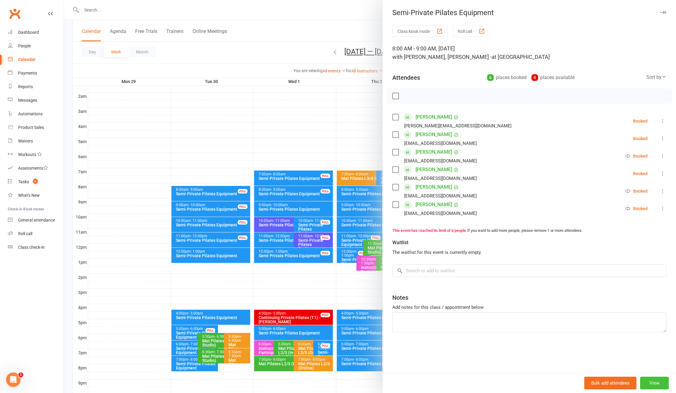
drag, startPoint x: 649, startPoint y: 378, endPoint x: 595, endPoint y: 215, distance: 171.3
click at [649, 377] on button "View" at bounding box center [654, 382] width 29 height 13
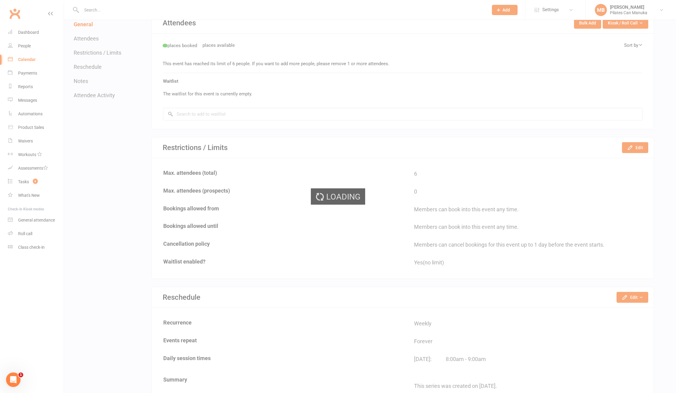
scroll to position [302, 0]
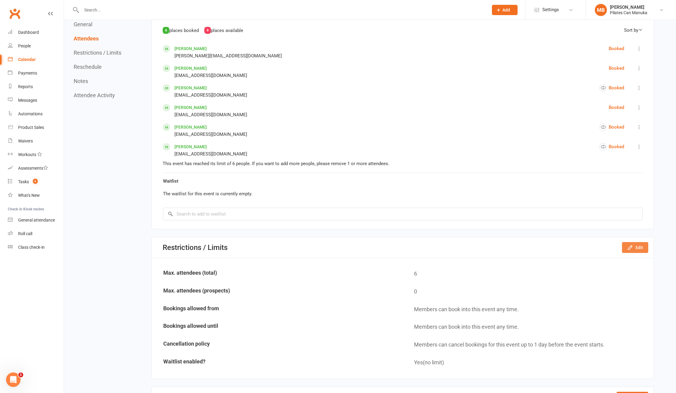
click at [631, 250] on icon "button" at bounding box center [630, 247] width 6 height 6
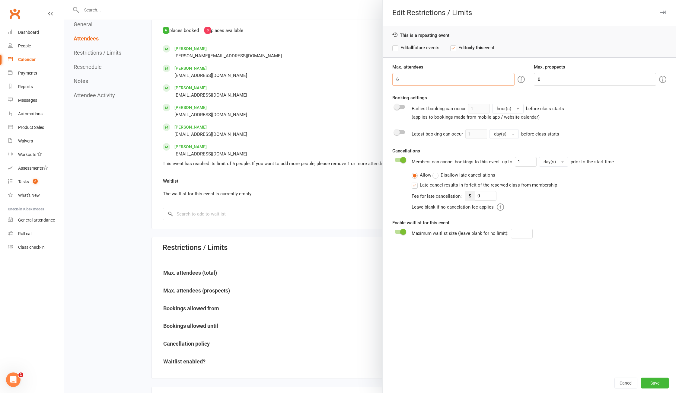
drag, startPoint x: 421, startPoint y: 81, endPoint x: 323, endPoint y: 73, distance: 98.0
click at [311, 0] on div "Edit Restrictions / Limits This is a repeating event Edit all future events Edi…" at bounding box center [370, 0] width 612 height 0
type input "7"
click at [646, 383] on button "Save" at bounding box center [655, 382] width 28 height 11
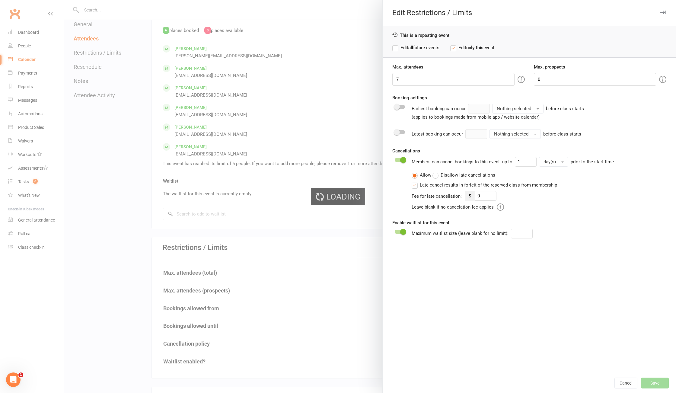
type input "0"
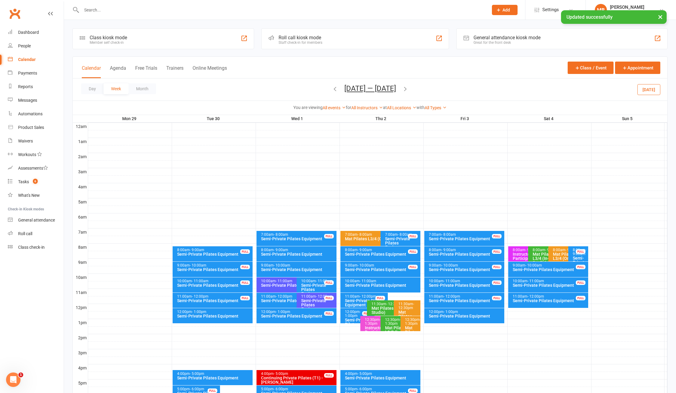
click at [300, 252] on div "Semi-Private Pilates Equipment" at bounding box center [298, 254] width 75 height 4
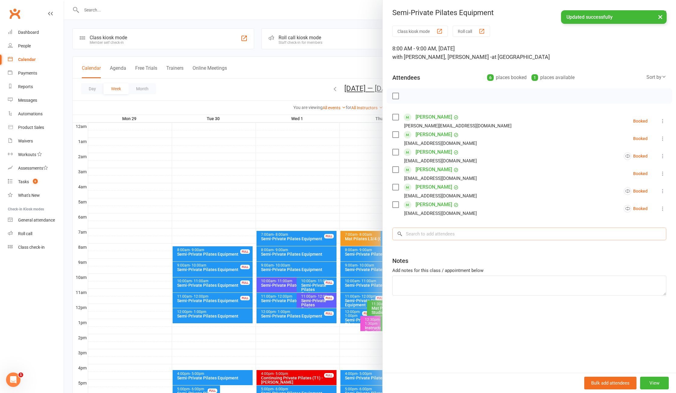
click at [466, 236] on input "search" at bounding box center [529, 233] width 274 height 13
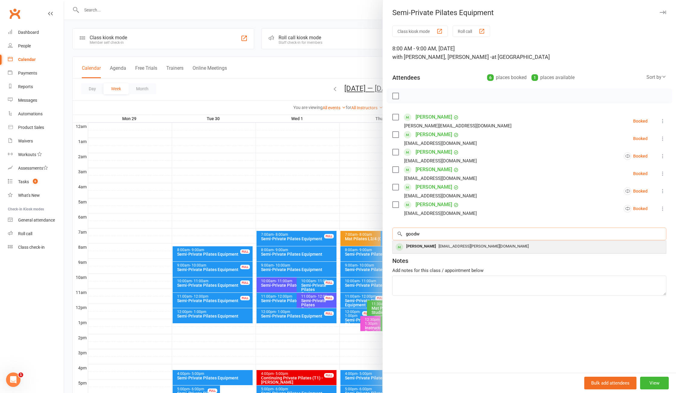
type input "goodw"
click at [482, 243] on div "philippa.godwin@me.com" at bounding box center [529, 246] width 268 height 9
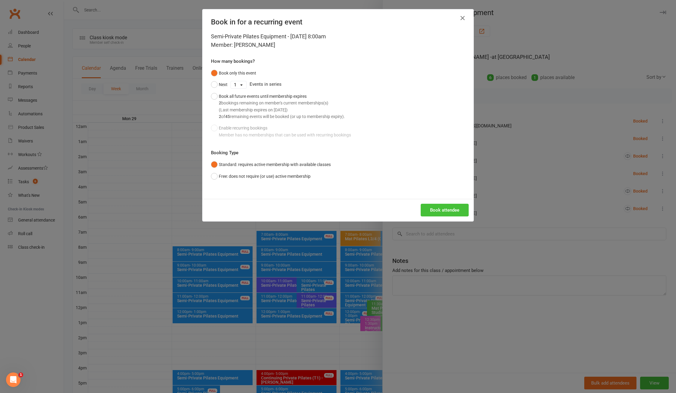
click at [442, 211] on button "Book attendee" at bounding box center [445, 210] width 48 height 13
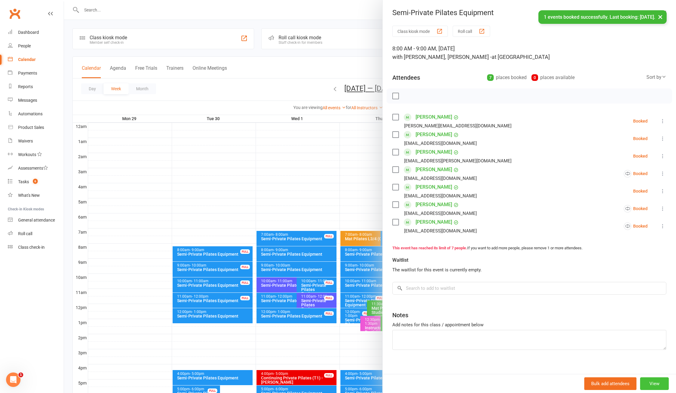
click at [653, 377] on div "Bulk add attendees View" at bounding box center [529, 383] width 293 height 19
click at [640, 377] on button "View" at bounding box center [654, 383] width 29 height 13
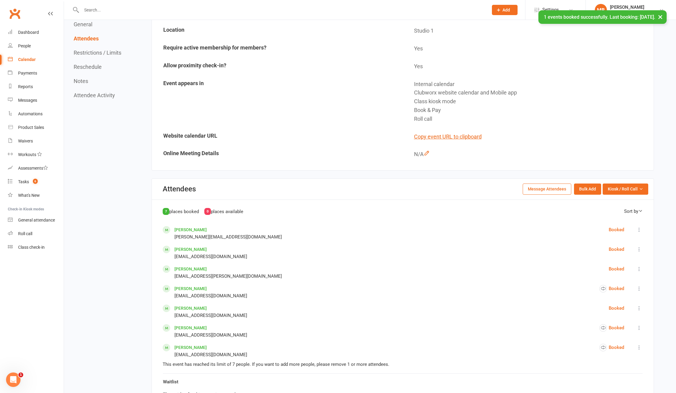
scroll to position [241, 0]
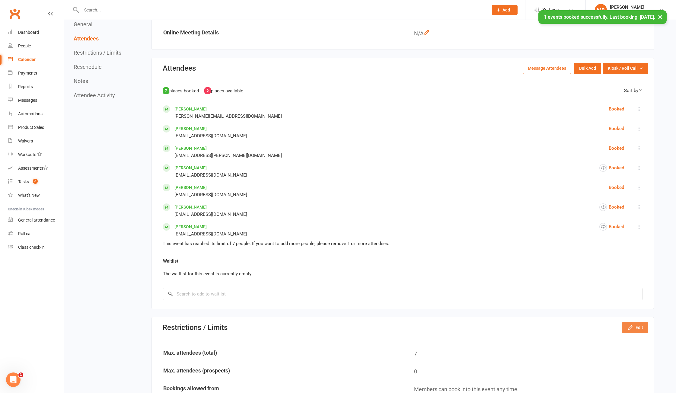
click at [636, 332] on button "Edit" at bounding box center [635, 327] width 26 height 11
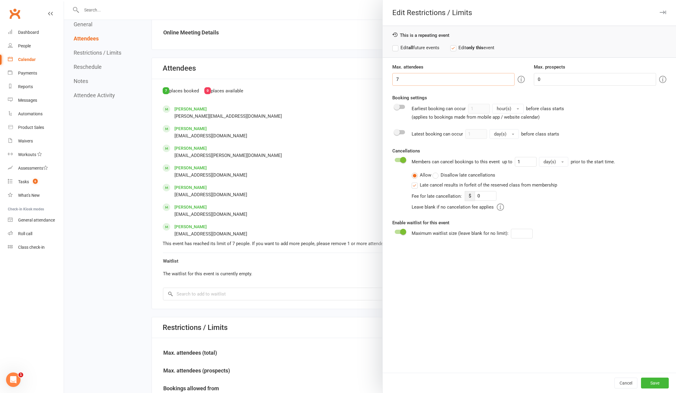
drag, startPoint x: 421, startPoint y: 80, endPoint x: 368, endPoint y: 75, distance: 53.3
click at [369, 0] on div "Edit Restrictions / Limits This is a repeating event Edit all future events Edi…" at bounding box center [370, 0] width 612 height 0
type input "6"
click at [644, 379] on button "Save" at bounding box center [655, 382] width 28 height 11
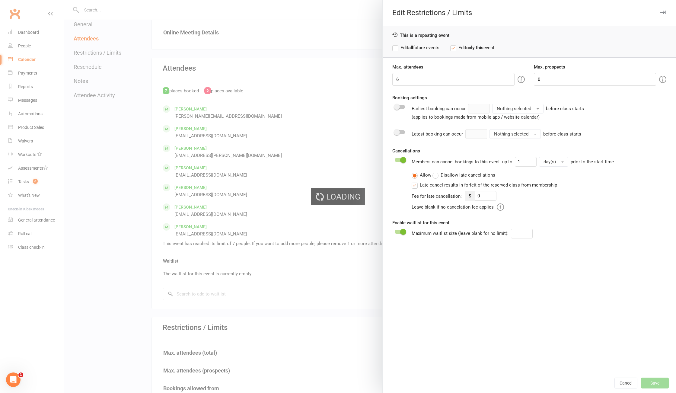
type input "0"
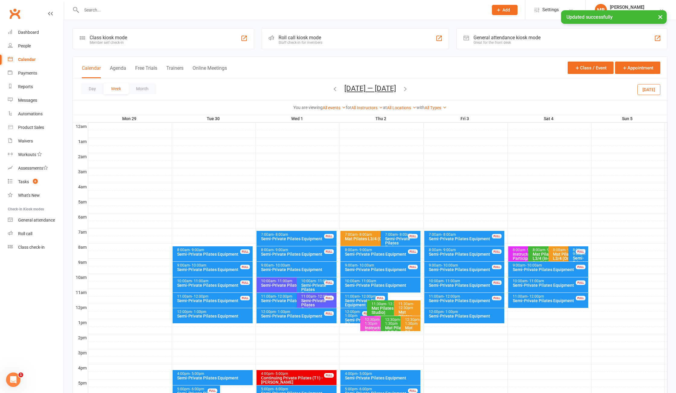
click at [402, 89] on span "Sep 29 — Oct 5 2025 August 2025 Sun Mon Tue Wed Thu Fri Sat 27 28 29 30 31 01 0…" at bounding box center [370, 89] width 64 height 11
click at [408, 87] on icon "button" at bounding box center [405, 88] width 7 height 7
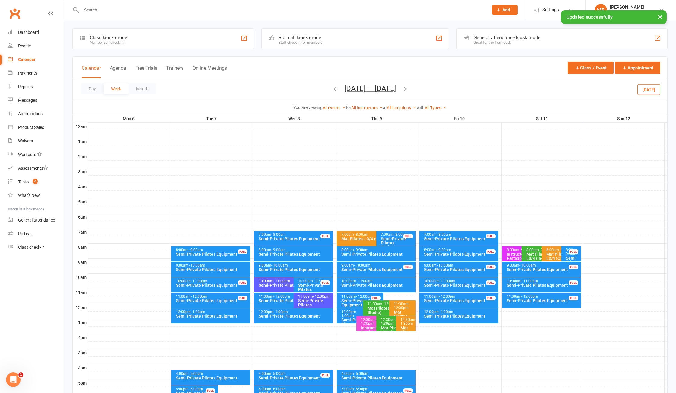
click at [307, 251] on div "8:00am - 9:00am" at bounding box center [295, 250] width 74 height 4
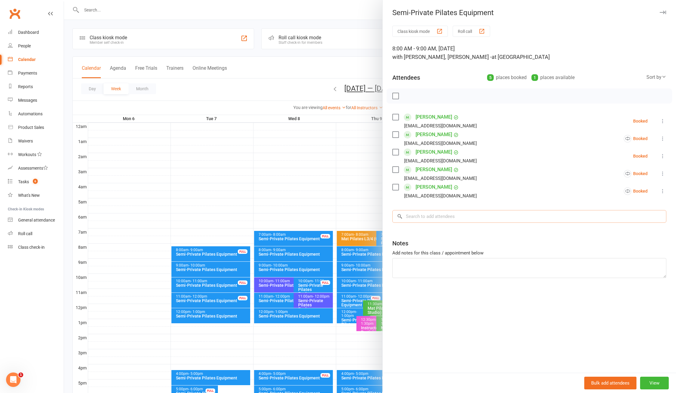
click at [481, 211] on input "search" at bounding box center [529, 216] width 274 height 13
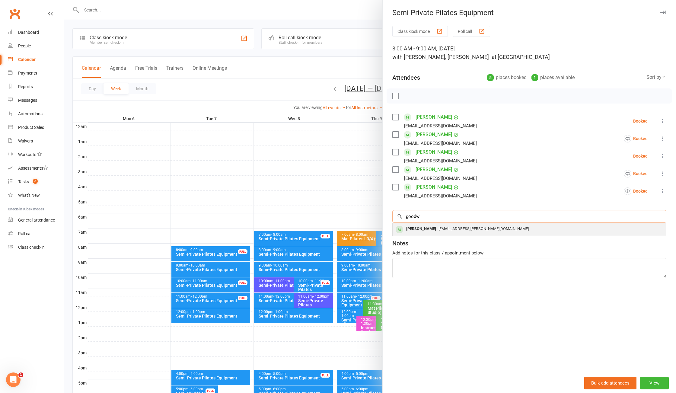
type input "goodw"
click at [476, 231] on span "philippa.godwin@me.com" at bounding box center [483, 228] width 90 height 5
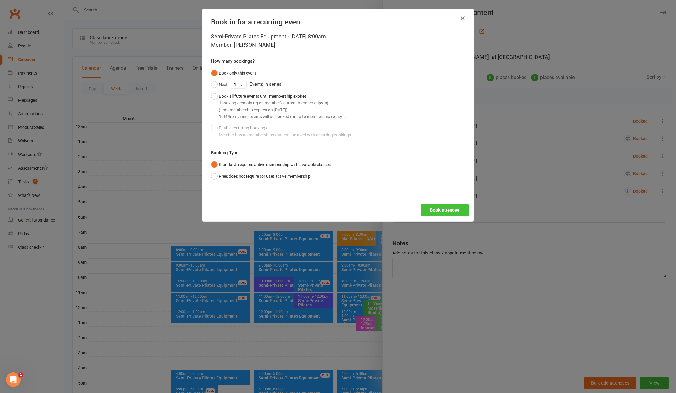
click at [443, 211] on button "Book attendee" at bounding box center [445, 210] width 48 height 13
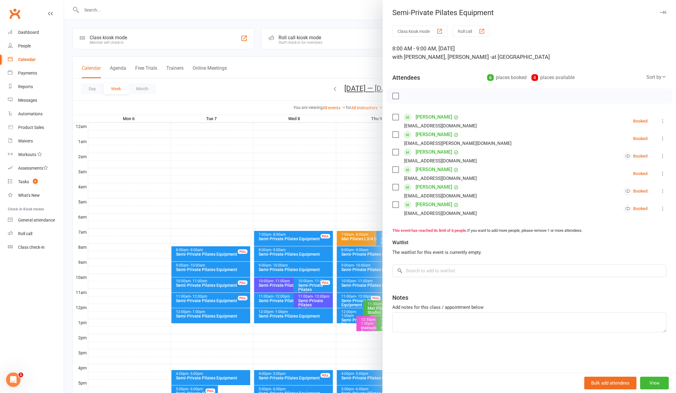
click at [205, 13] on div at bounding box center [370, 196] width 612 height 393
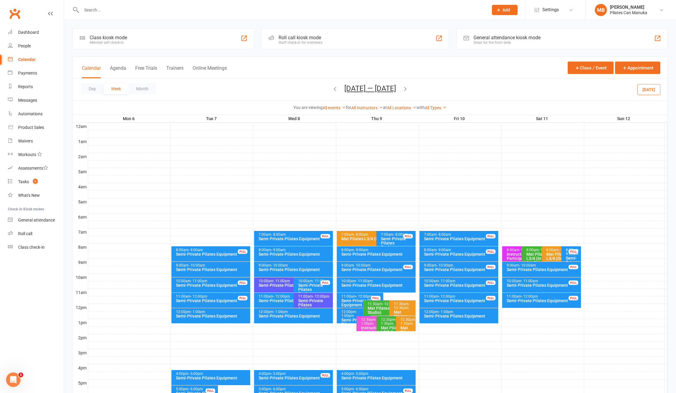
click at [159, 8] on input "text" at bounding box center [282, 10] width 404 height 8
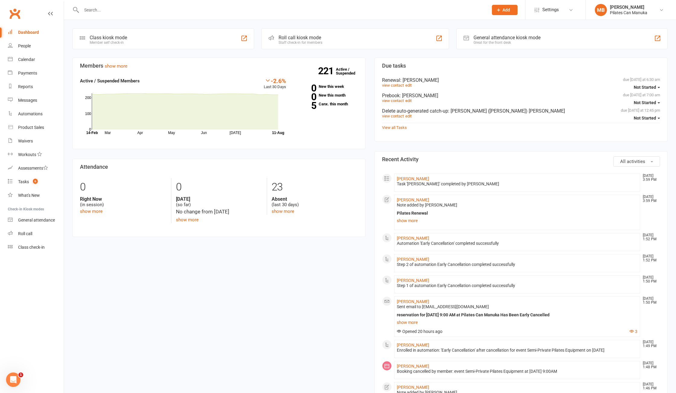
click at [208, 14] on div at bounding box center [277, 10] width 411 height 20
click at [213, 13] on input "text" at bounding box center [282, 10] width 404 height 8
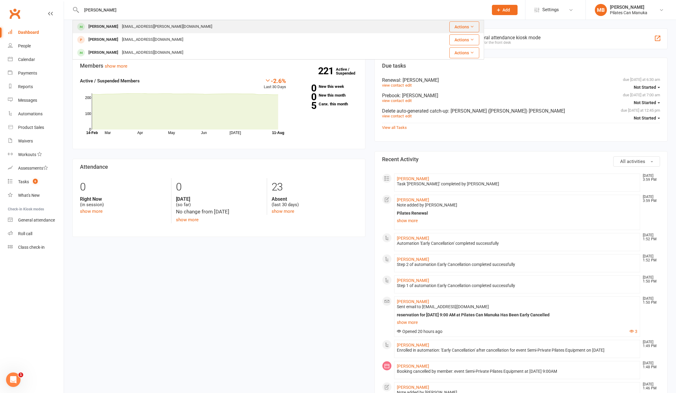
type input "[PERSON_NAME]"
click at [221, 21] on div "Philippa Godwin philippa.godwin@me.com" at bounding box center [238, 27] width 330 height 12
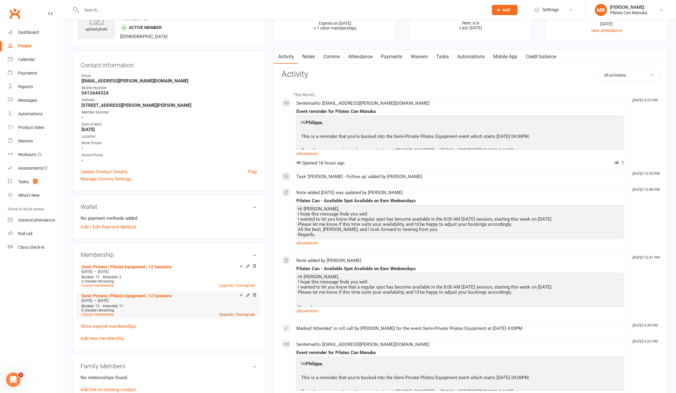
scroll to position [60, 0]
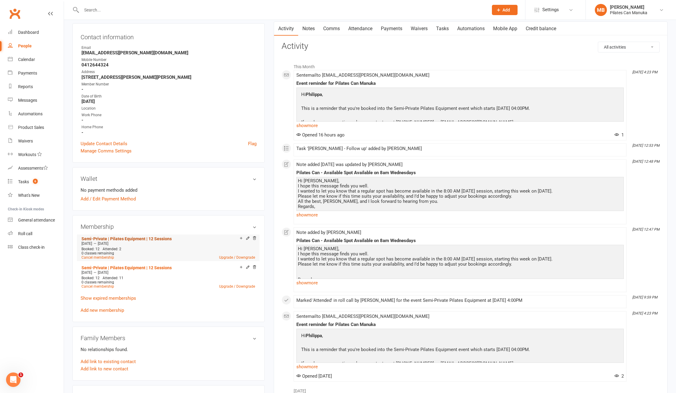
click at [135, 240] on link "Semi-Private | Pilates Equipment | 12 Sessions" at bounding box center [126, 238] width 90 height 5
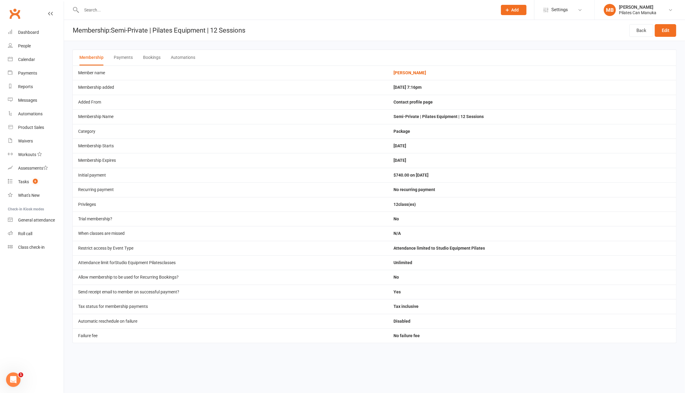
click at [150, 55] on button "Bookings" at bounding box center [151, 58] width 17 height 16
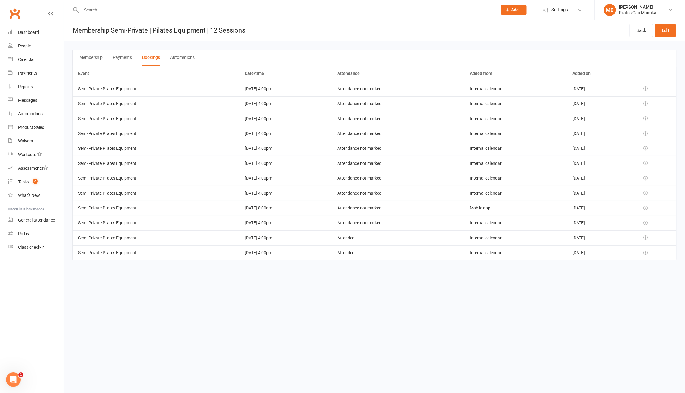
click at [311, 277] on html "Prospect Member Non-attending contact Class / event Appointment Task Add Settin…" at bounding box center [342, 138] width 685 height 277
click at [312, 277] on html "Prospect Member Non-attending contact Class / event Appointment Task Add Settin…" at bounding box center [342, 138] width 685 height 277
click at [451, 277] on html "Prospect Member Non-attending contact Class / event Appointment Task Add Settin…" at bounding box center [342, 138] width 685 height 277
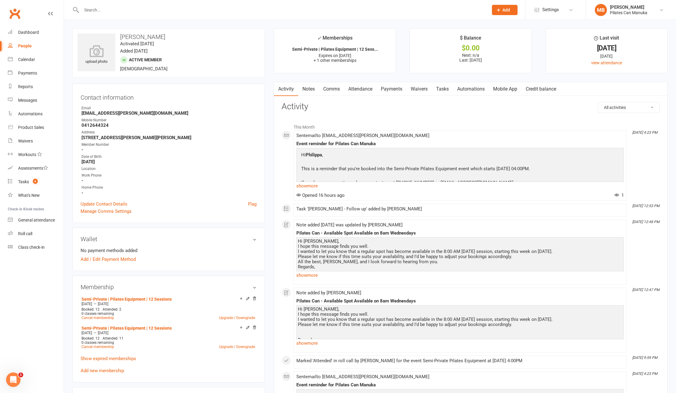
click at [367, 90] on link "Attendance" at bounding box center [360, 89] width 33 height 14
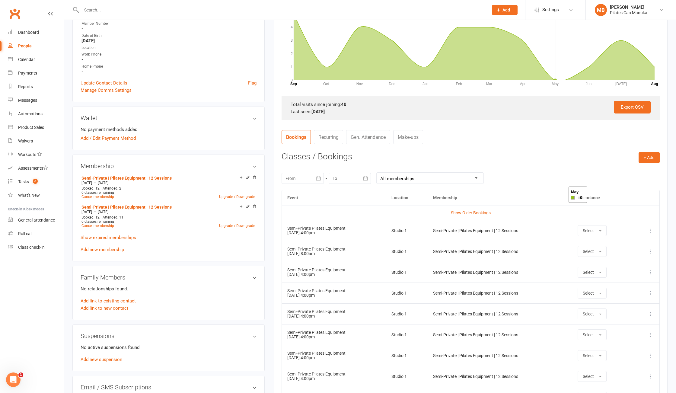
scroll to position [241, 0]
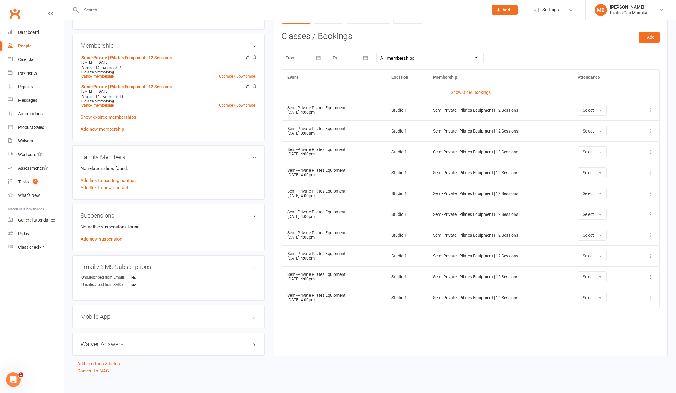
drag, startPoint x: 648, startPoint y: 111, endPoint x: 648, endPoint y: 114, distance: 3.0
click at [648, 110] on icon at bounding box center [650, 110] width 6 height 6
click at [611, 148] on link "Remove booking" at bounding box center [624, 146] width 60 height 12
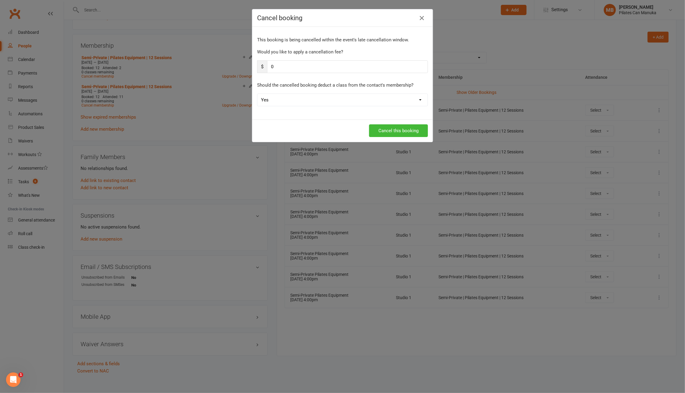
click at [337, 101] on select "Yes No" at bounding box center [342, 100] width 170 height 12
select select "1"
click at [257, 95] on select "Yes No" at bounding box center [342, 100] width 170 height 12
click at [381, 129] on button "Cancel this booking" at bounding box center [398, 130] width 59 height 13
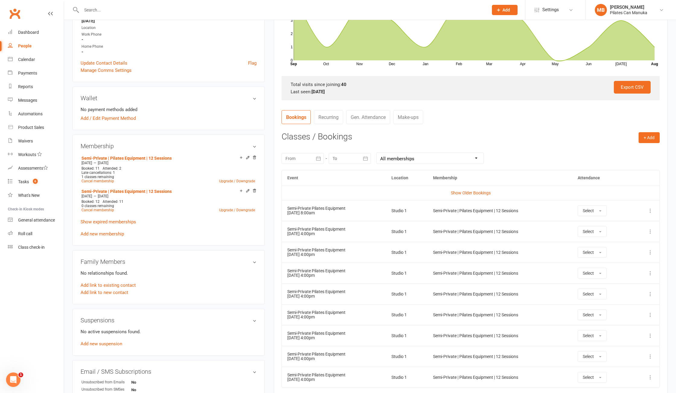
scroll to position [0, 0]
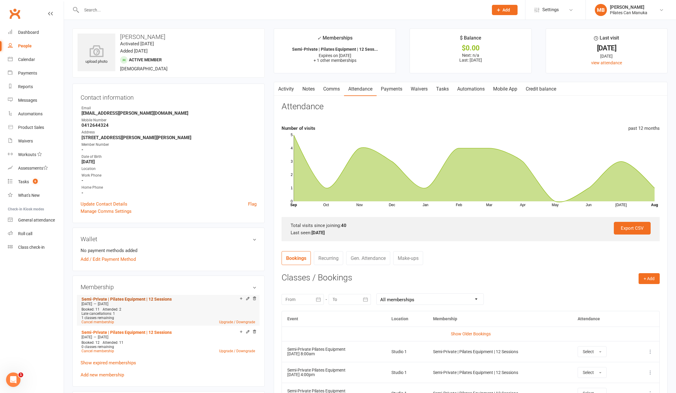
click at [141, 299] on link "Semi-Private | Pilates Equipment | 12 Sessions" at bounding box center [126, 299] width 90 height 5
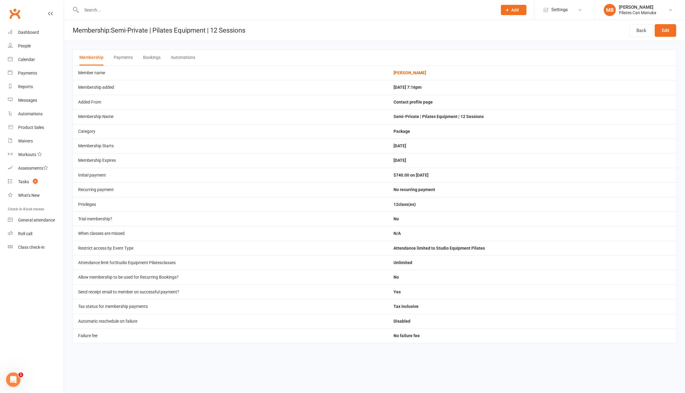
click at [143, 57] on button "Bookings" at bounding box center [151, 58] width 17 height 16
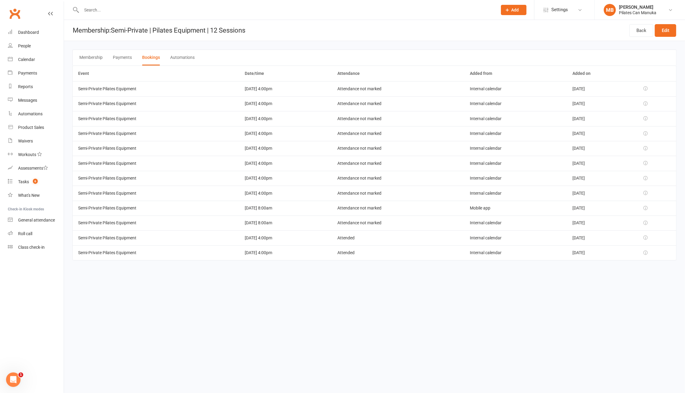
click at [298, 277] on html "Prospect Member Non-attending contact Class / event Appointment Task Add Settin…" at bounding box center [342, 138] width 685 height 277
drag, startPoint x: 294, startPoint y: 367, endPoint x: 443, endPoint y: 228, distance: 202.8
click at [295, 277] on html "Prospect Member Non-attending contact Class / event Appointment Task Add Settin…" at bounding box center [342, 138] width 685 height 277
drag, startPoint x: 237, startPoint y: 147, endPoint x: 279, endPoint y: 153, distance: 42.4
click at [279, 153] on td "09 Sep 2025 4:00pm" at bounding box center [285, 148] width 92 height 15
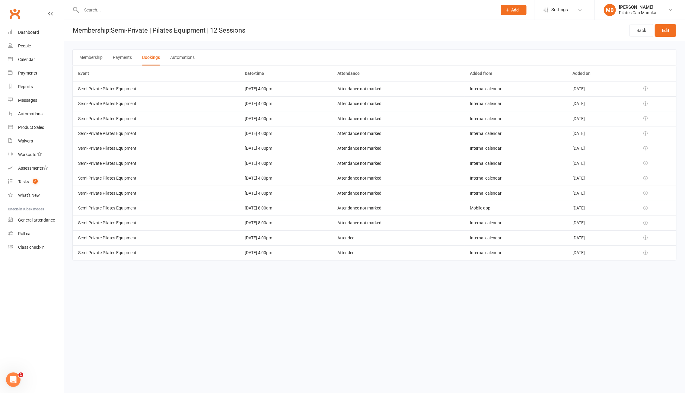
click at [348, 277] on html "Prospect Member Non-attending contact Class / event Appointment Task Add Settin…" at bounding box center [342, 138] width 685 height 277
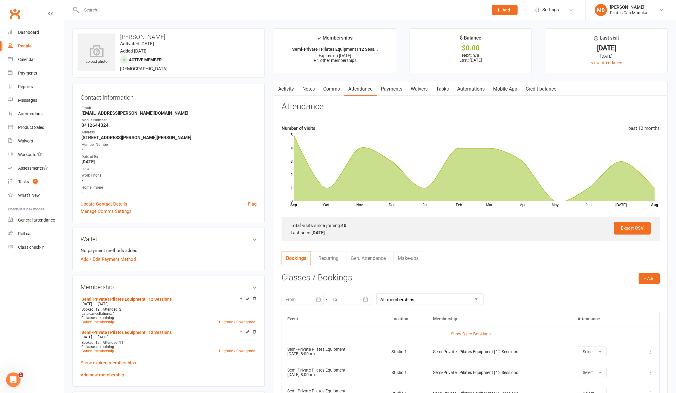
click at [364, 89] on link "Attendance" at bounding box center [360, 89] width 33 height 14
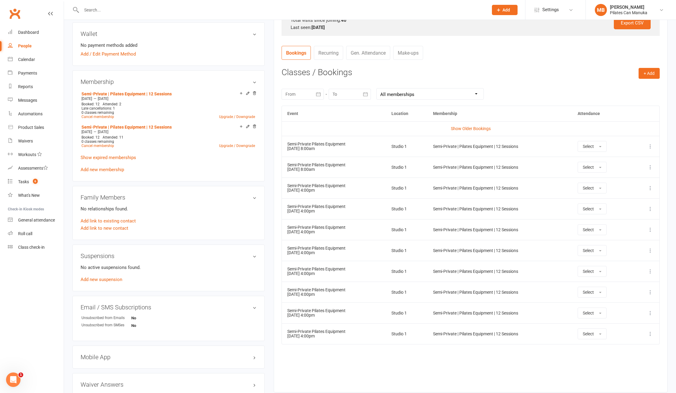
scroll to position [241, 0]
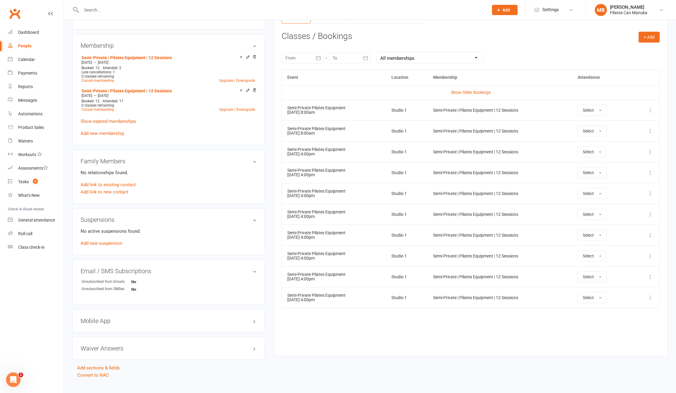
click at [650, 214] on icon at bounding box center [650, 214] width 6 height 6
click at [624, 250] on link "Remove booking" at bounding box center [624, 250] width 60 height 12
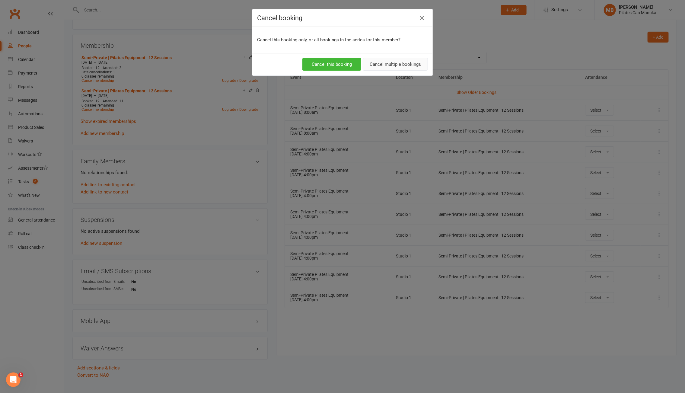
click at [398, 64] on button "Cancel multiple bookings" at bounding box center [395, 64] width 65 height 13
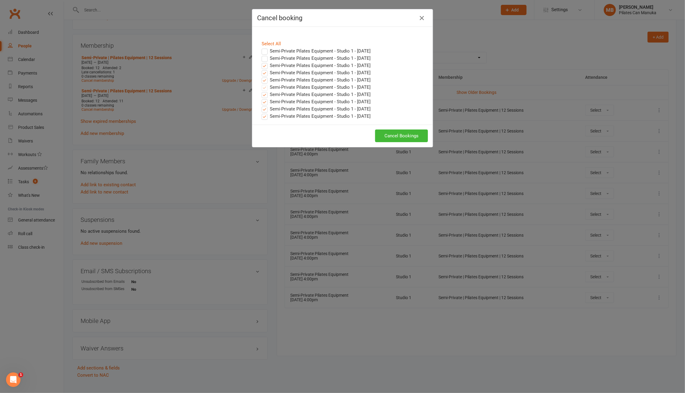
click at [262, 66] on label "Semi-Private Pilates Equipment - Studio 1 - Aug 19, 2025" at bounding box center [316, 65] width 109 height 7
click at [261, 62] on input "Semi-Private Pilates Equipment - Studio 1 - Aug 19, 2025" at bounding box center [259, 62] width 4 height 0
click at [262, 74] on label "Semi-Private Pilates Equipment - Studio 1 - Aug 26, 2025" at bounding box center [316, 72] width 109 height 7
click at [260, 69] on input "Semi-Private Pilates Equipment - Studio 1 - Aug 26, 2025" at bounding box center [259, 69] width 4 height 0
click at [268, 43] on link "Select All" at bounding box center [271, 43] width 19 height 5
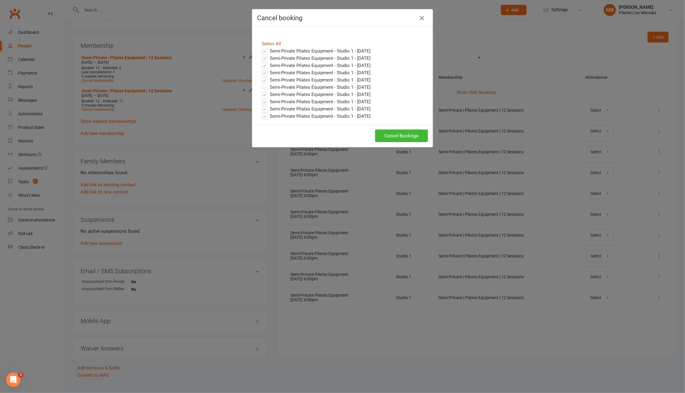
click at [268, 43] on link "Select All" at bounding box center [271, 43] width 19 height 5
click at [262, 96] on label "Semi-Private Pilates Equipment - Studio 1 - Sep 16, 2025" at bounding box center [316, 94] width 109 height 7
click at [261, 91] on input "Semi-Private Pilates Equipment - Studio 1 - Sep 16, 2025" at bounding box center [259, 91] width 4 height 0
click at [262, 105] on label "Semi-Private Pilates Equipment - Studio 1 - Sep 30, 2025" at bounding box center [316, 108] width 109 height 7
click at [259, 105] on input "Semi-Private Pilates Equipment - Studio 1 - Sep 30, 2025" at bounding box center [259, 105] width 4 height 0
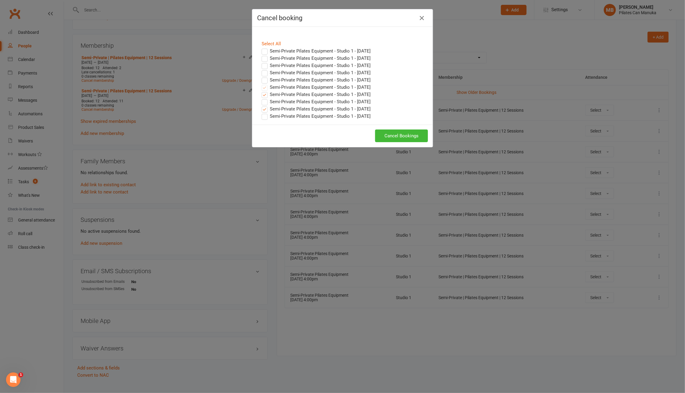
click at [262, 102] on label "Semi-Private Pilates Equipment - Studio 1 - Sep 23, 2025" at bounding box center [316, 101] width 109 height 7
click at [261, 98] on input "Semi-Private Pilates Equipment - Studio 1 - Sep 23, 2025" at bounding box center [259, 98] width 4 height 0
click at [262, 116] on label "Semi-Private Pilates Equipment - Studio 1 - Oct 07, 2025" at bounding box center [316, 116] width 109 height 7
click at [260, 113] on input "Semi-Private Pilates Equipment - Studio 1 - Oct 07, 2025" at bounding box center [259, 113] width 4 height 0
click at [406, 137] on button "Cancel Bookings" at bounding box center [401, 135] width 53 height 13
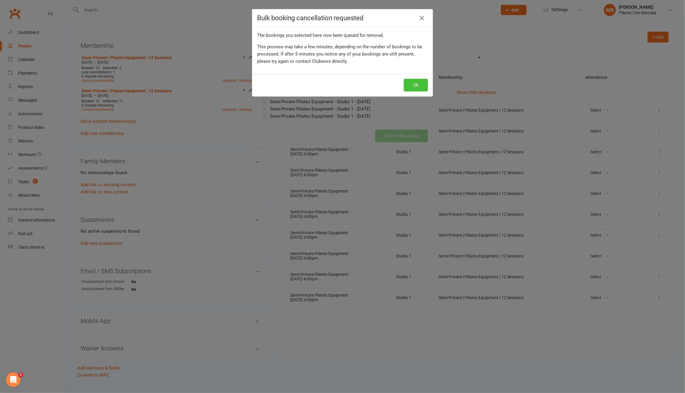
click at [414, 82] on button "Ok" at bounding box center [416, 85] width 24 height 13
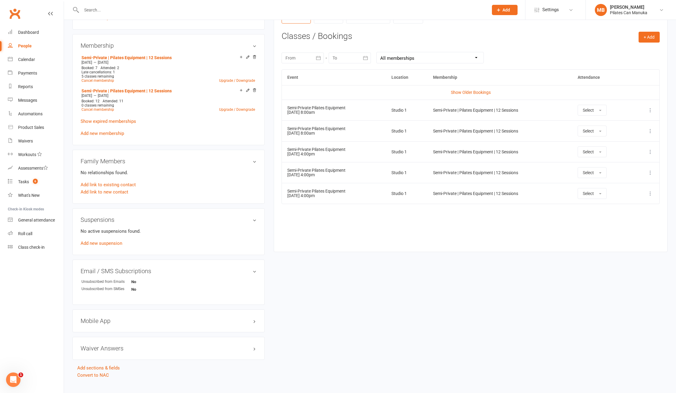
scroll to position [0, 0]
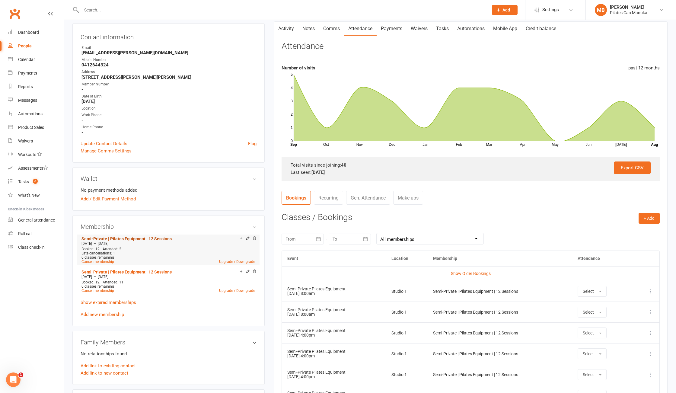
click at [139, 238] on link "Semi-Private | Pilates Equipment | 12 Sessions" at bounding box center [126, 238] width 90 height 5
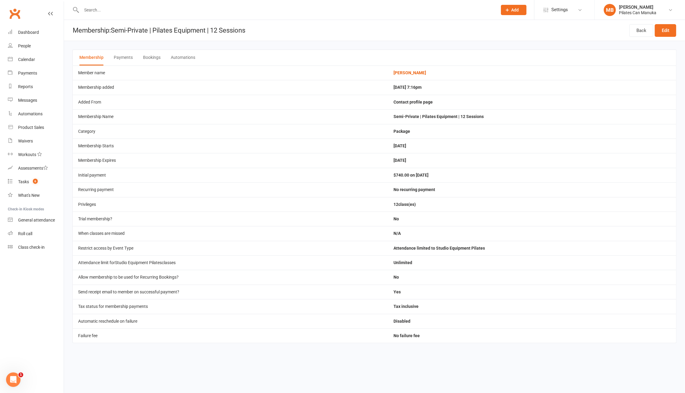
click at [146, 56] on button "Bookings" at bounding box center [151, 58] width 17 height 16
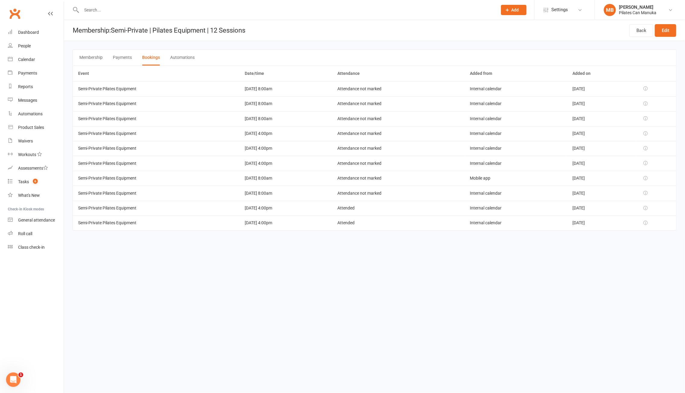
click at [355, 247] on html "Prospect Member Non-attending contact Class / event Appointment Task Add Settin…" at bounding box center [342, 123] width 685 height 247
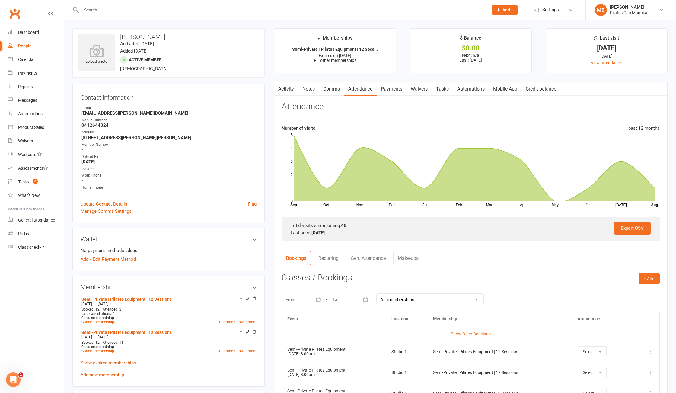
click at [287, 86] on link "Activity" at bounding box center [286, 89] width 24 height 14
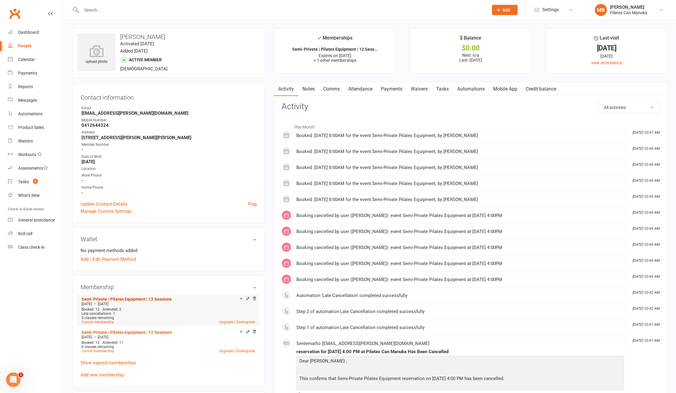
click at [151, 300] on link "Semi-Private | Pilates Equipment | 12 Sessions" at bounding box center [126, 299] width 90 height 5
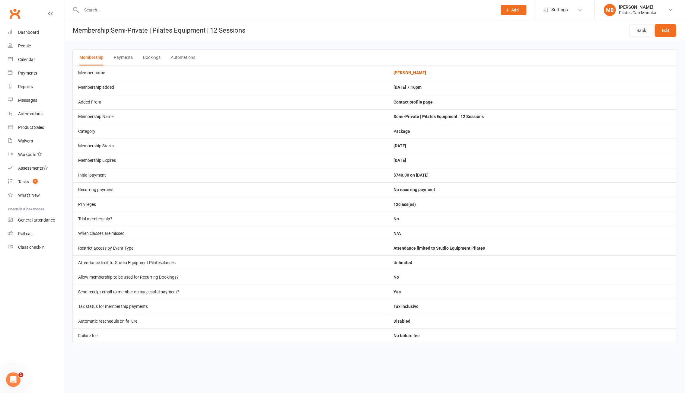
drag, startPoint x: 149, startPoint y: 55, endPoint x: 176, endPoint y: 59, distance: 27.0
click at [149, 54] on button "Bookings" at bounding box center [151, 58] width 17 height 16
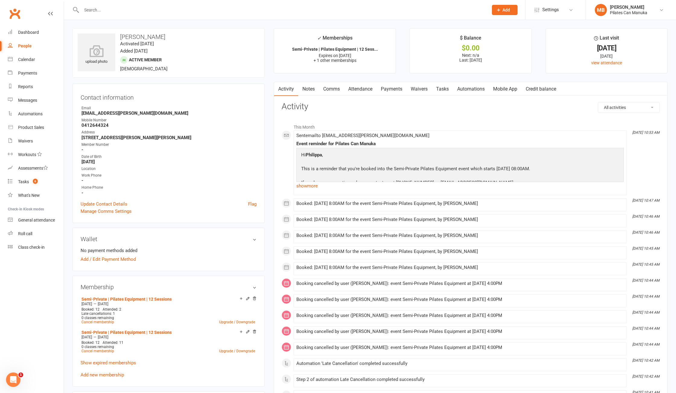
click at [305, 86] on link "Notes" at bounding box center [308, 89] width 21 height 14
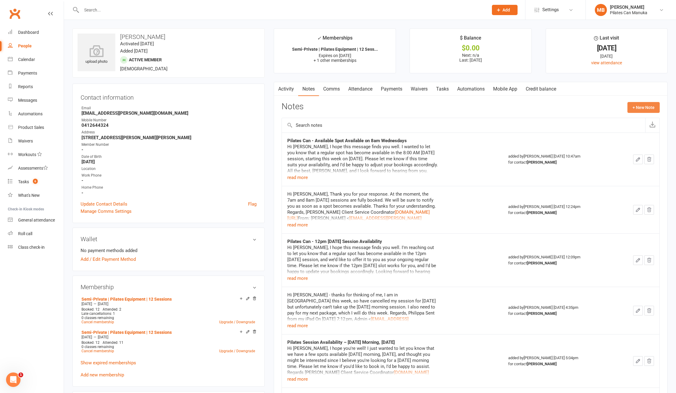
click at [647, 108] on button "+ New Note" at bounding box center [643, 107] width 32 height 11
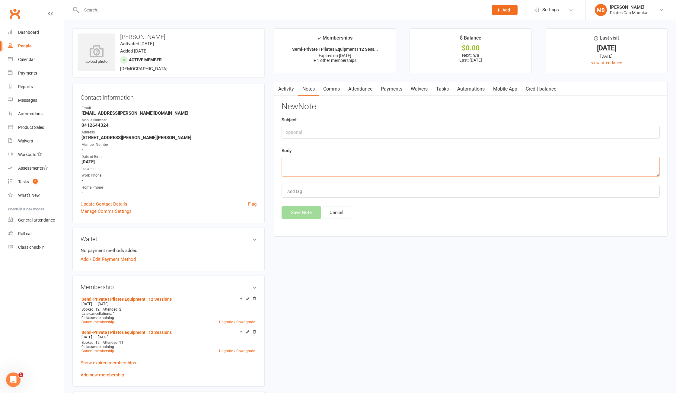
click at [337, 172] on textarea at bounding box center [470, 167] width 378 height 20
paste textarea "Hi Philippa, Thank you for your prompt response. I've gone ahead and moved your…"
type textarea "Hi Philippa, Thank you for your prompt response. I've gone ahead and moved your…"
click at [294, 214] on button "Save Note" at bounding box center [301, 212] width 40 height 13
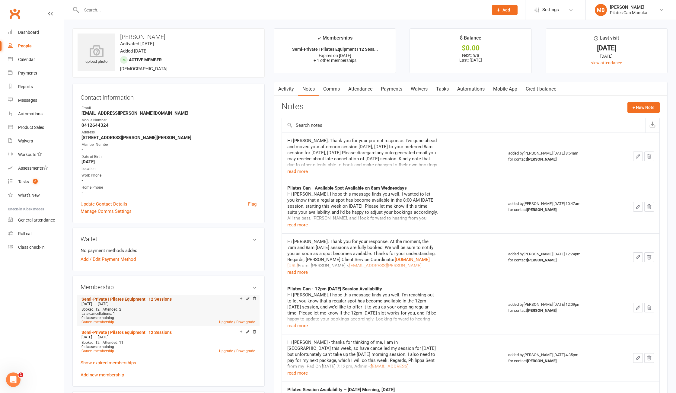
click at [124, 297] on link "Semi-Private | Pilates Equipment | 12 Sessions" at bounding box center [126, 299] width 90 height 5
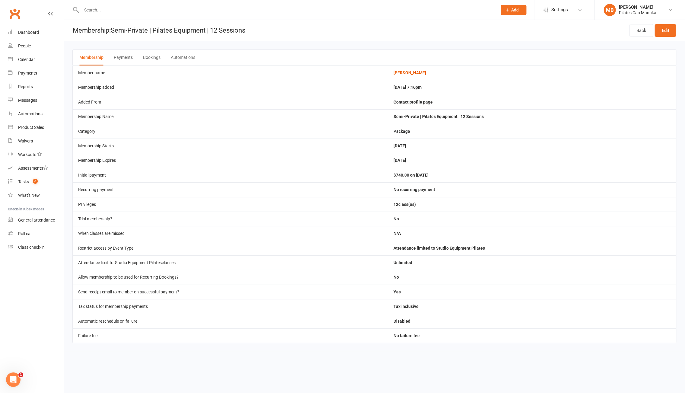
click at [156, 53] on button "Bookings" at bounding box center [151, 58] width 17 height 16
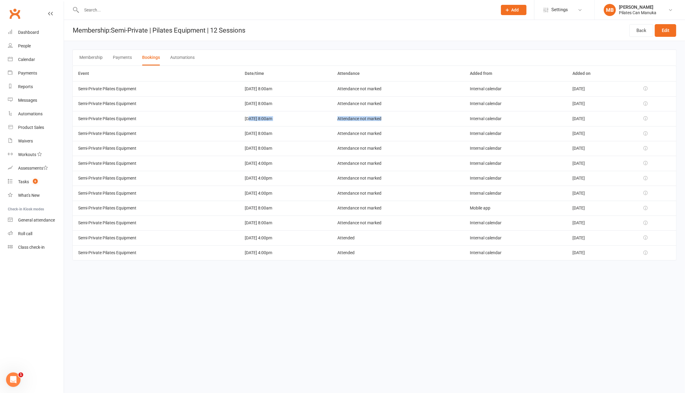
drag, startPoint x: 238, startPoint y: 117, endPoint x: 404, endPoint y: 114, distance: 165.9
click at [402, 114] on tr "Semi-Private Pilates Equipment 24 Sep 2025 8:00am Attendance not marked Interna…" at bounding box center [374, 118] width 603 height 15
click at [249, 118] on td "24 Sep 2025 8:00am" at bounding box center [285, 118] width 92 height 15
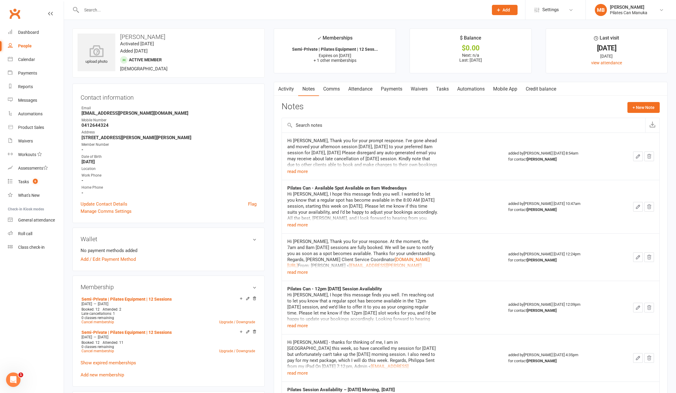
click at [442, 89] on link "Tasks" at bounding box center [442, 89] width 21 height 14
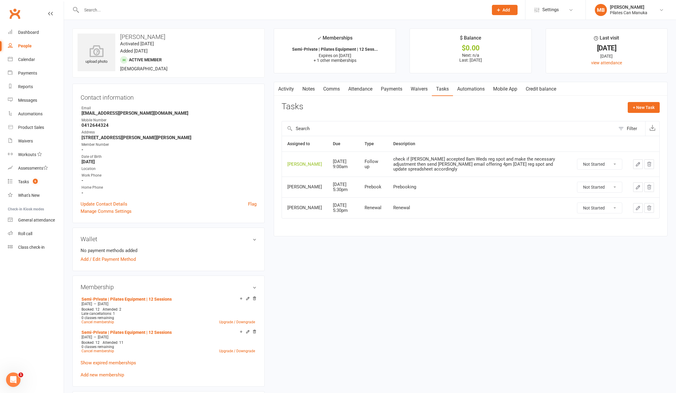
click at [637, 208] on icon "button" at bounding box center [638, 208] width 4 height 4
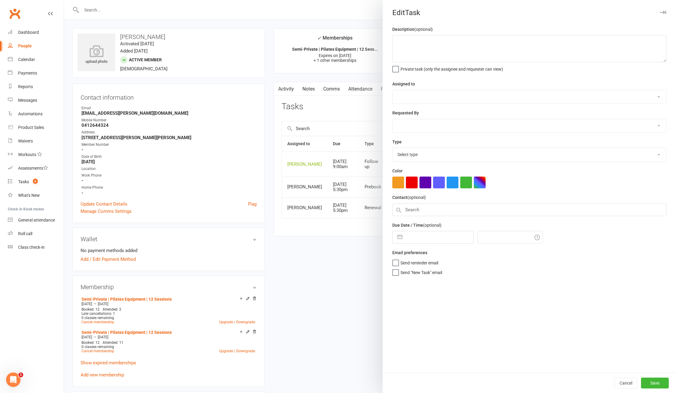
type textarea "Renewal"
select select "49925"
type input "22 Sep 2025"
type input "7:30pm"
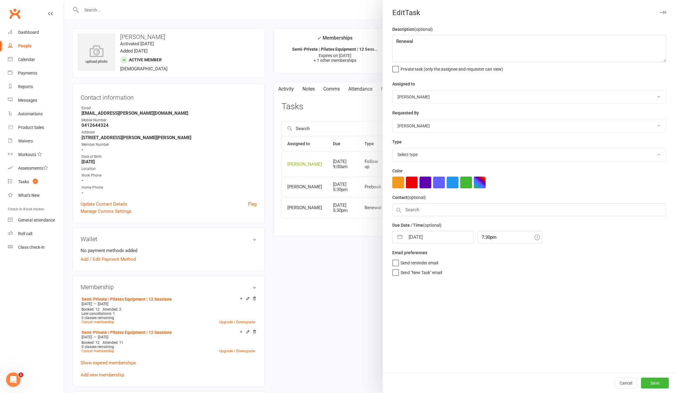
select select "29081"
click at [394, 239] on button "button" at bounding box center [399, 235] width 11 height 12
select select "7"
select select "2025"
select select "8"
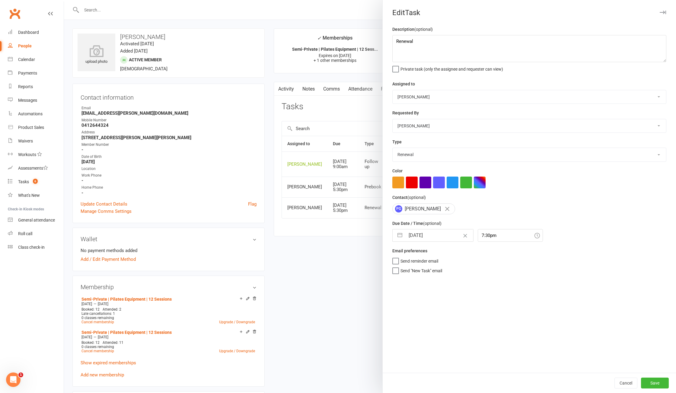
select select "2025"
select select "9"
select select "2025"
click at [428, 320] on td "23" at bounding box center [428, 315] width 12 height 11
type input "23 Sep 2025"
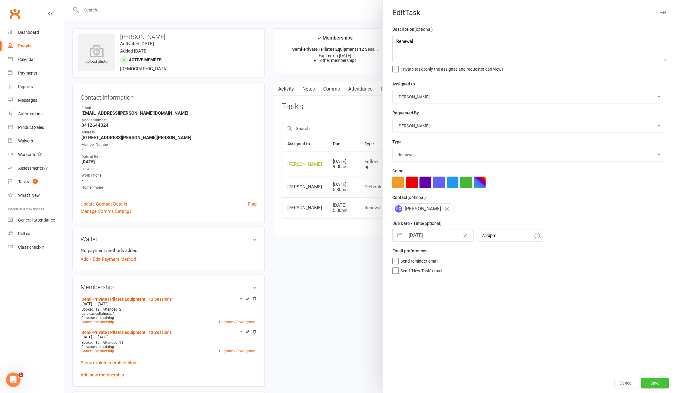
click at [652, 382] on button "Save" at bounding box center [655, 382] width 28 height 11
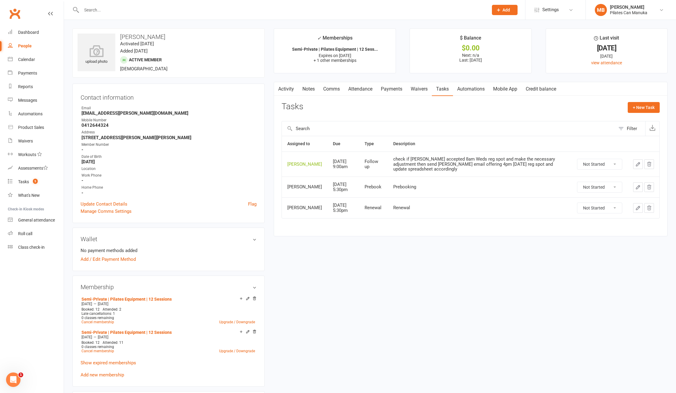
click at [636, 187] on icon "button" at bounding box center [637, 186] width 5 height 5
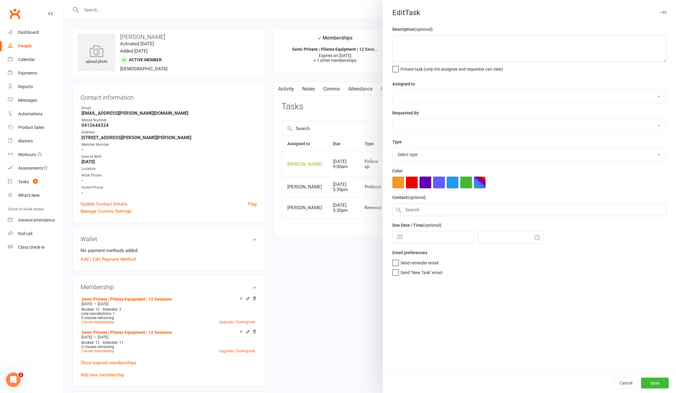
type textarea "Prebooking"
select select "49925"
type input "27 Aug 2025"
type input "7:30pm"
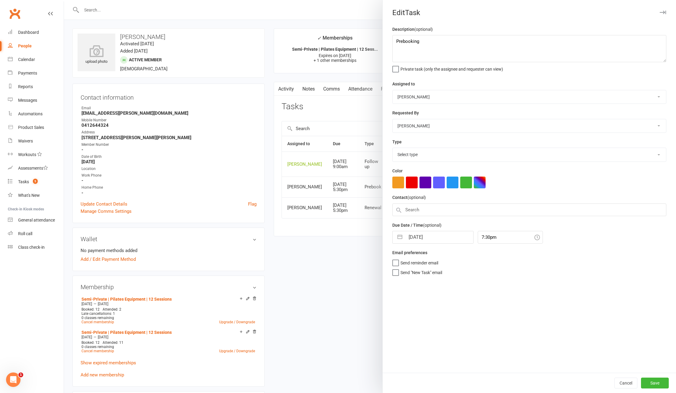
select select "30853"
click at [395, 237] on button "button" at bounding box center [399, 235] width 11 height 12
select select "6"
select select "2025"
select select "7"
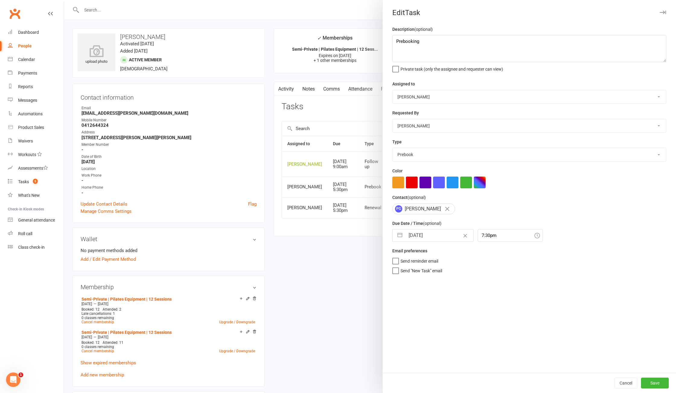
select select "2025"
select select "8"
select select "2025"
click at [473, 260] on icon "Move forward to switch to the next month." at bounding box center [476, 259] width 6 height 6
select select "9"
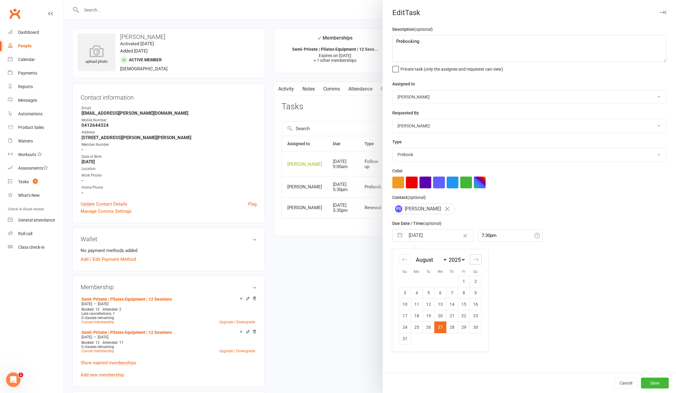
select select "2025"
click at [422, 283] on td "2" at bounding box center [428, 280] width 12 height 11
type input "02 Sep 2025"
click at [653, 384] on button "Save" at bounding box center [655, 382] width 28 height 11
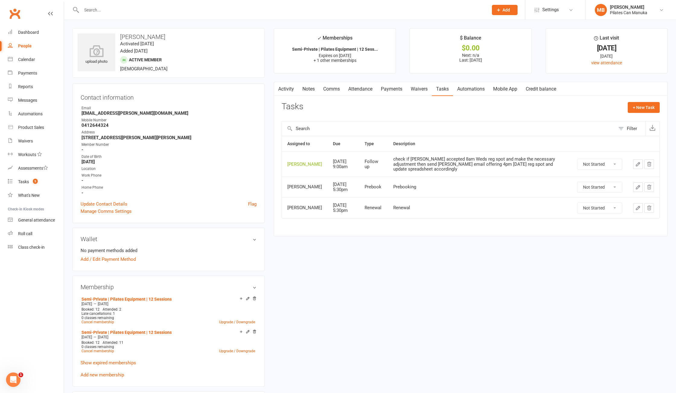
drag, startPoint x: 451, startPoint y: 330, endPoint x: 367, endPoint y: 246, distance: 118.2
click at [450, 327] on div "upload photo Philippa Godwin Activated 29 April, 2024 Added 22 April, 2024 Acti…" at bounding box center [370, 324] width 604 height 592
click at [471, 298] on div "upload photo Philippa Godwin Activated 29 April, 2024 Added 22 April, 2024 Acti…" at bounding box center [370, 324] width 604 height 592
click at [185, 8] on input "text" at bounding box center [282, 10] width 404 height 8
click at [610, 166] on select "Not Started In Progress Waiting Complete" at bounding box center [599, 164] width 45 height 10
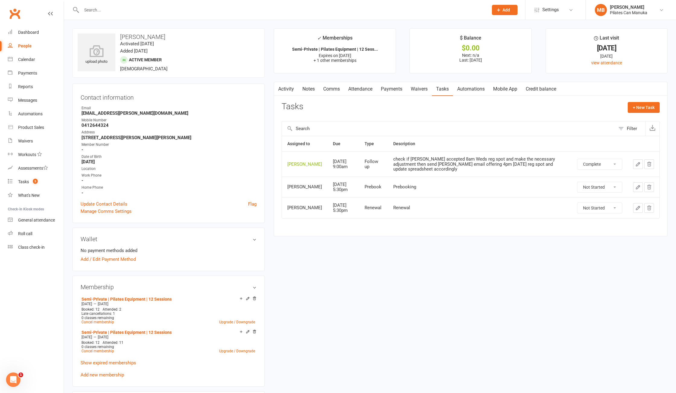
click at [577, 159] on select "Not Started In Progress Waiting Complete" at bounding box center [599, 164] width 45 height 10
select select "unstarted"
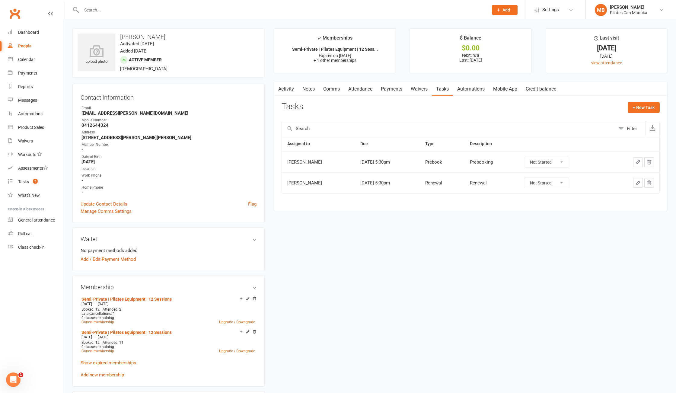
click at [143, 11] on input "text" at bounding box center [282, 10] width 404 height 8
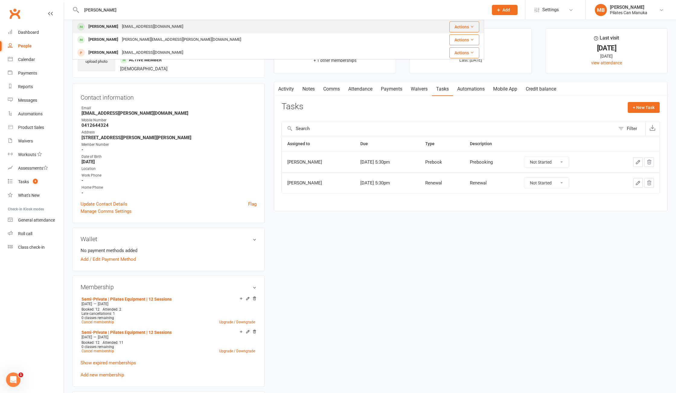
type input "oliver"
click at [174, 30] on div "Oliver Pestonji oliverpestonji@icloud.com" at bounding box center [243, 27] width 341 height 12
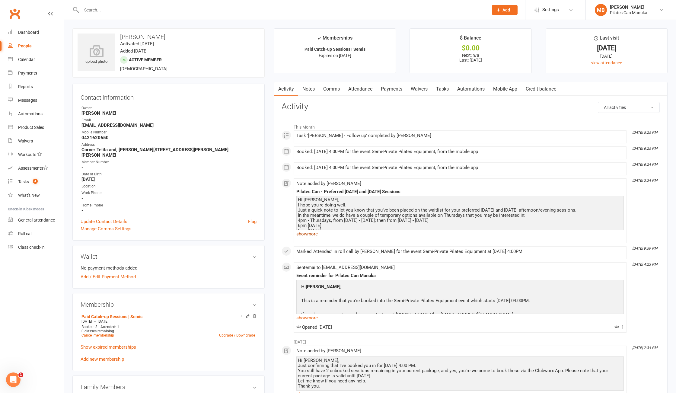
click at [313, 235] on link "show more" at bounding box center [459, 234] width 327 height 8
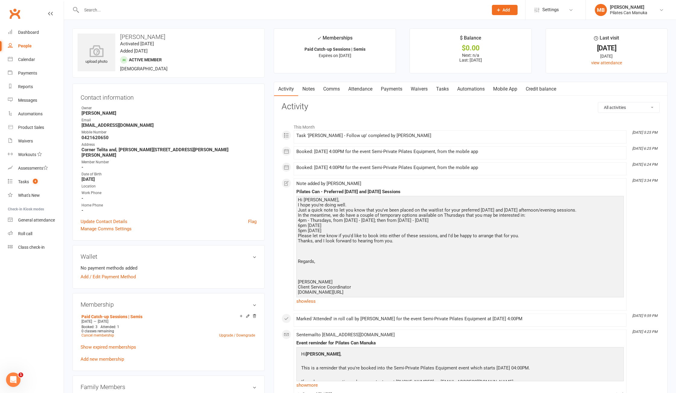
click at [568, 227] on div "Hi Oliver, I hope you're doing well. Just a quick note to let you know that you…" at bounding box center [460, 245] width 324 height 97
drag, startPoint x: 355, startPoint y: 218, endPoint x: 460, endPoint y: 246, distance: 109.0
click at [450, 233] on div "Hi Oliver, I hope you're doing well. Just a quick note to let you know that you…" at bounding box center [460, 245] width 324 height 97
click at [461, 247] on div "Hi Oliver, I hope you're doing well. Just a quick note to let you know that you…" at bounding box center [460, 245] width 324 height 97
click at [132, 314] on link "Paid Catch-up Sessions | Semis" at bounding box center [111, 316] width 61 height 5
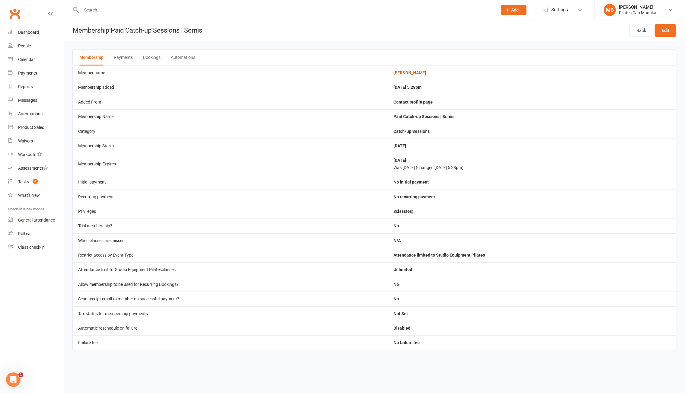
click at [152, 61] on button "Bookings" at bounding box center [151, 58] width 17 height 16
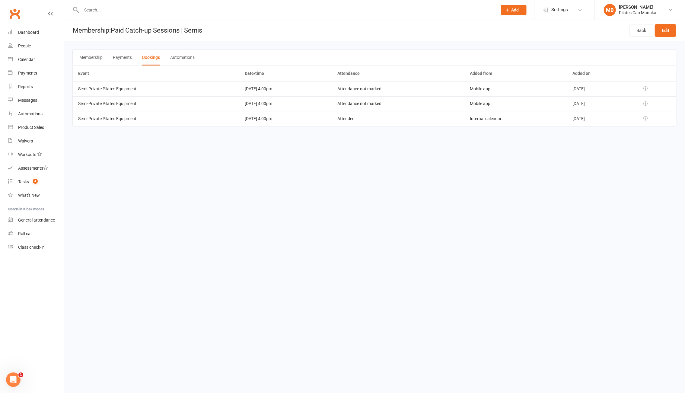
click at [247, 143] on html "Prospect Member Non-attending contact Class / event Appointment Task Add Settin…" at bounding box center [342, 71] width 685 height 143
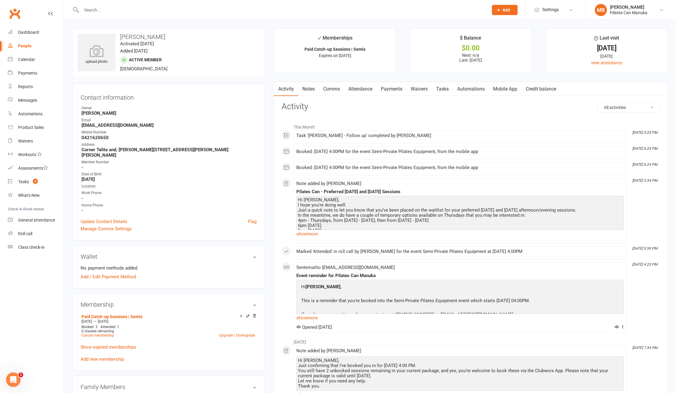
click at [110, 124] on strong "oliverpestonji@icloud.com" at bounding box center [168, 124] width 175 height 5
click at [111, 125] on strong "oliverpestonji@icloud.com" at bounding box center [168, 124] width 175 height 5
copy render-form-field "oliverpestonji@icloud.com"
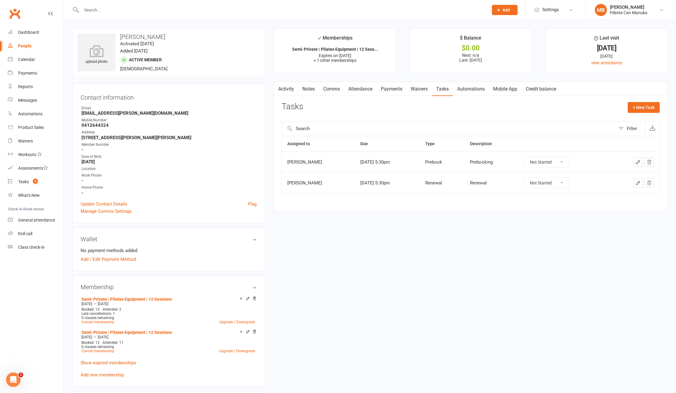
click at [308, 90] on link "Notes" at bounding box center [308, 89] width 21 height 14
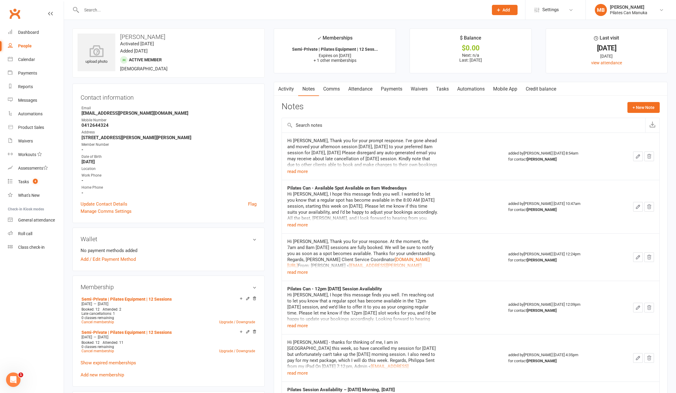
click at [362, 186] on strong "Pilates Can - Available Spot Available on 8am Wednesdays" at bounding box center [346, 187] width 119 height 5
copy strong "Pilates Can - Available Spot Available on 8am Wednesdays"
click at [299, 225] on button "read more" at bounding box center [297, 224] width 21 height 7
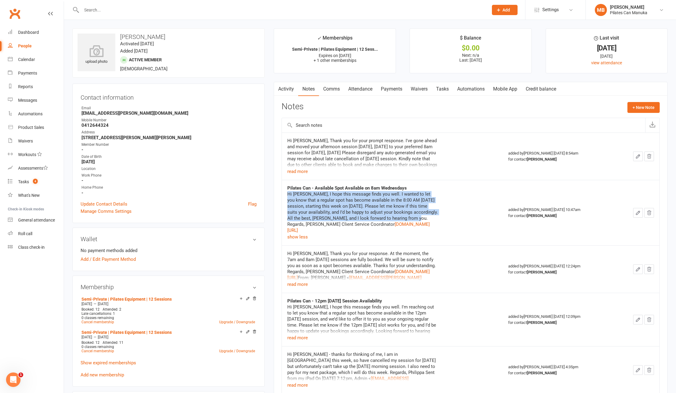
drag, startPoint x: 407, startPoint y: 218, endPoint x: 286, endPoint y: 197, distance: 123.0
click at [286, 197] on td "Pilates Can - Available Spot Available on 8am Wednesdays Hi Philippa, I hope th…" at bounding box center [392, 212] width 221 height 65
copy div "Hi Philippa, I hope this message finds you well. I wanted to let you know that …"
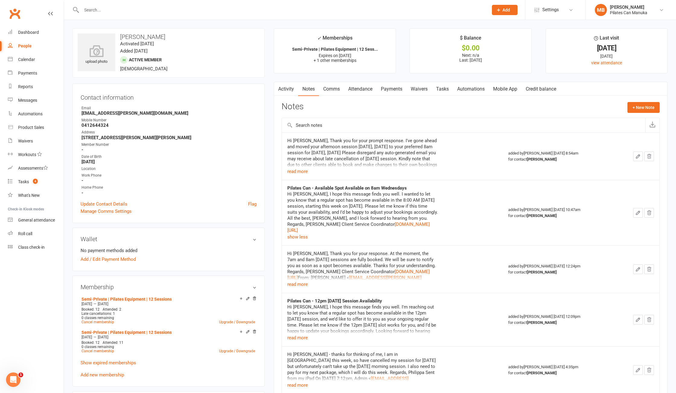
click at [150, 6] on input "text" at bounding box center [282, 10] width 404 height 8
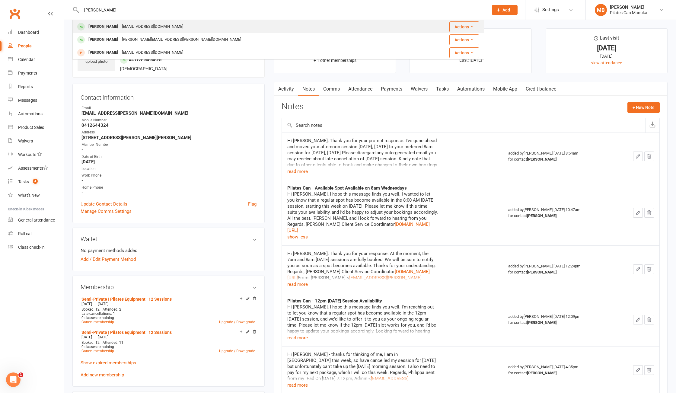
type input "oliver"
click at [163, 26] on div "oliverpestonji@icloud.com" at bounding box center [152, 26] width 65 height 9
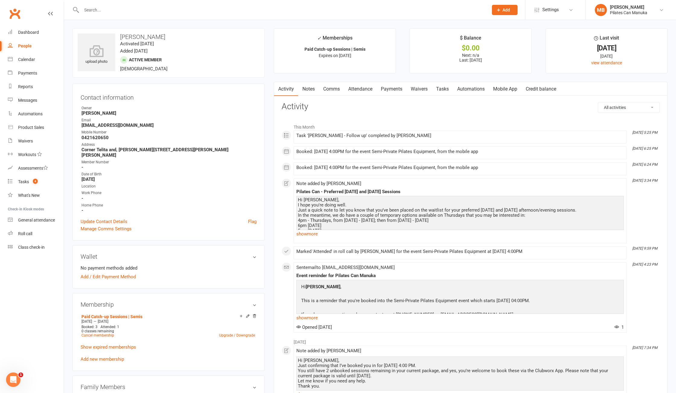
click at [312, 88] on link "Notes" at bounding box center [308, 89] width 21 height 14
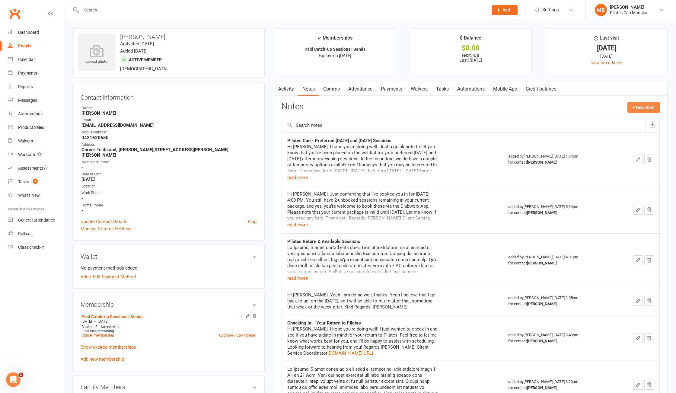
click at [649, 108] on button "+ New Note" at bounding box center [643, 107] width 32 height 11
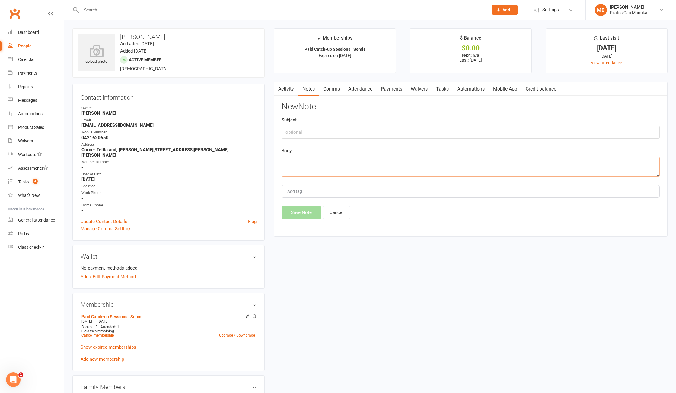
click at [320, 159] on textarea at bounding box center [470, 167] width 378 height 20
paste textarea "Hi Oliver, I hope this message finds you well. I wanted to let you know that a …"
click at [368, 169] on textarea "Hi Oliver, I hope this message finds you well. I wanted to let you know that a …" at bounding box center [470, 167] width 378 height 20
paste textarea "regular spot"
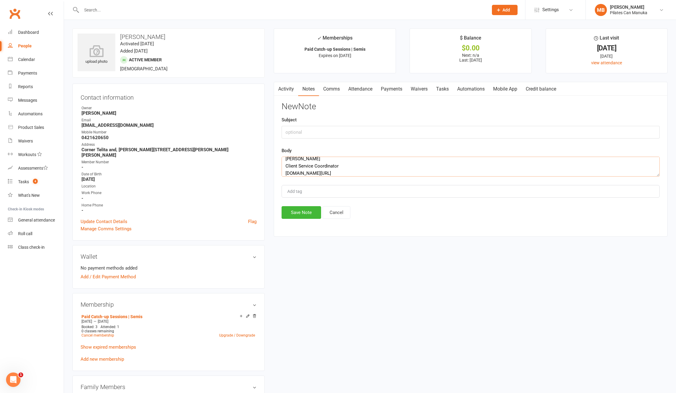
type textarea "Hi Oliver, I hope this message finds you well. I wanted to let you know that a …"
click at [328, 132] on input "text" at bounding box center [470, 132] width 378 height 13
paste input "Pilates Can - Available Spot Available on 4pm Tuesdays"
type input "Pilates Can - Available Spot Available on 4pm Tuesdays"
click at [302, 213] on button "Save Note" at bounding box center [301, 212] width 40 height 13
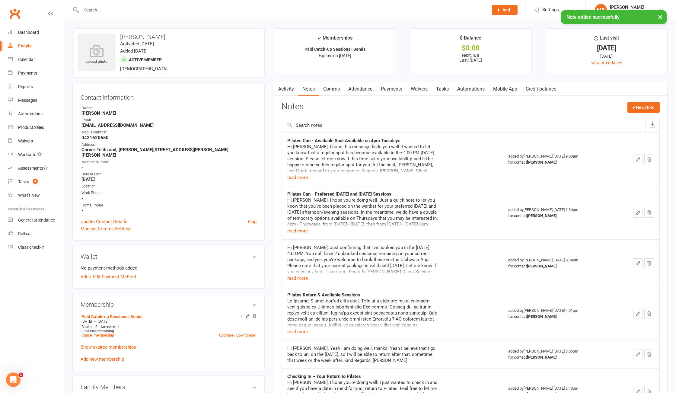
click at [117, 125] on strong "oliverpestonji@icloud.com" at bounding box center [168, 124] width 175 height 5
copy render-form-field "oliverpestonji@icloud.com"
click at [206, 147] on strong "Corner Telita and, Pantowora St, Bruce ACT 2617 Bruce ACT 2617" at bounding box center [168, 152] width 175 height 11
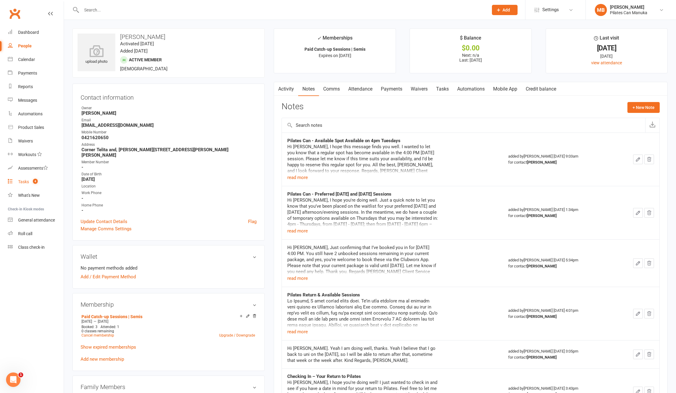
click at [29, 177] on link "Tasks 4" at bounding box center [36, 182] width 56 height 14
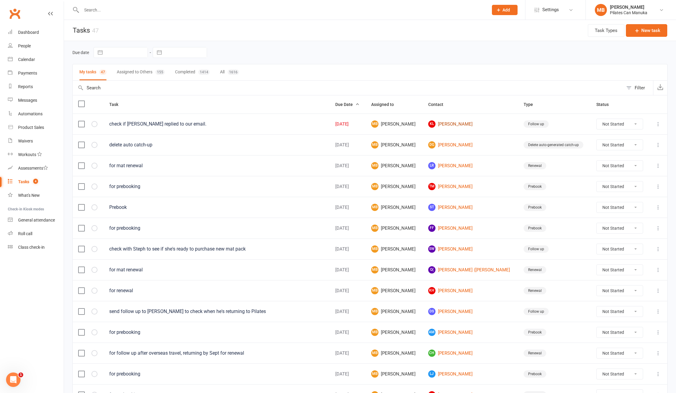
click at [457, 125] on link "KL Kristin Leece" at bounding box center [470, 123] width 84 height 7
click at [171, 13] on input "text" at bounding box center [282, 10] width 404 height 8
paste input "[EMAIL_ADDRESS][DOMAIN_NAME]"
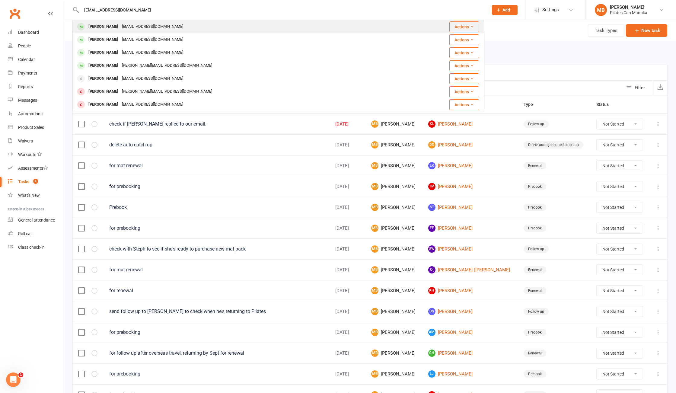
type input "[EMAIL_ADDRESS][DOMAIN_NAME]"
click at [191, 21] on div "Eleanor Westcott capital.dachshund@gmail.com" at bounding box center [244, 27] width 342 height 12
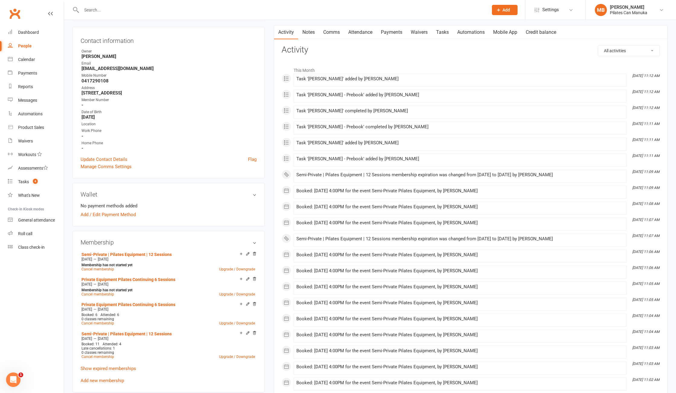
scroll to position [121, 0]
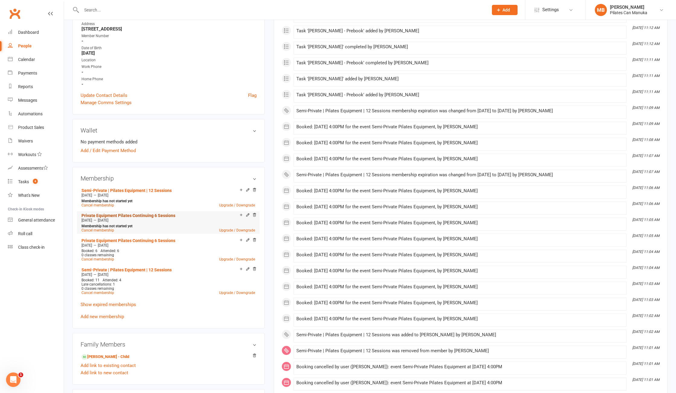
click at [133, 216] on link "Private Equipment Pilates Continuing 6 Sessions" at bounding box center [128, 215] width 94 height 5
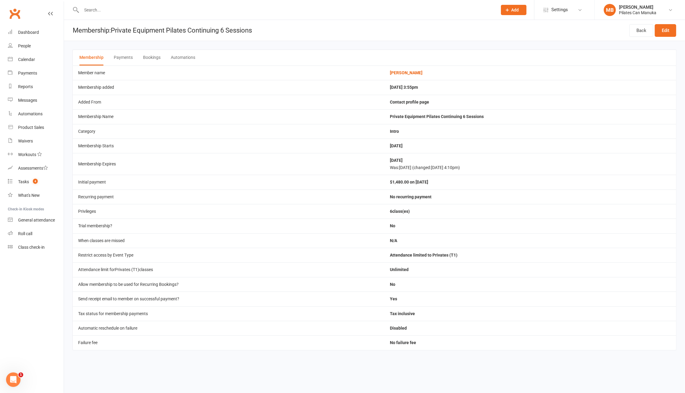
click at [150, 50] on button "Bookings" at bounding box center [151, 58] width 17 height 16
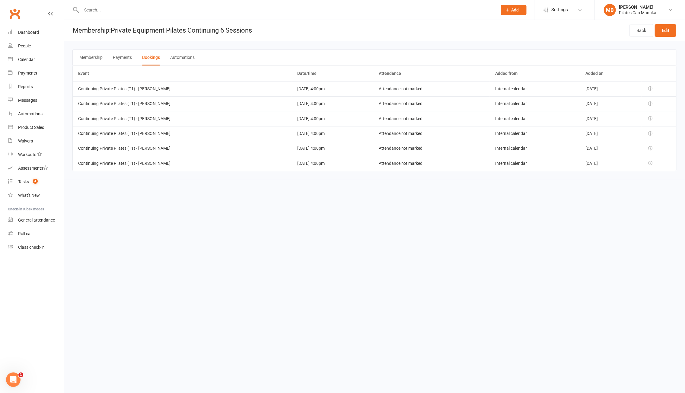
click at [515, 188] on html "Prospect Member Non-attending contact Class / event Appointment Task Add Settin…" at bounding box center [342, 94] width 685 height 188
drag, startPoint x: 302, startPoint y: 267, endPoint x: 303, endPoint y: 258, distance: 9.4
click at [302, 188] on html "Prospect Member Non-attending contact Class / event Appointment Task Add Settin…" at bounding box center [342, 94] width 685 height 188
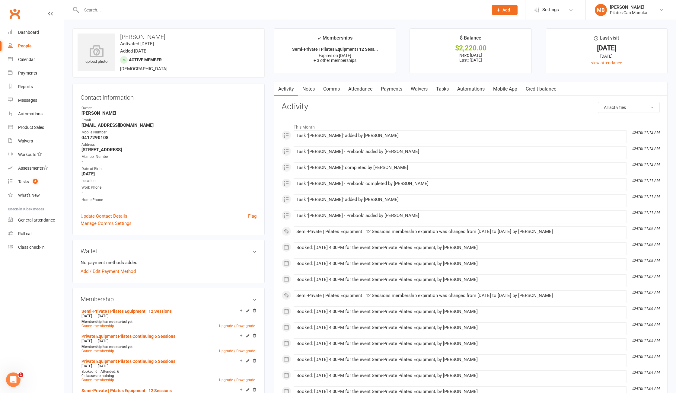
scroll to position [60, 0]
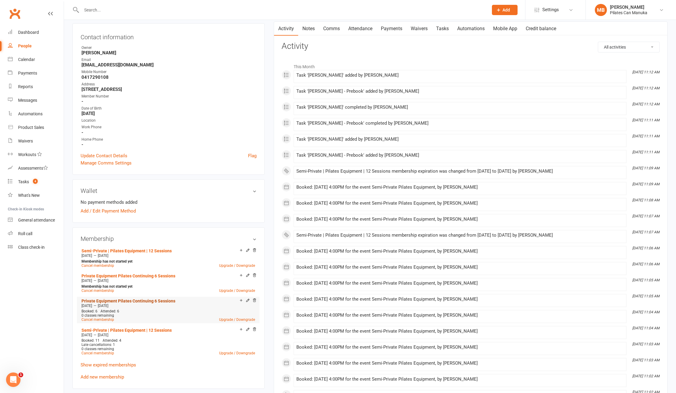
click at [134, 302] on link "Private Equipment Pilates Continuing 6 Sessions" at bounding box center [128, 300] width 94 height 5
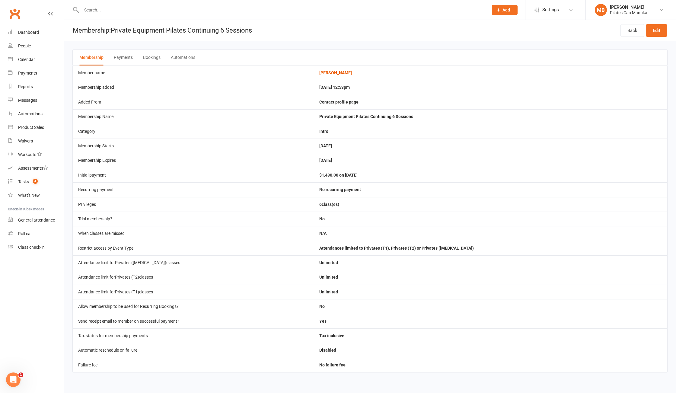
click at [150, 57] on button "Bookings" at bounding box center [151, 58] width 17 height 16
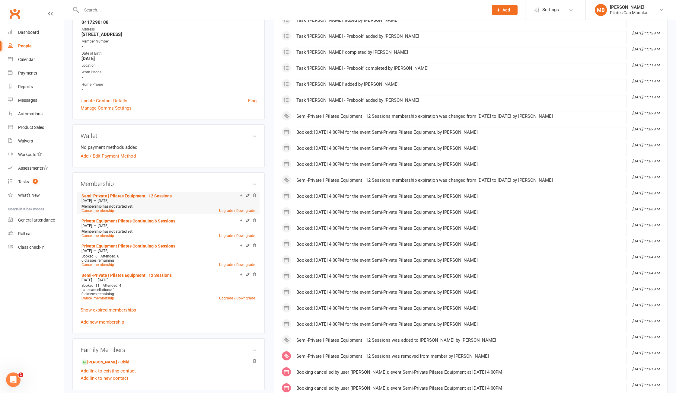
scroll to position [121, 0]
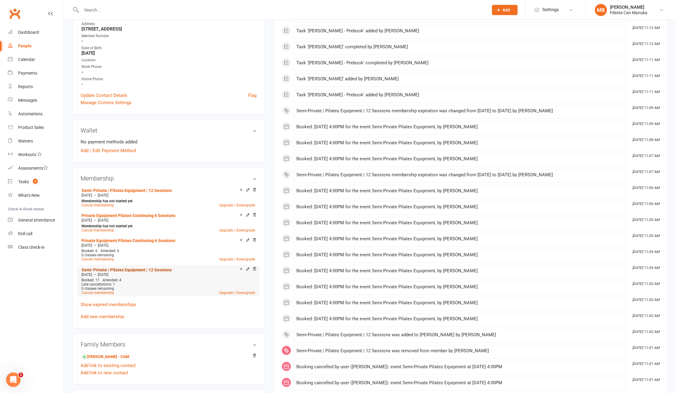
click at [112, 269] on link "Semi-Private | Pilates Equipment | 12 Sessions" at bounding box center [126, 269] width 90 height 5
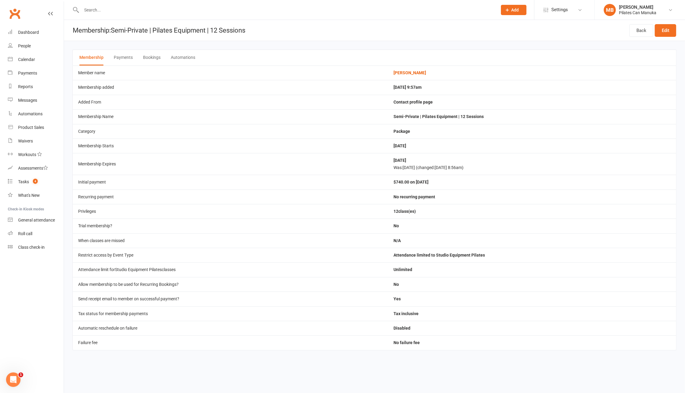
click at [147, 56] on button "Bookings" at bounding box center [151, 58] width 17 height 16
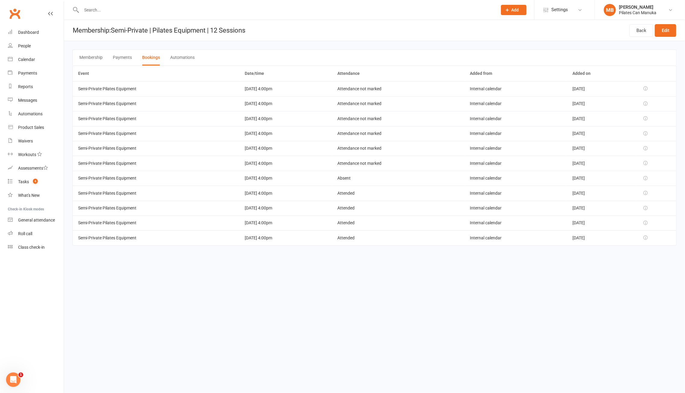
click at [387, 262] on html "Prospect Member Non-attending contact Class / event Appointment Task Add Settin…" at bounding box center [342, 131] width 685 height 262
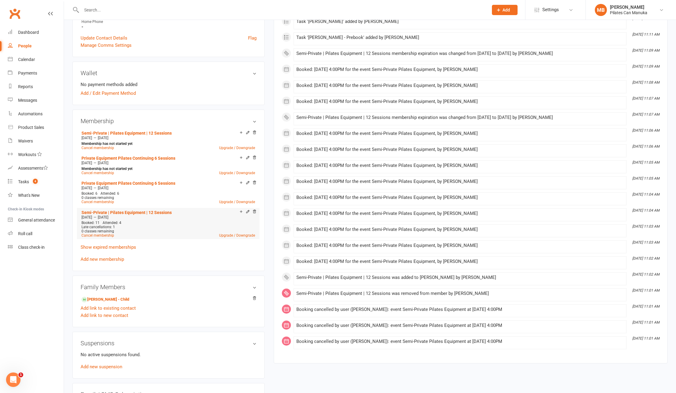
scroll to position [181, 0]
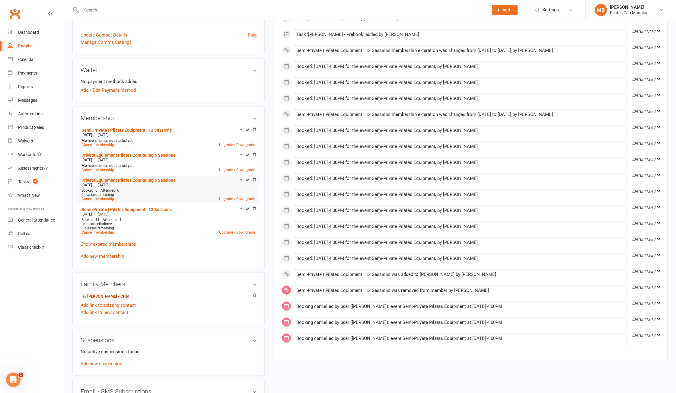
click at [125, 296] on link "Sophie Sibley-Westcott - Child" at bounding box center [105, 296] width 48 height 6
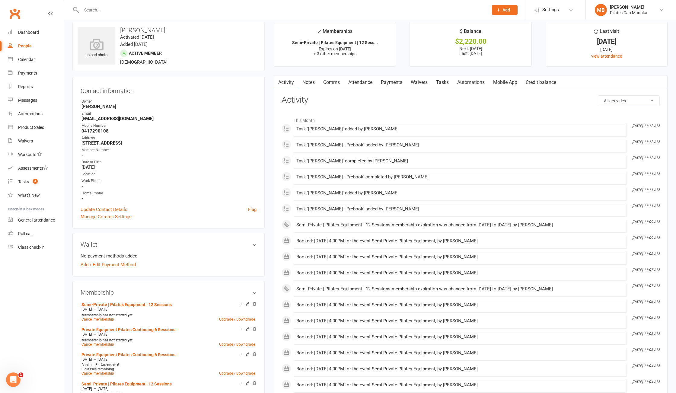
scroll to position [0, 0]
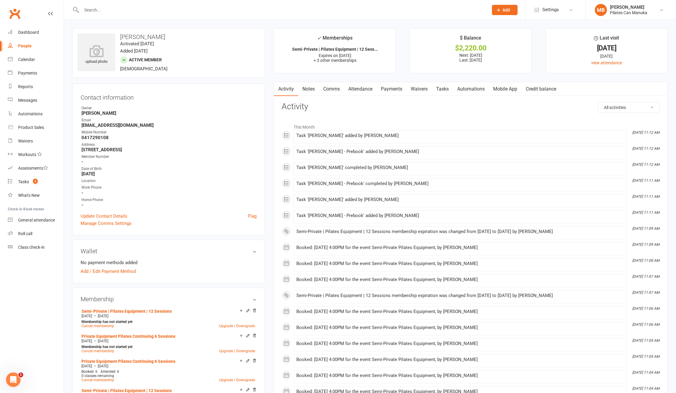
click at [363, 88] on link "Attendance" at bounding box center [360, 89] width 33 height 14
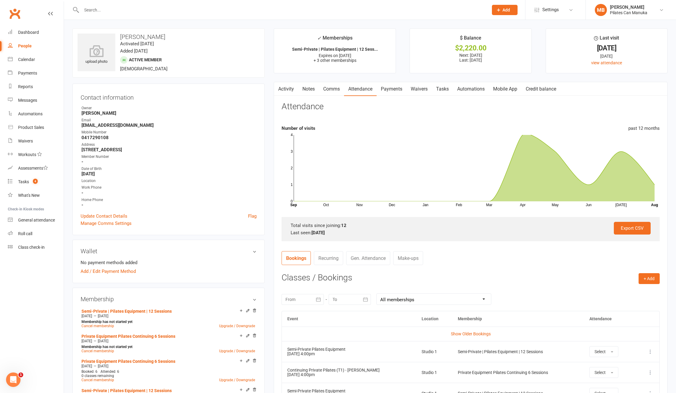
scroll to position [181, 0]
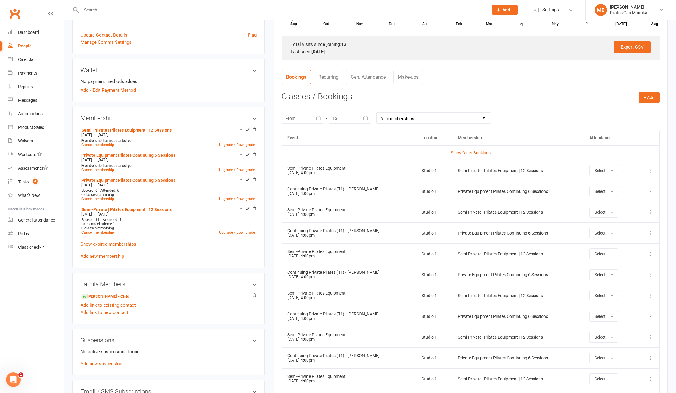
click at [650, 170] on icon at bounding box center [650, 170] width 6 height 6
click at [627, 208] on link "Remove booking" at bounding box center [624, 206] width 60 height 12
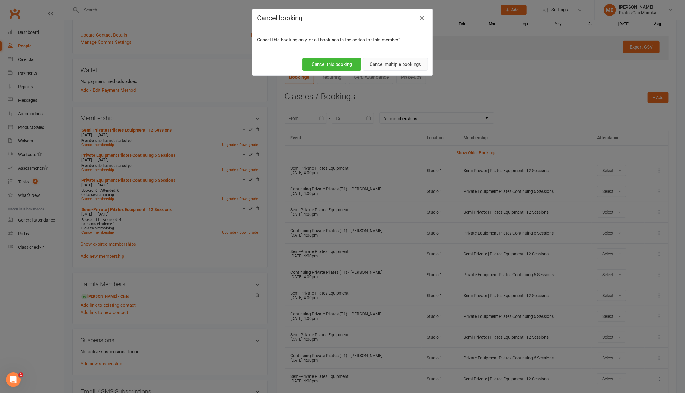
click at [403, 66] on button "Cancel multiple bookings" at bounding box center [395, 64] width 65 height 13
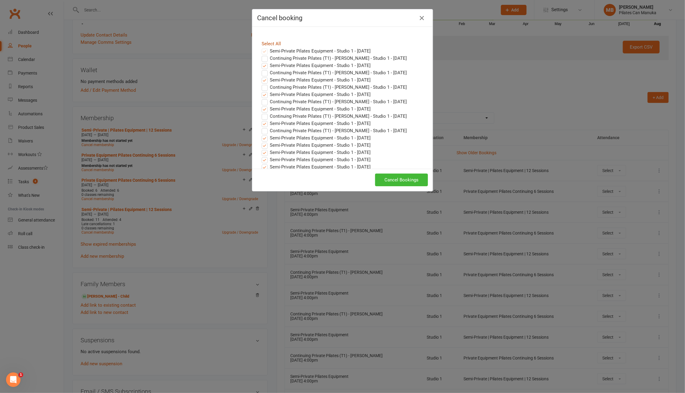
click at [273, 44] on link "Select All" at bounding box center [271, 43] width 19 height 5
click at [273, 43] on link "Select All" at bounding box center [271, 43] width 19 height 5
click at [397, 179] on button "Cancel Bookings" at bounding box center [401, 179] width 53 height 13
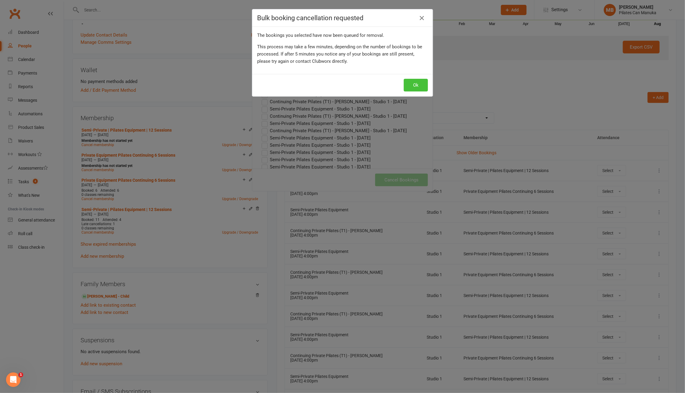
drag, startPoint x: 405, startPoint y: 90, endPoint x: 406, endPoint y: 87, distance: 3.1
click at [406, 87] on button "Ok" at bounding box center [416, 85] width 24 height 13
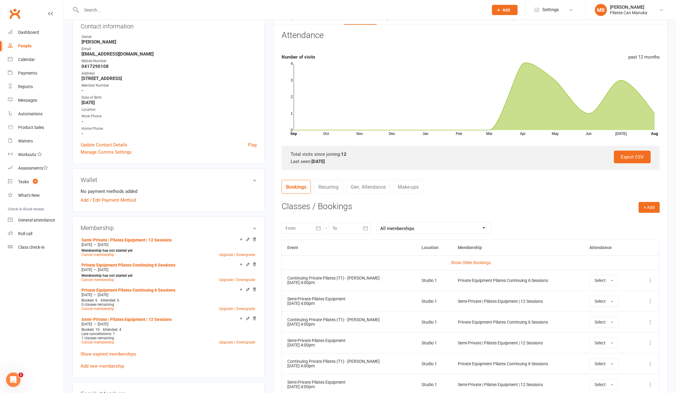
scroll to position [0, 0]
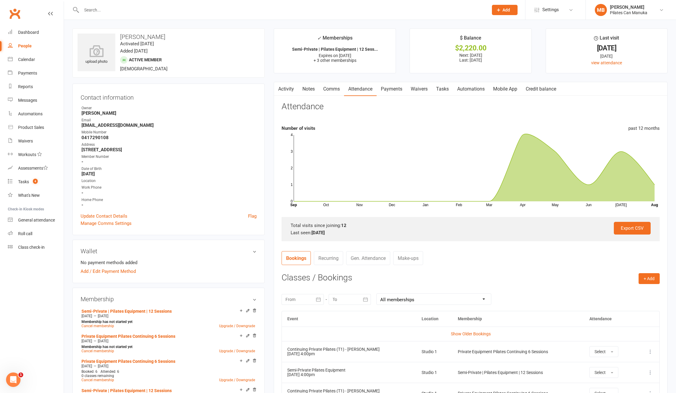
drag, startPoint x: 305, startPoint y: 91, endPoint x: 347, endPoint y: 101, distance: 42.7
click at [306, 91] on link "Notes" at bounding box center [308, 89] width 21 height 14
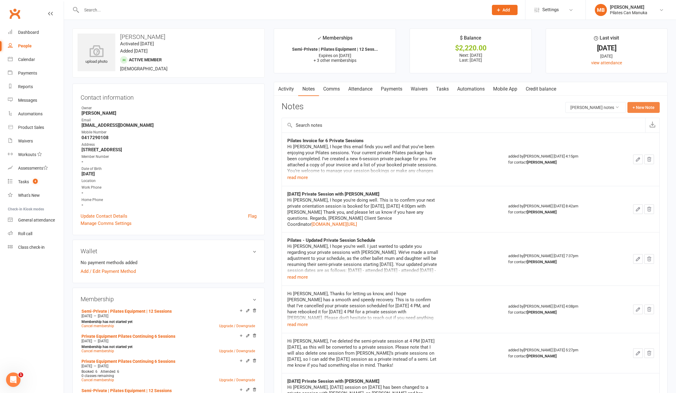
click at [651, 109] on button "+ New Note" at bounding box center [643, 107] width 32 height 11
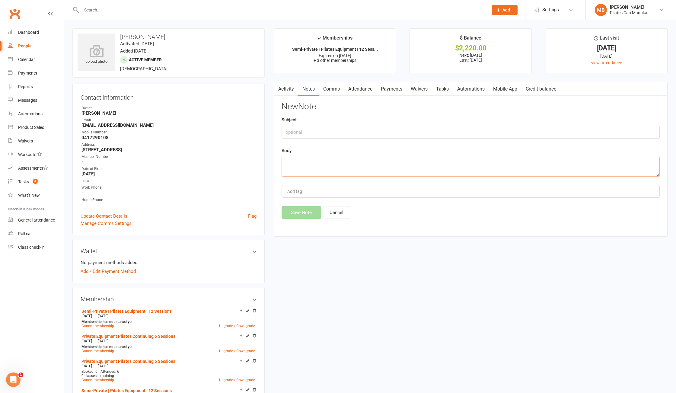
click at [329, 163] on textarea at bounding box center [470, 167] width 378 height 20
paste textarea "Hi [PERSON_NAME], Thank you for reaching out. Your email came just in time to b…"
type textarea "Hi [PERSON_NAME], Thank you for reaching out. Your email came just in time to b…"
click at [302, 212] on button "Save Note" at bounding box center [301, 212] width 40 height 13
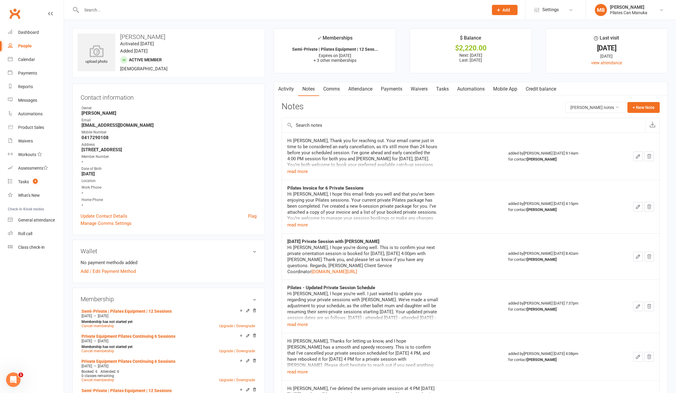
click at [637, 156] on icon "button" at bounding box center [637, 156] width 5 height 5
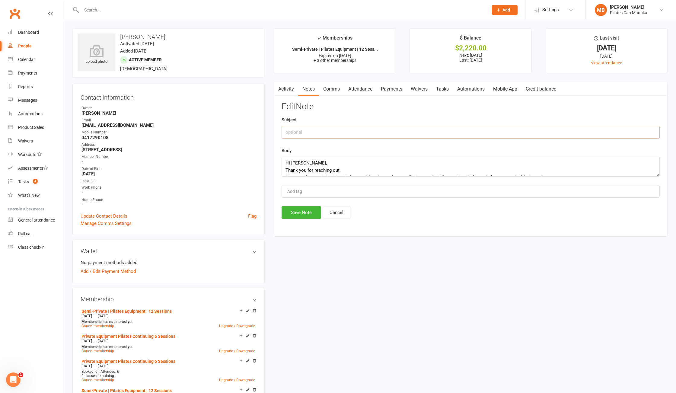
click at [353, 131] on input "text" at bounding box center [470, 132] width 378 height 13
paste input "[DATE]"
type input "[DATE]"
drag, startPoint x: 306, startPoint y: 213, endPoint x: 307, endPoint y: 204, distance: 9.7
click at [306, 211] on button "Save Note" at bounding box center [301, 212] width 40 height 13
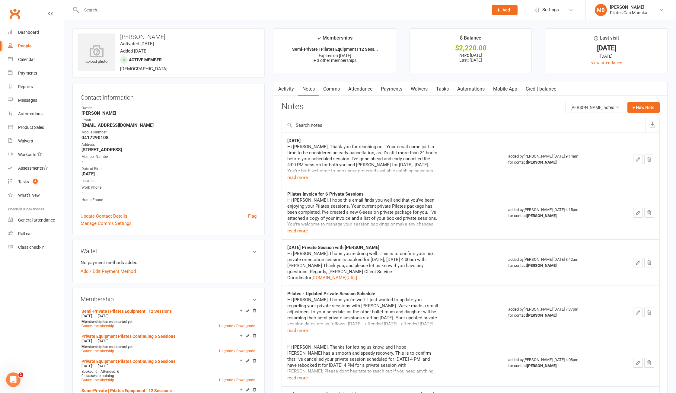
click at [367, 89] on link "Attendance" at bounding box center [360, 89] width 33 height 14
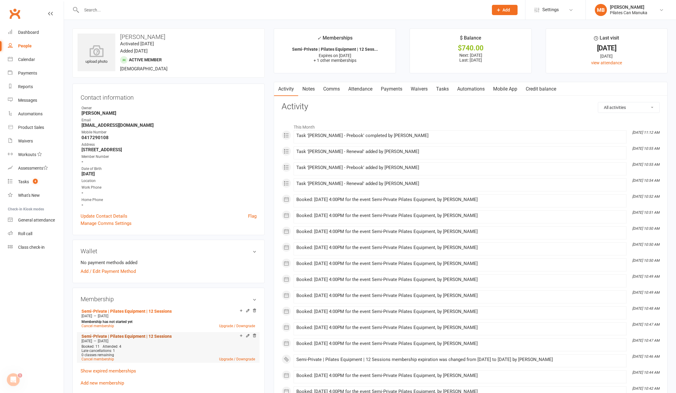
click at [131, 335] on link "Semi-Private | Pilates Equipment | 12 Sessions" at bounding box center [126, 336] width 90 height 5
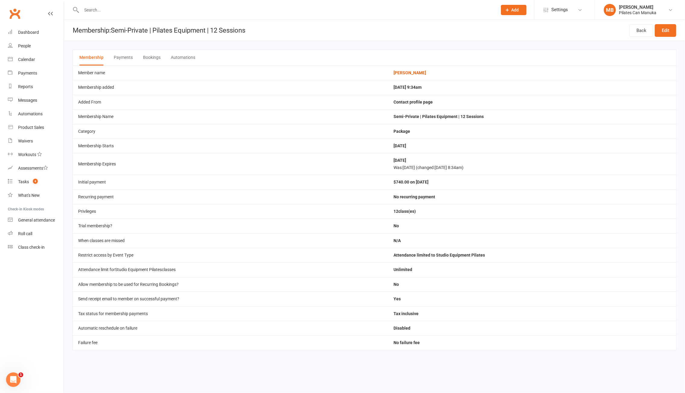
click at [151, 60] on button "Bookings" at bounding box center [151, 58] width 17 height 16
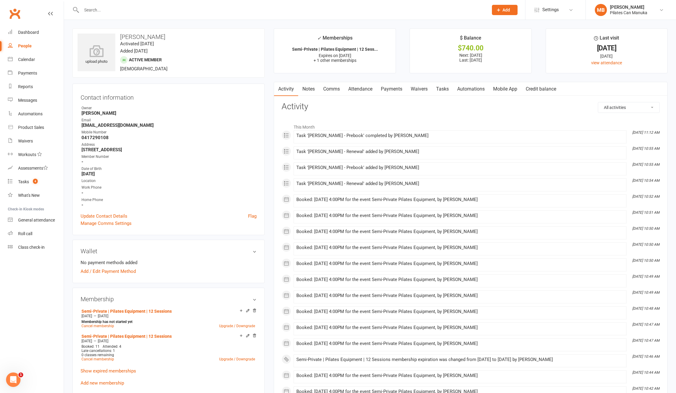
click at [368, 87] on link "Attendance" at bounding box center [360, 89] width 33 height 14
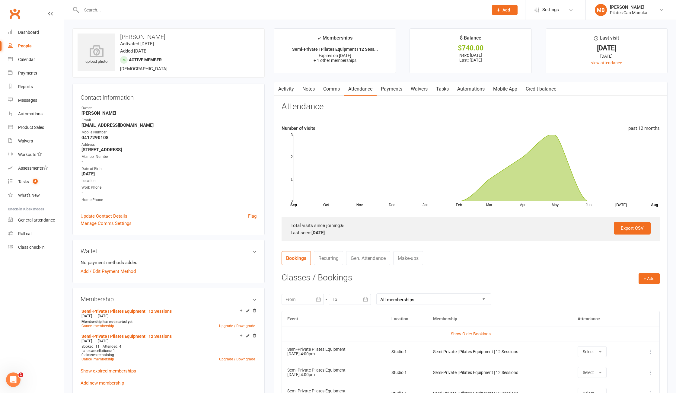
scroll to position [181, 0]
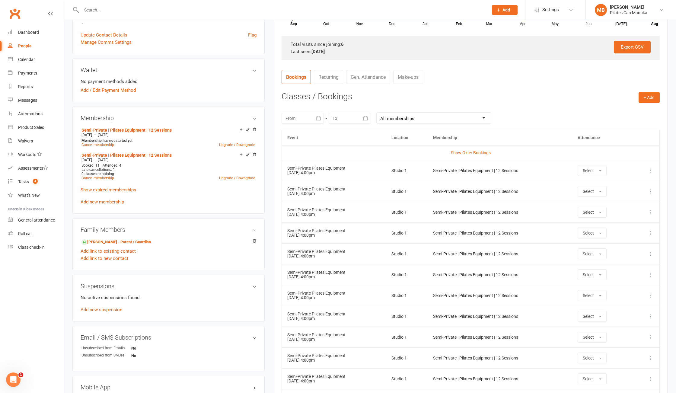
click at [650, 173] on icon at bounding box center [650, 170] width 6 height 6
click at [636, 206] on link "Remove booking" at bounding box center [624, 206] width 60 height 12
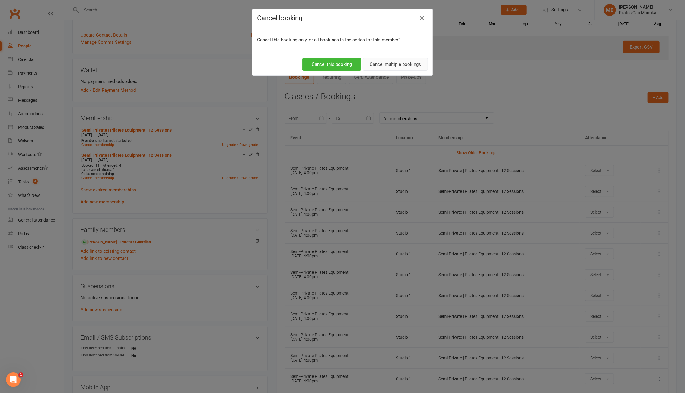
click at [399, 64] on button "Cancel multiple bookings" at bounding box center [395, 64] width 65 height 13
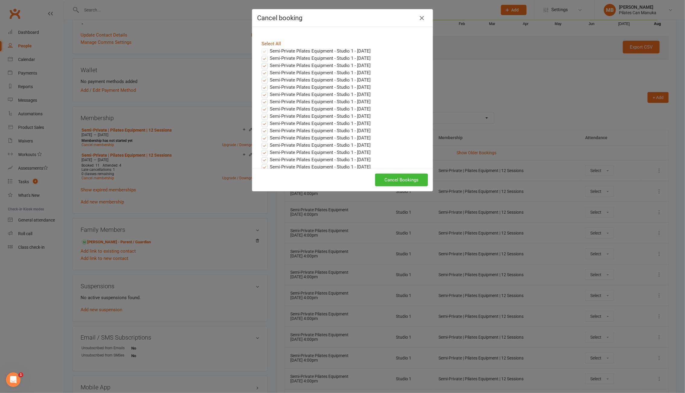
click at [270, 43] on link "Select All" at bounding box center [271, 43] width 19 height 5
click at [401, 179] on button "Cancel Bookings" at bounding box center [401, 179] width 53 height 13
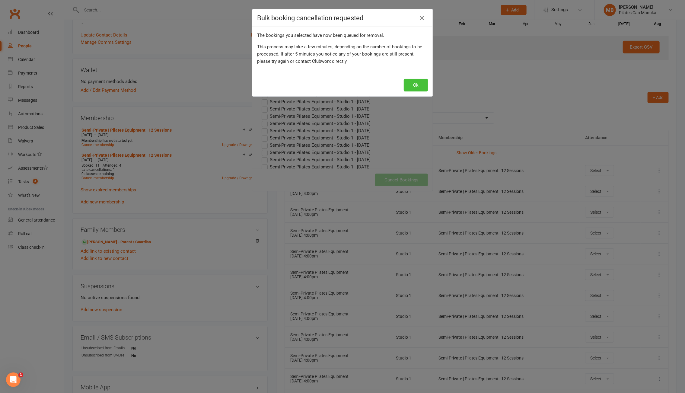
drag, startPoint x: 412, startPoint y: 83, endPoint x: 342, endPoint y: 8, distance: 102.7
click at [412, 82] on button "Ok" at bounding box center [416, 85] width 24 height 13
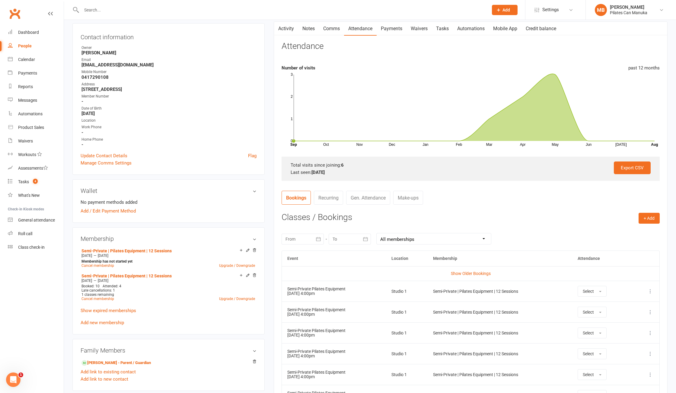
scroll to position [0, 0]
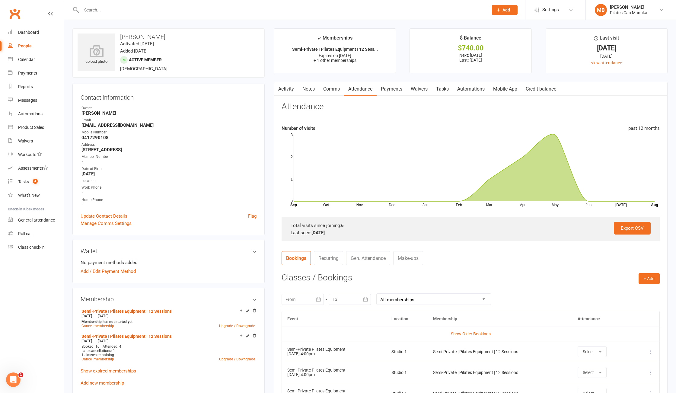
click at [304, 91] on link "Notes" at bounding box center [308, 89] width 21 height 14
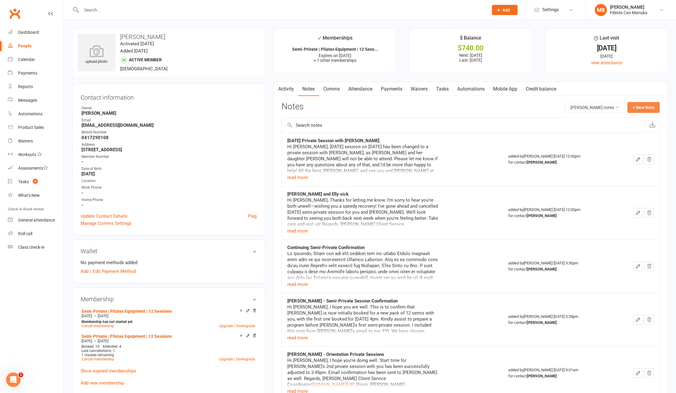
click at [644, 108] on button "+ New Note" at bounding box center [643, 107] width 32 height 11
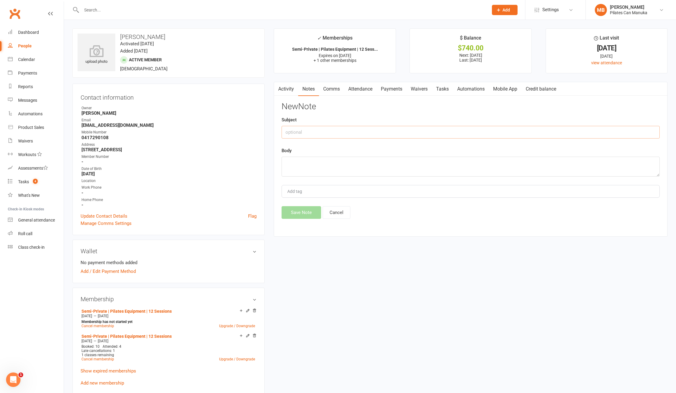
click at [386, 137] on input "text" at bounding box center [470, 132] width 378 height 13
paste input "[DATE]"
type input "[DATE]"
click at [315, 163] on textarea at bounding box center [470, 167] width 378 height 20
paste textarea "Hi [PERSON_NAME], Thank you for reaching out. Your email came just in time to b…"
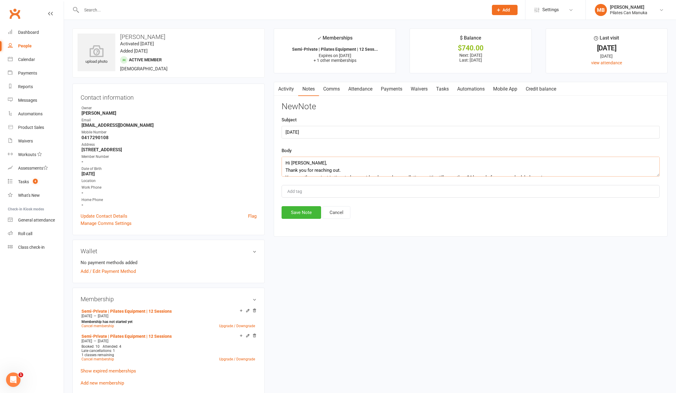
scroll to position [142, 0]
type textarea "Hi [PERSON_NAME], Thank you for reaching out. Your email came just in time to b…"
click at [304, 211] on button "Save Note" at bounding box center [301, 212] width 40 height 13
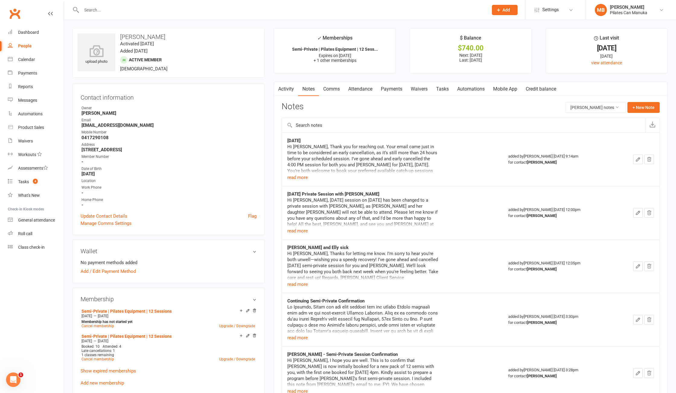
click at [360, 91] on link "Attendance" at bounding box center [360, 89] width 33 height 14
